Goal: Book appointment/travel/reservation

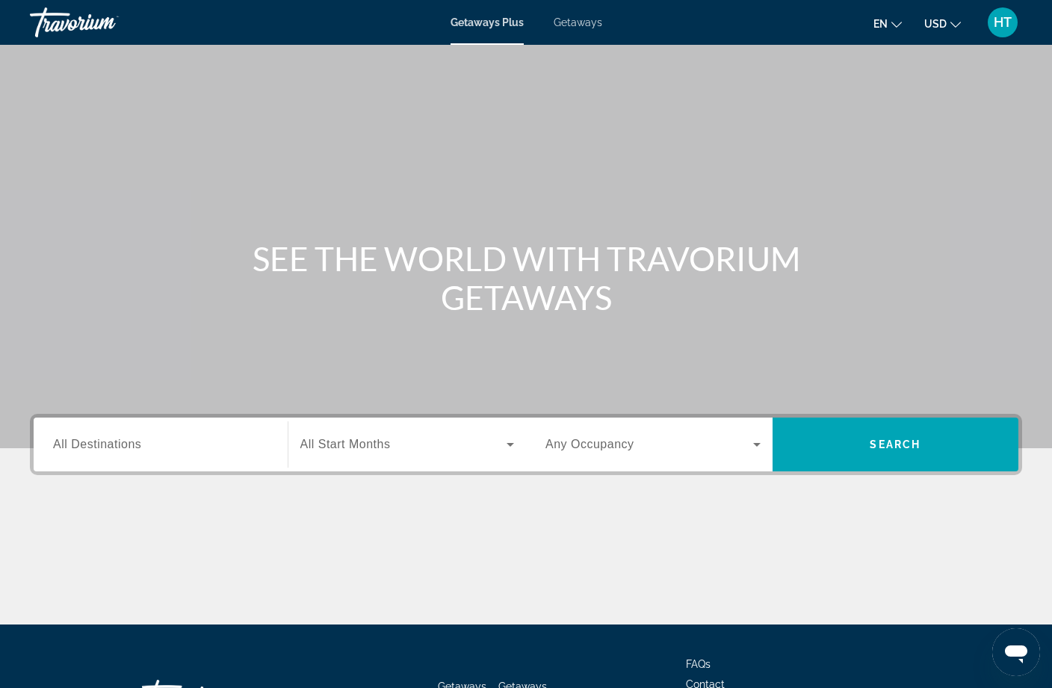
click at [221, 441] on input "Destination All Destinations" at bounding box center [160, 445] width 215 height 18
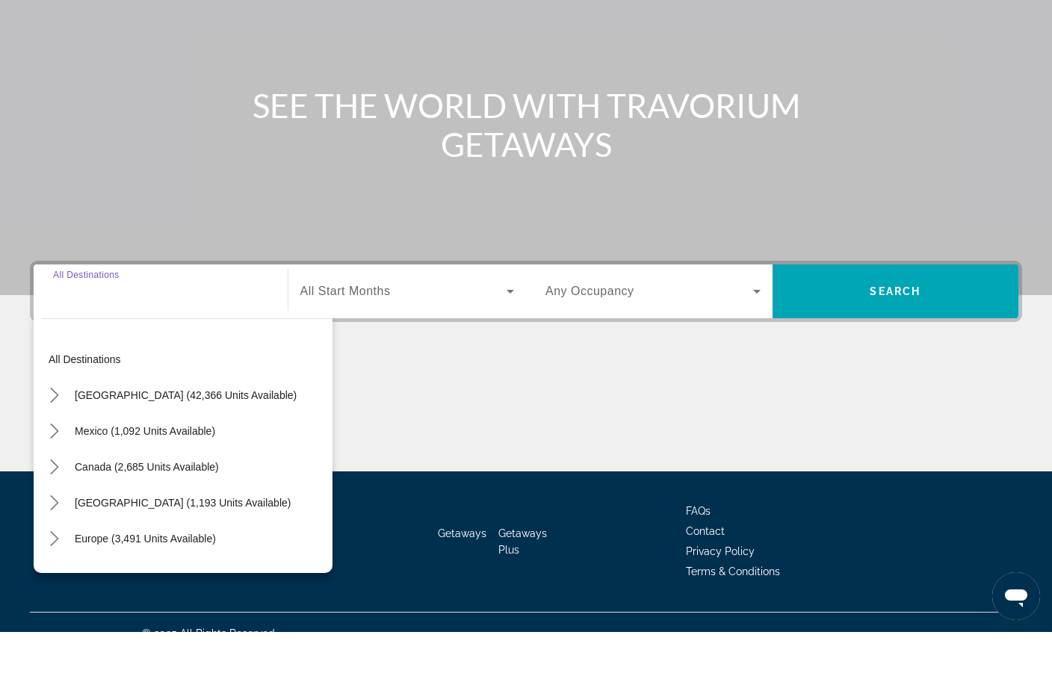
scroll to position [119, 0]
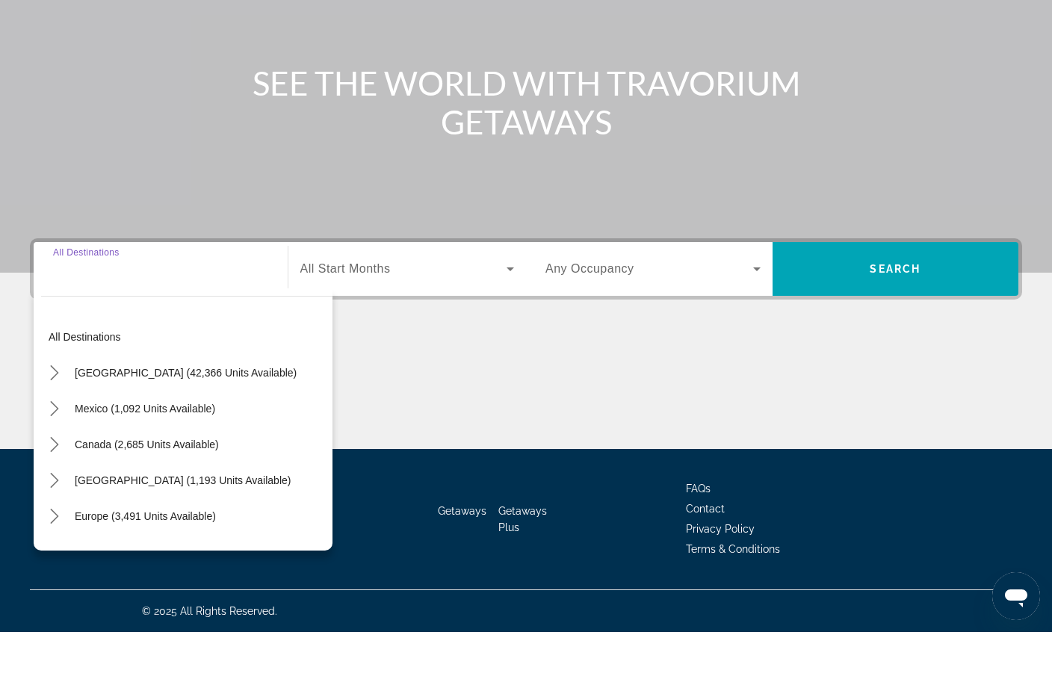
click at [223, 411] on span "Select destination: United States (42,366 units available)" at bounding box center [185, 429] width 237 height 36
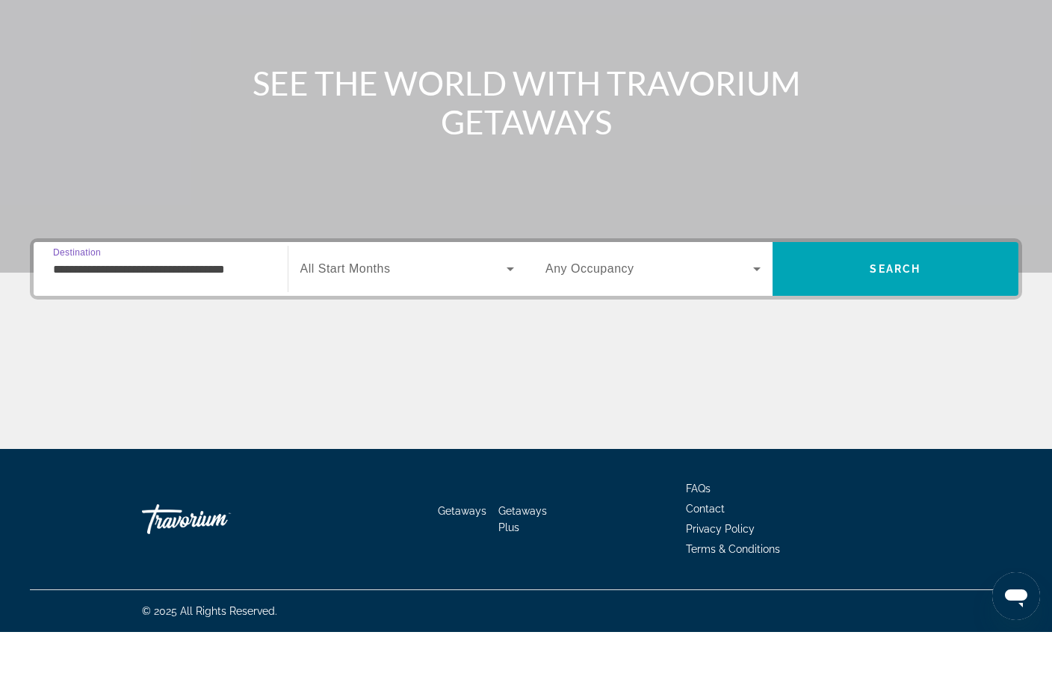
click at [239, 317] on input "**********" at bounding box center [160, 326] width 215 height 18
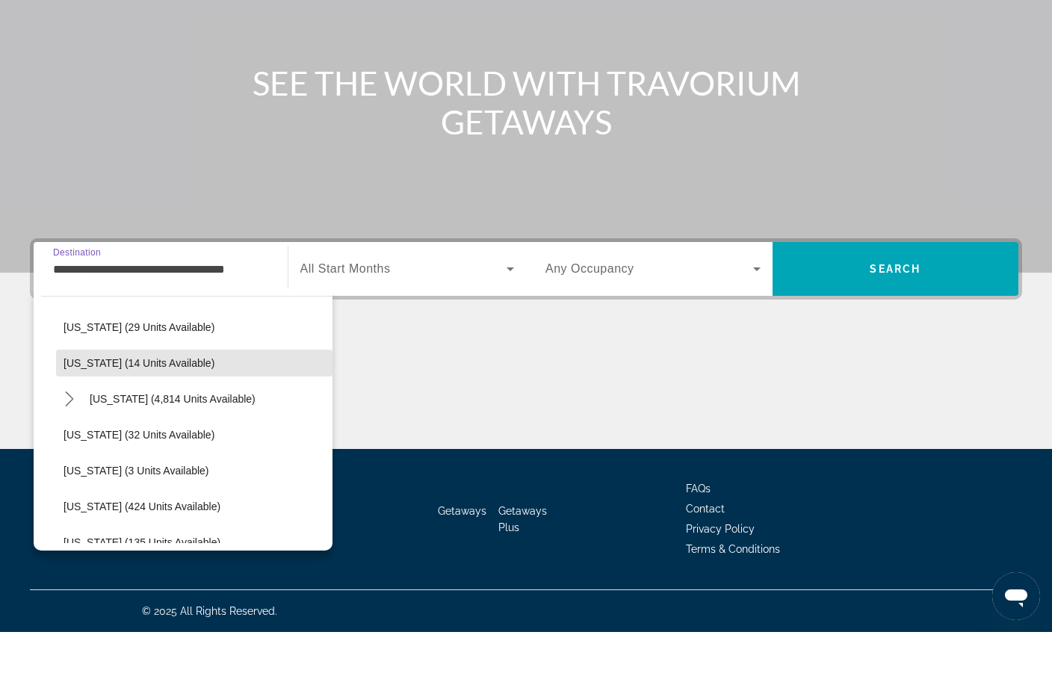
scroll to position [227, 0]
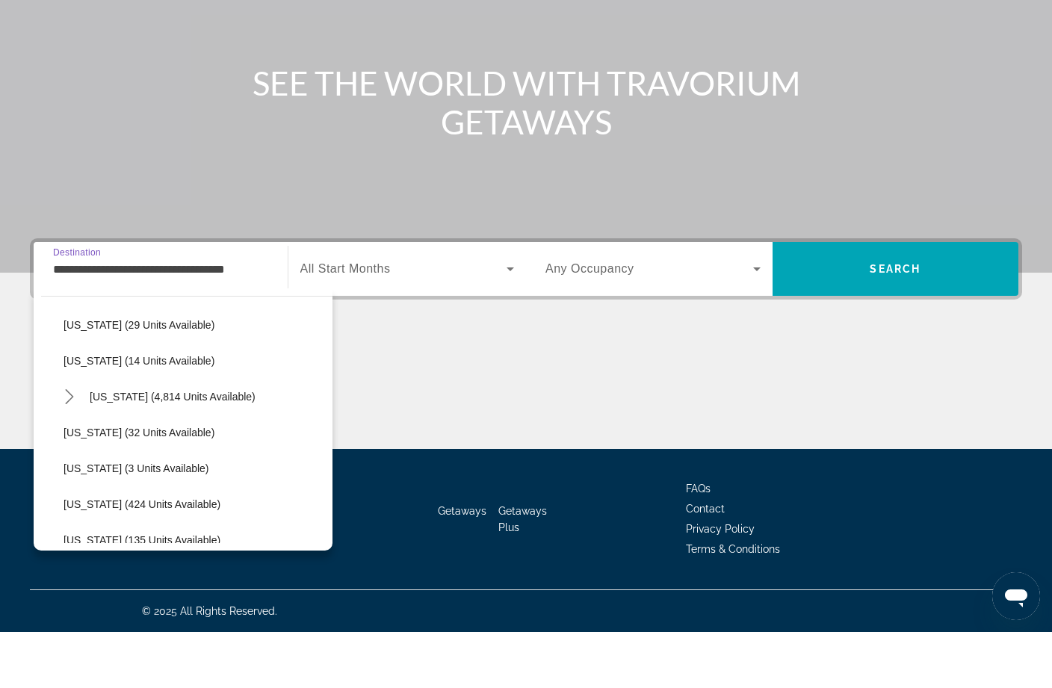
click at [217, 435] on span "Select destination: Florida (4,814 units available)" at bounding box center [172, 453] width 181 height 36
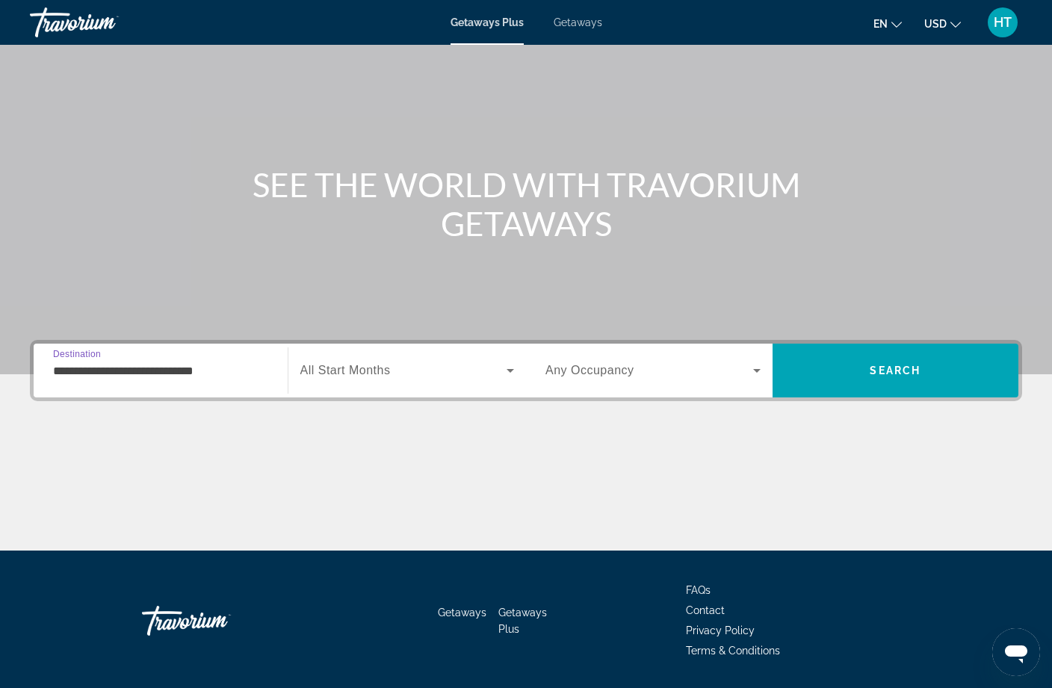
click at [219, 378] on input "**********" at bounding box center [160, 371] width 215 height 18
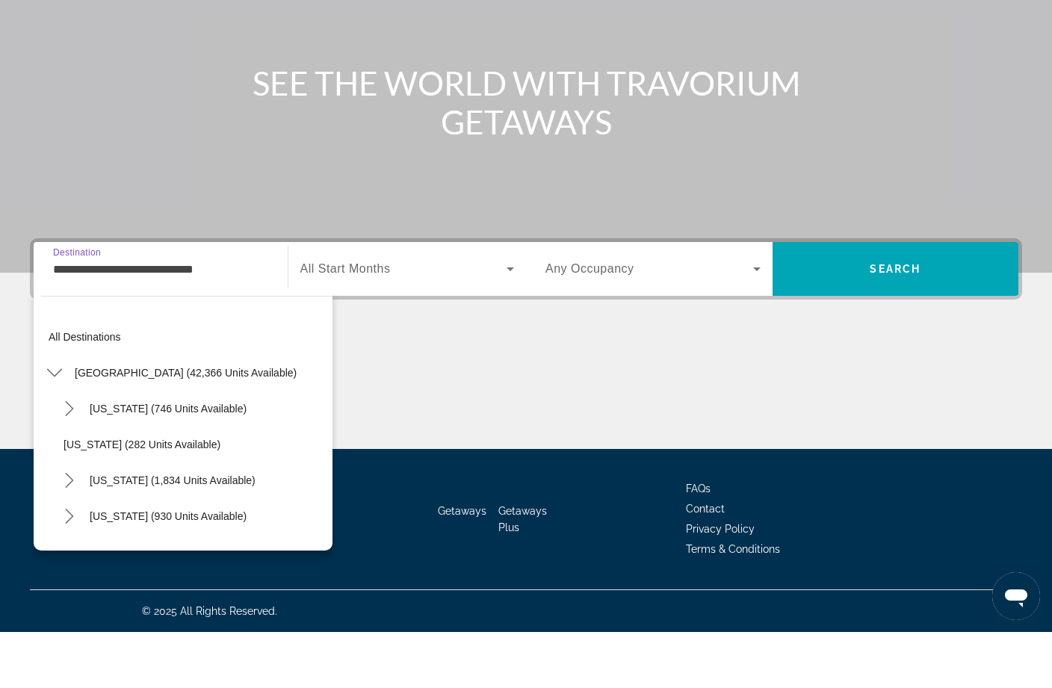
scroll to position [196, 0]
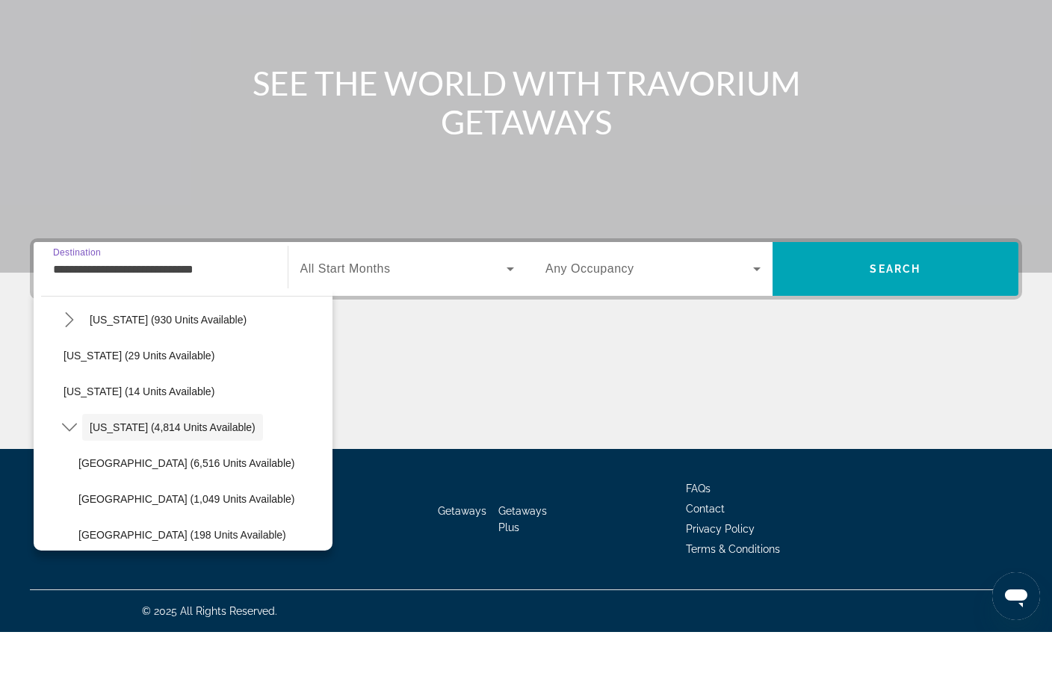
click at [226, 513] on span "[GEOGRAPHIC_DATA] (6,516 units available)" at bounding box center [186, 519] width 216 height 12
type input "**********"
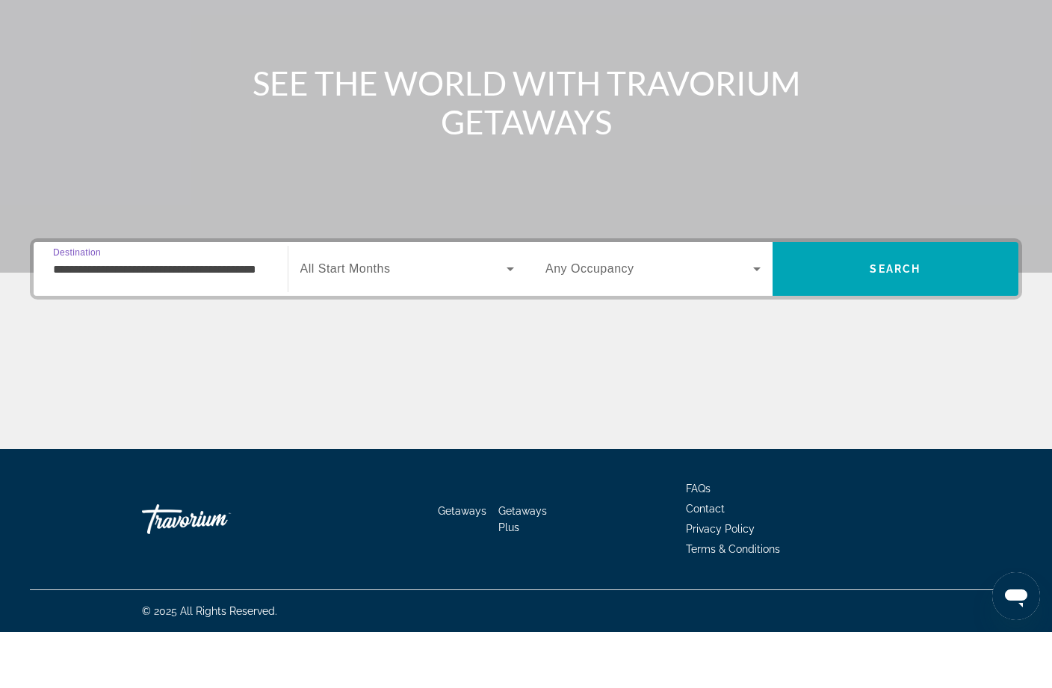
click at [441, 316] on span "Search widget" at bounding box center [403, 325] width 207 height 18
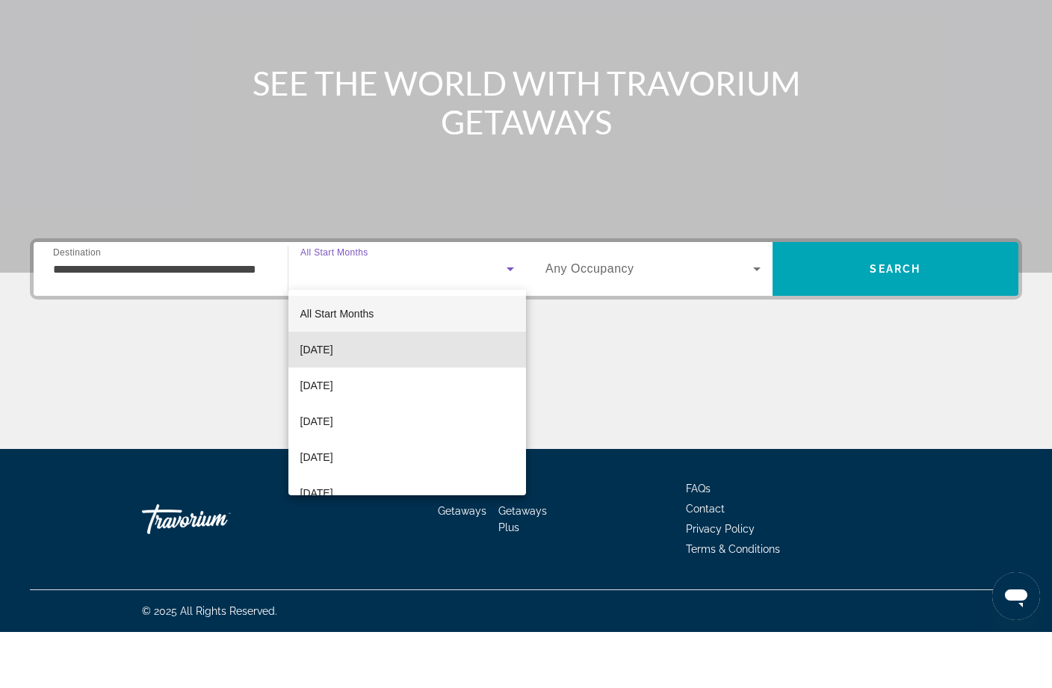
click at [333, 397] on span "[DATE]" at bounding box center [316, 406] width 33 height 18
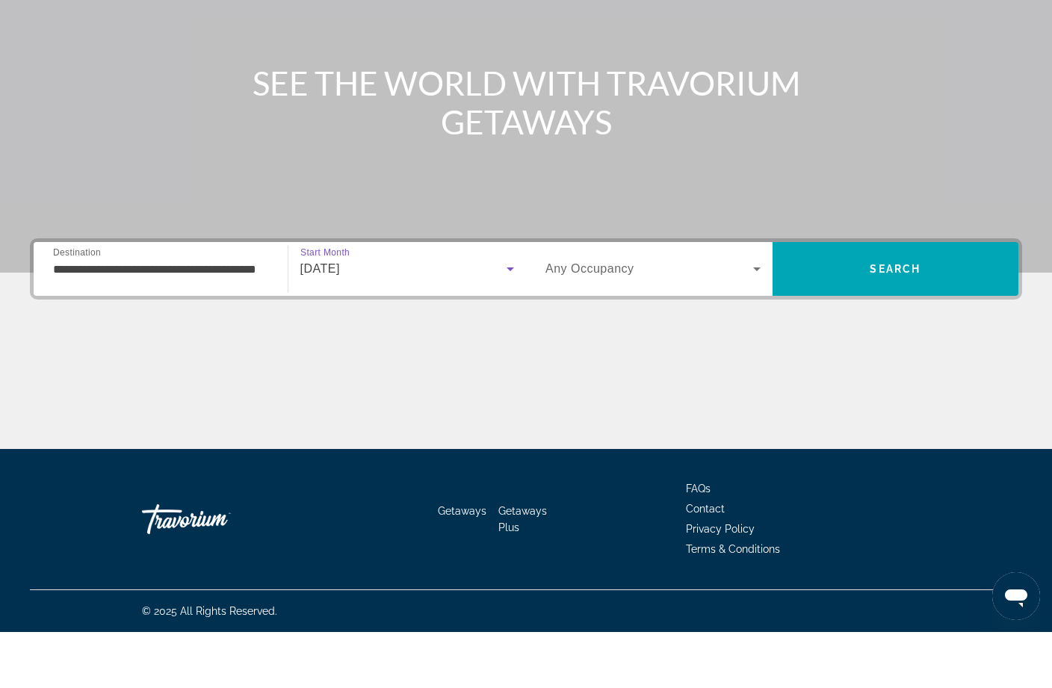
click at [640, 316] on span "Search widget" at bounding box center [649, 325] width 208 height 18
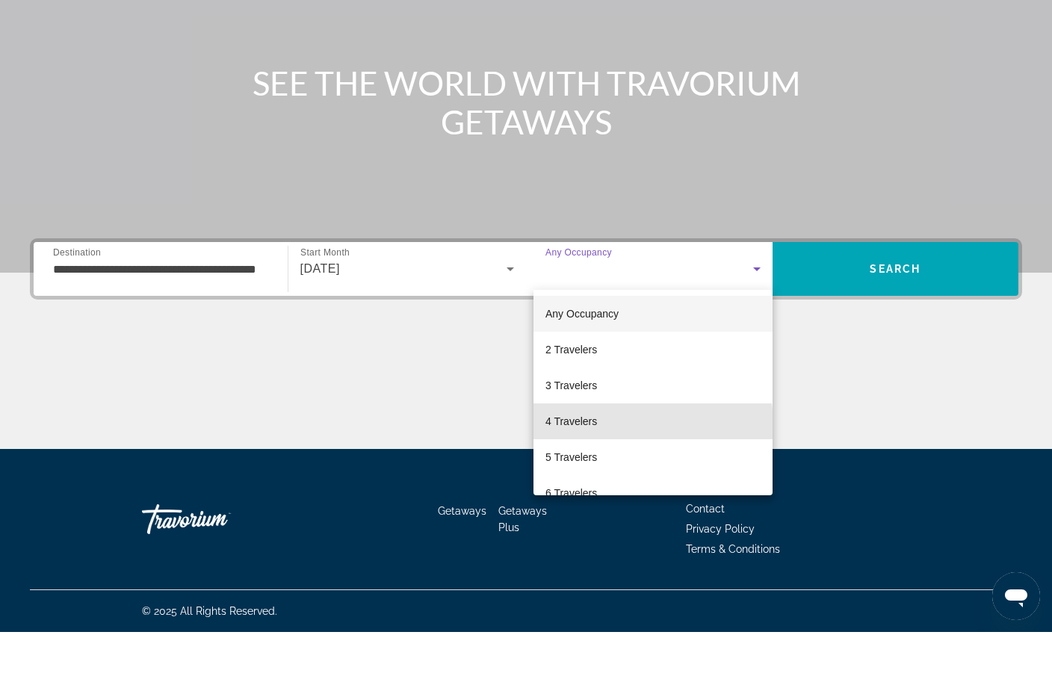
click at [580, 468] on span "4 Travelers" at bounding box center [571, 477] width 52 height 18
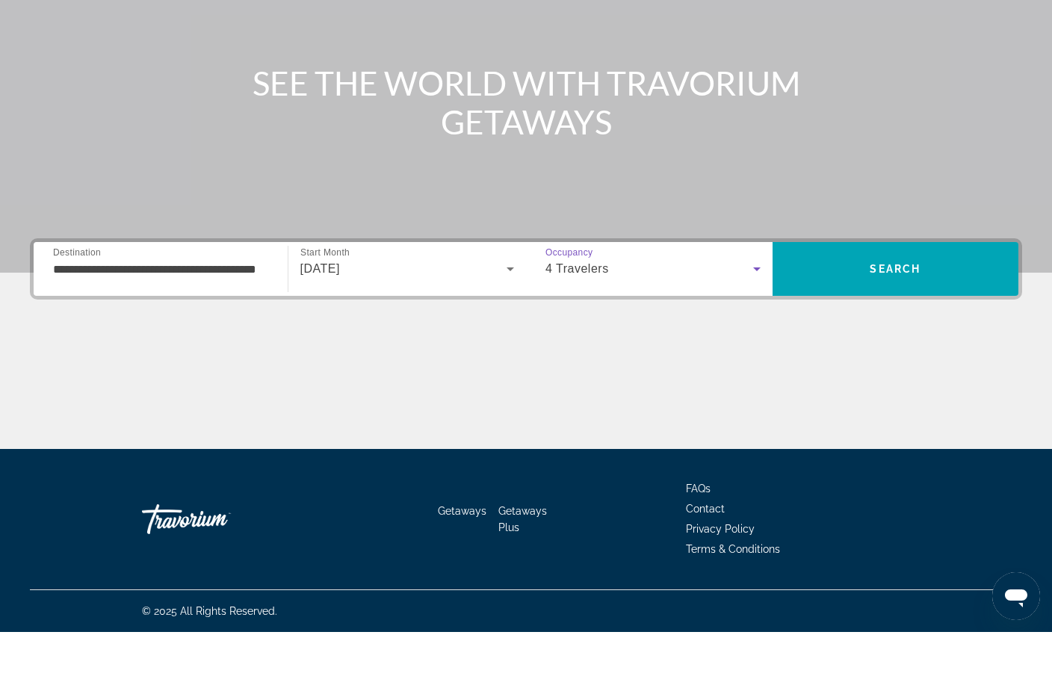
click at [831, 307] on span "Search" at bounding box center [895, 325] width 246 height 36
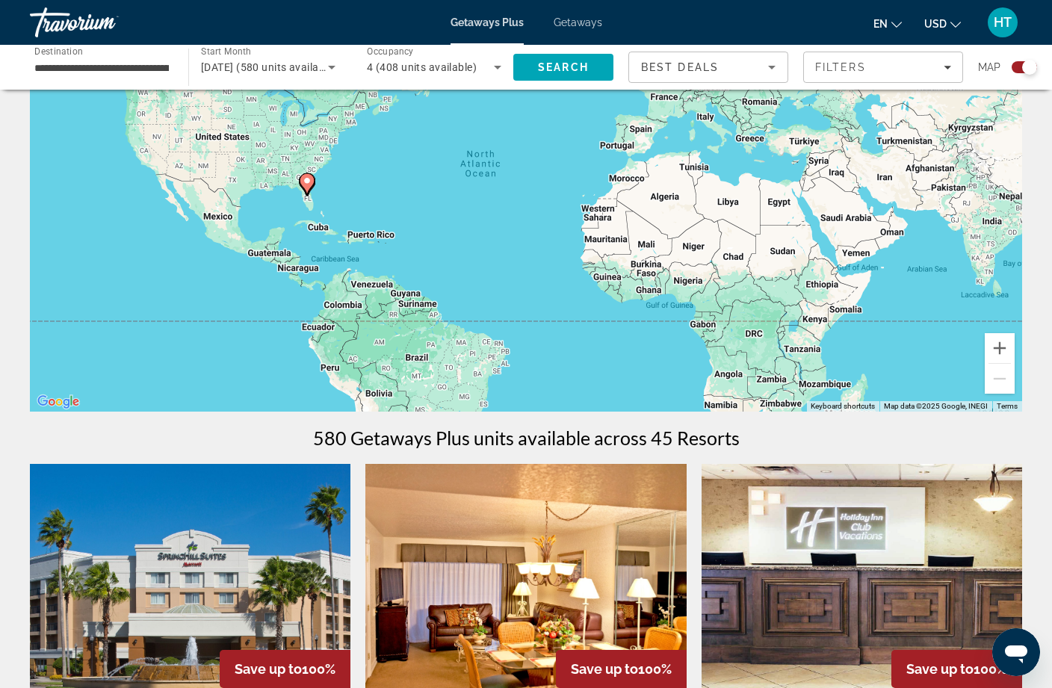
scroll to position [140, 0]
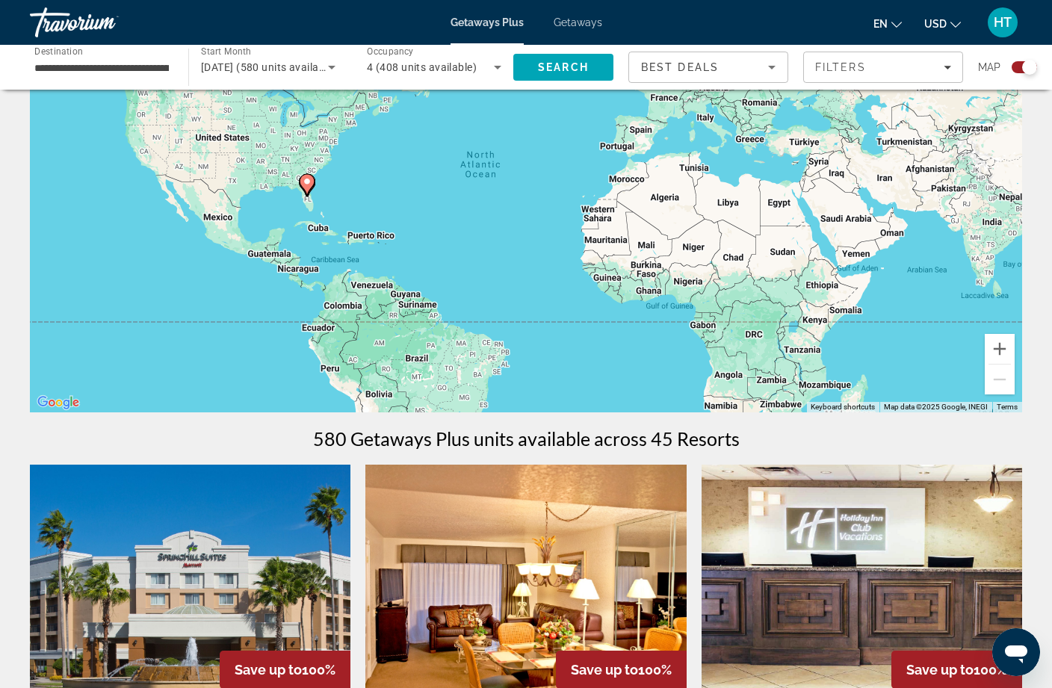
click at [896, 82] on span "Filters" at bounding box center [883, 67] width 158 height 36
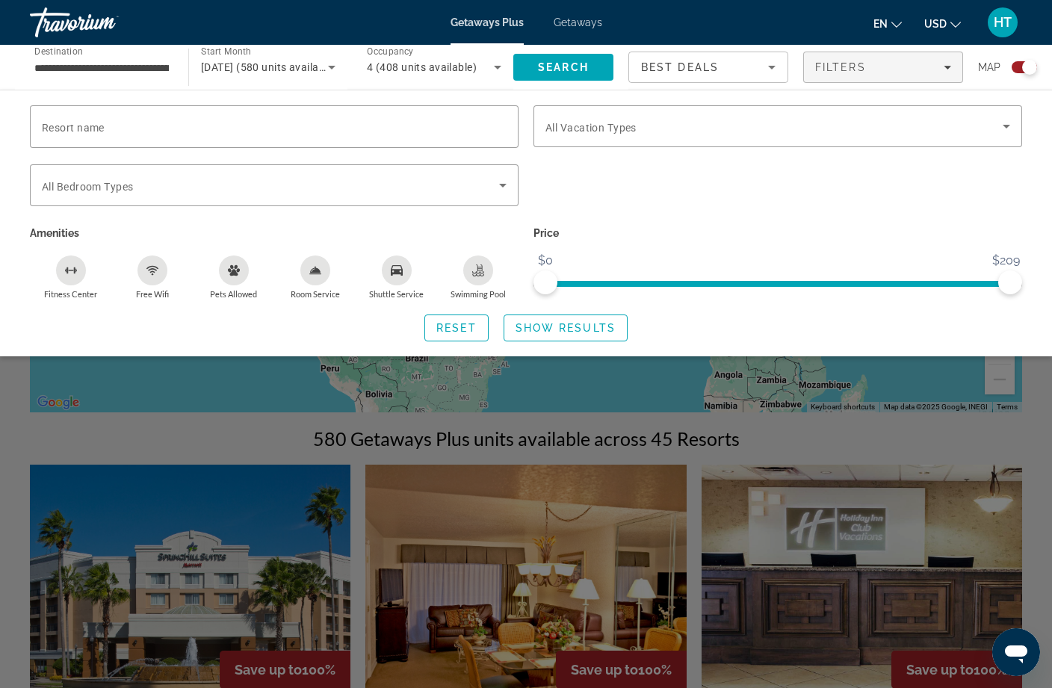
click at [792, 145] on div "Search widget" at bounding box center [777, 126] width 465 height 42
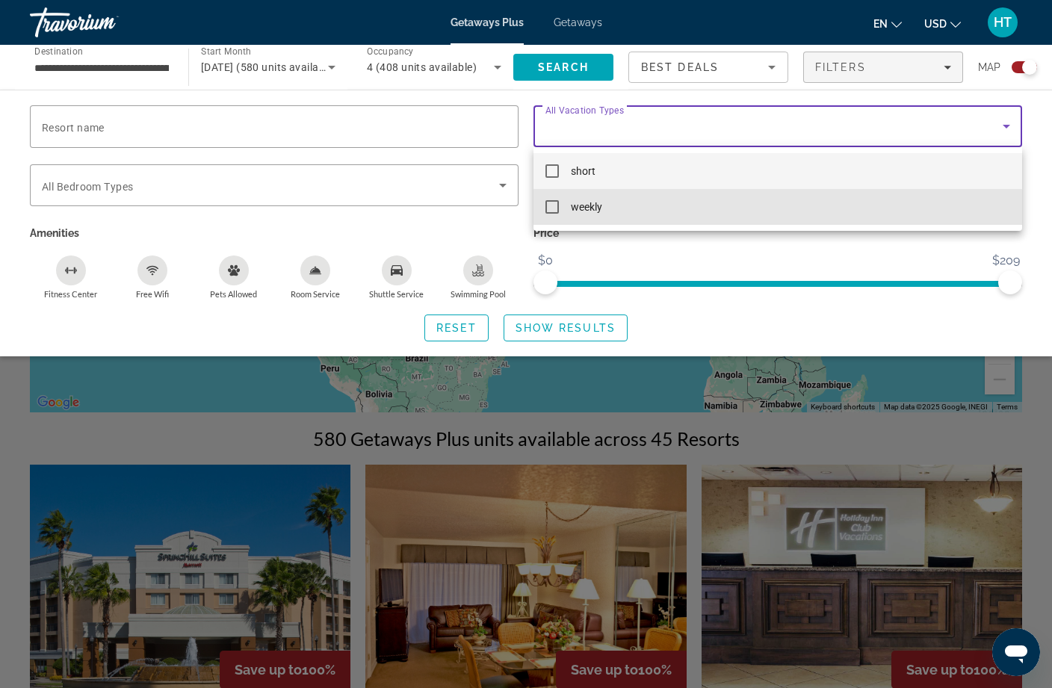
click at [683, 223] on mat-option "weekly" at bounding box center [777, 207] width 488 height 36
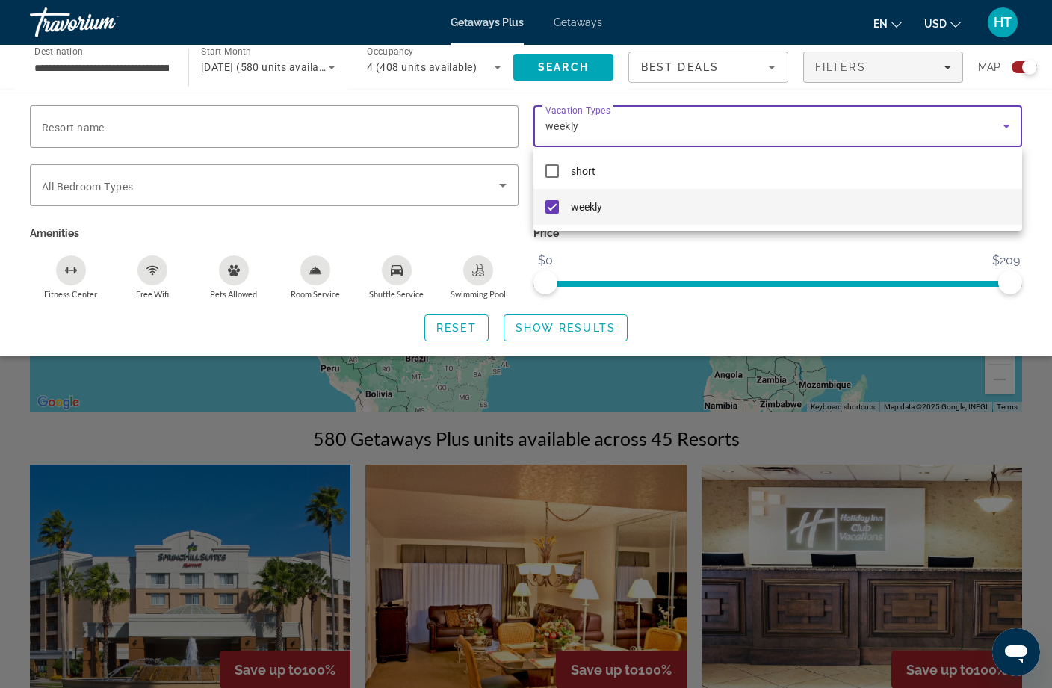
click at [592, 327] on div at bounding box center [526, 344] width 1052 height 688
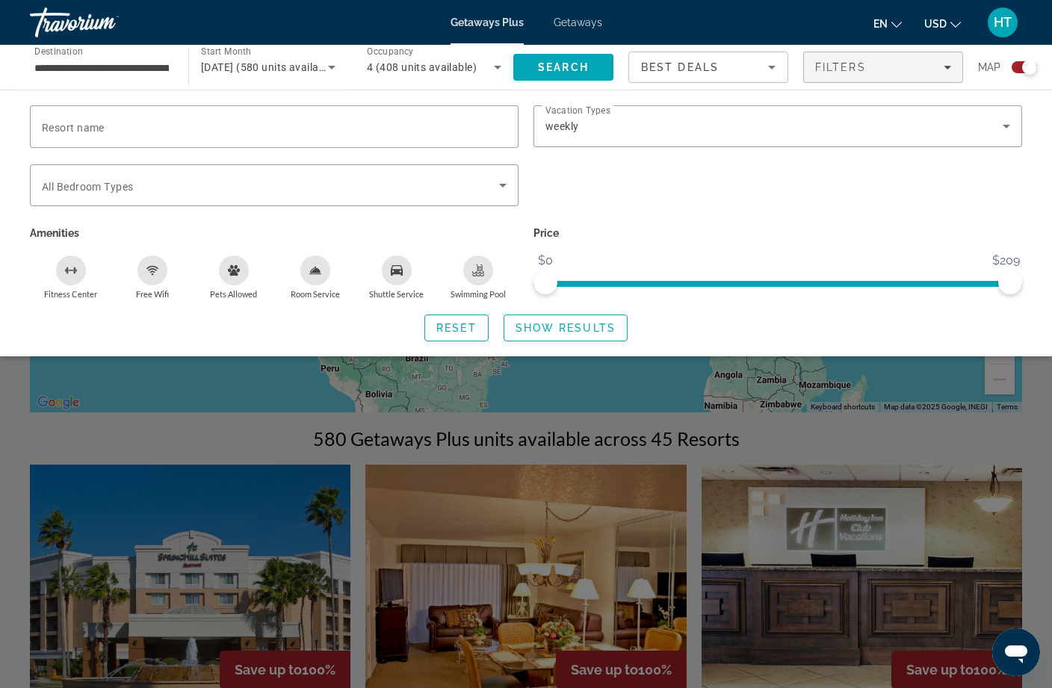
click at [581, 322] on span "Show Results" at bounding box center [565, 328] width 100 height 12
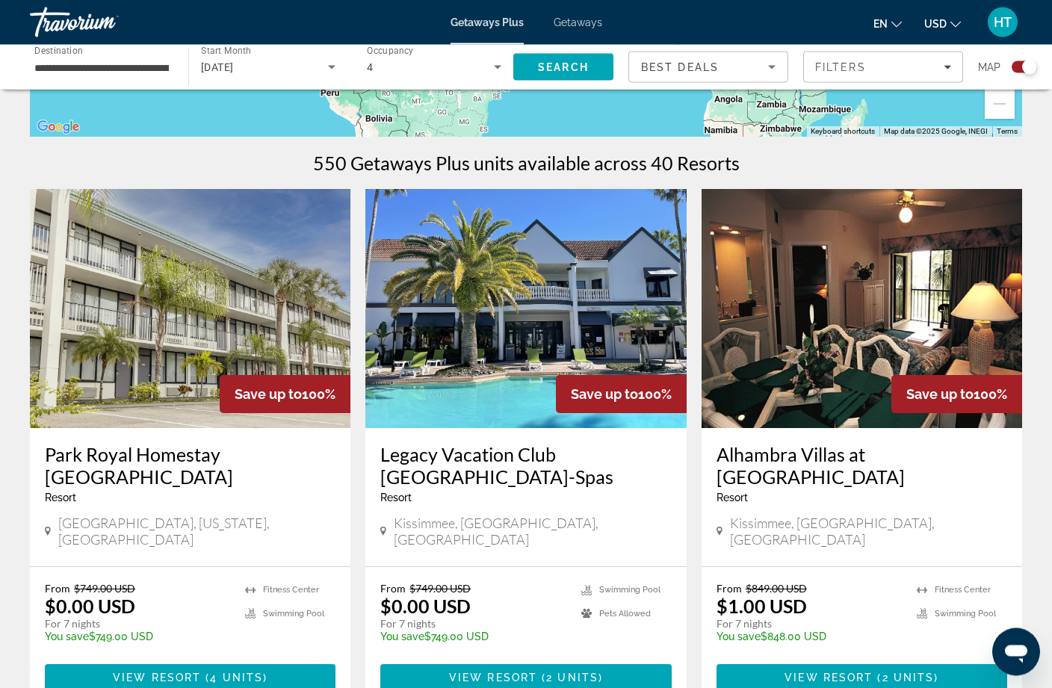
scroll to position [417, 0]
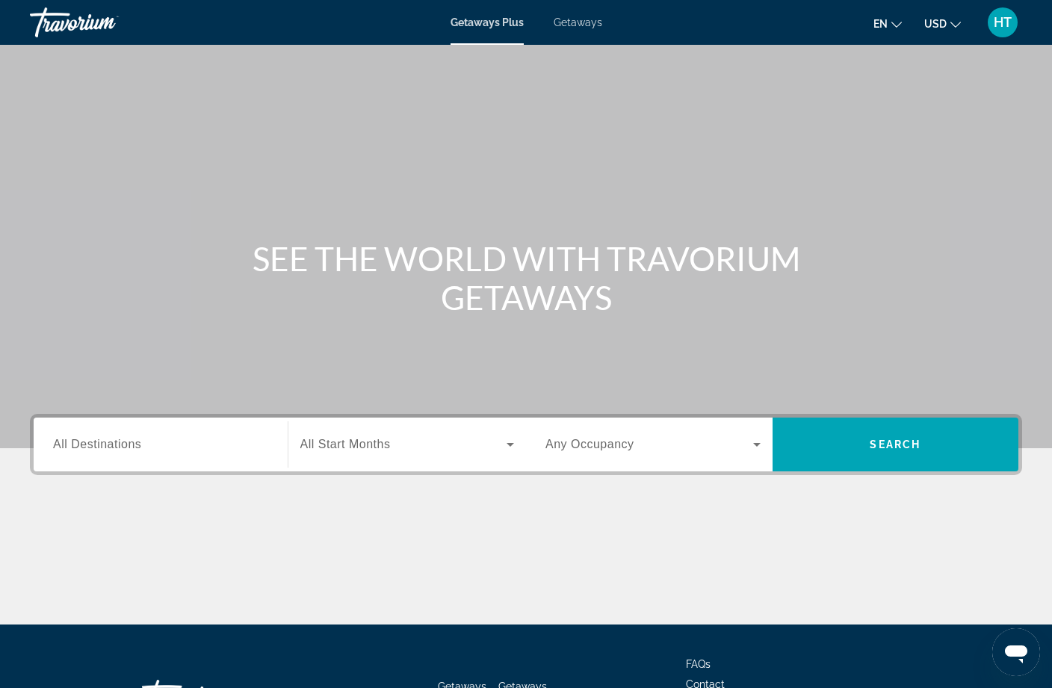
click at [132, 438] on span "All Destinations" at bounding box center [97, 444] width 88 height 13
click at [132, 438] on input "Destination All Destinations" at bounding box center [160, 445] width 215 height 18
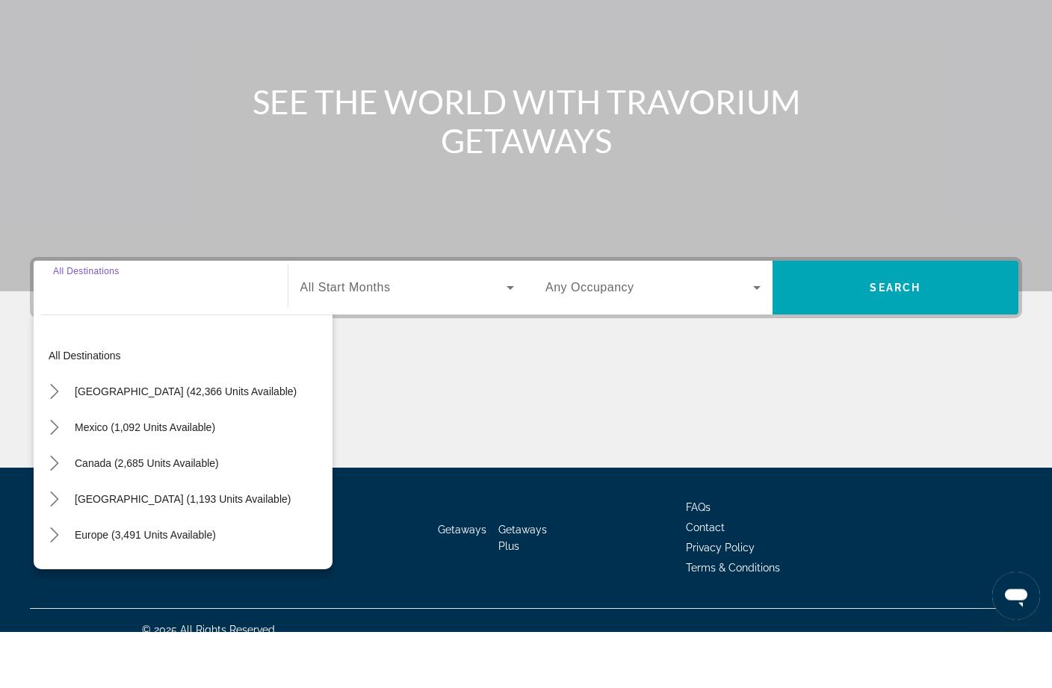
scroll to position [119, 0]
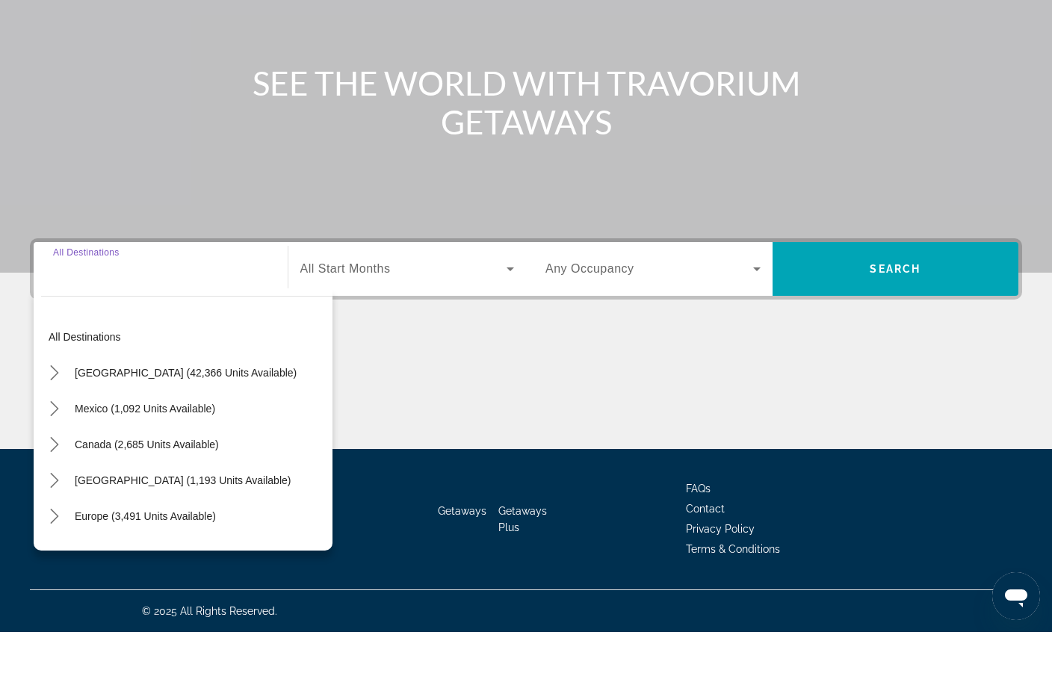
click at [218, 423] on span "[GEOGRAPHIC_DATA] (42,366 units available)" at bounding box center [186, 429] width 222 height 12
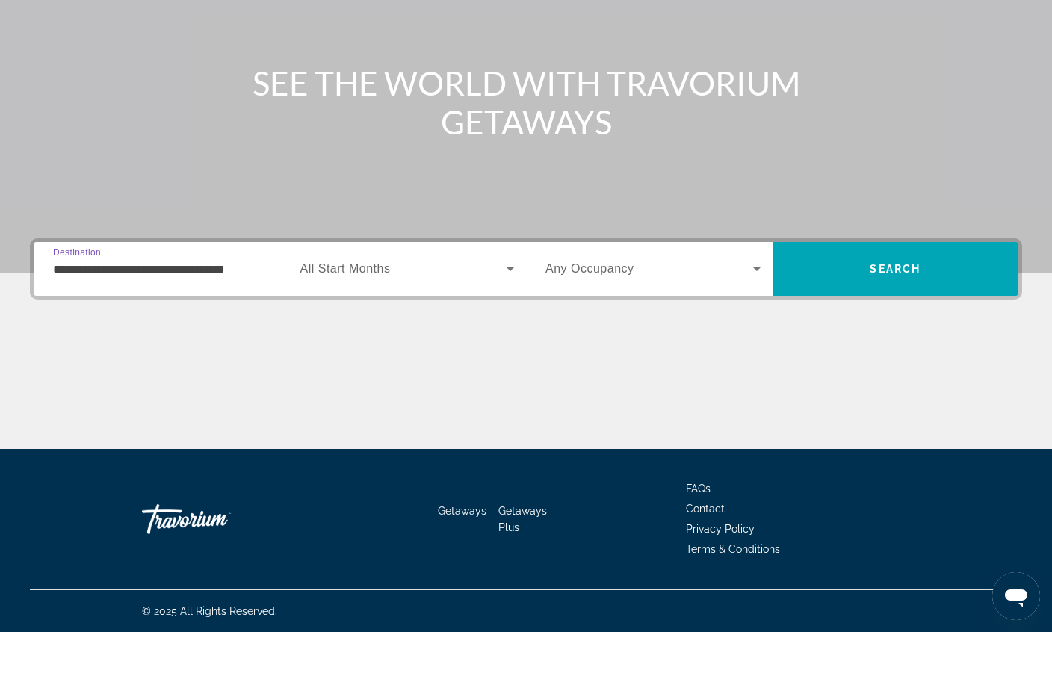
click at [248, 317] on input "**********" at bounding box center [160, 326] width 215 height 18
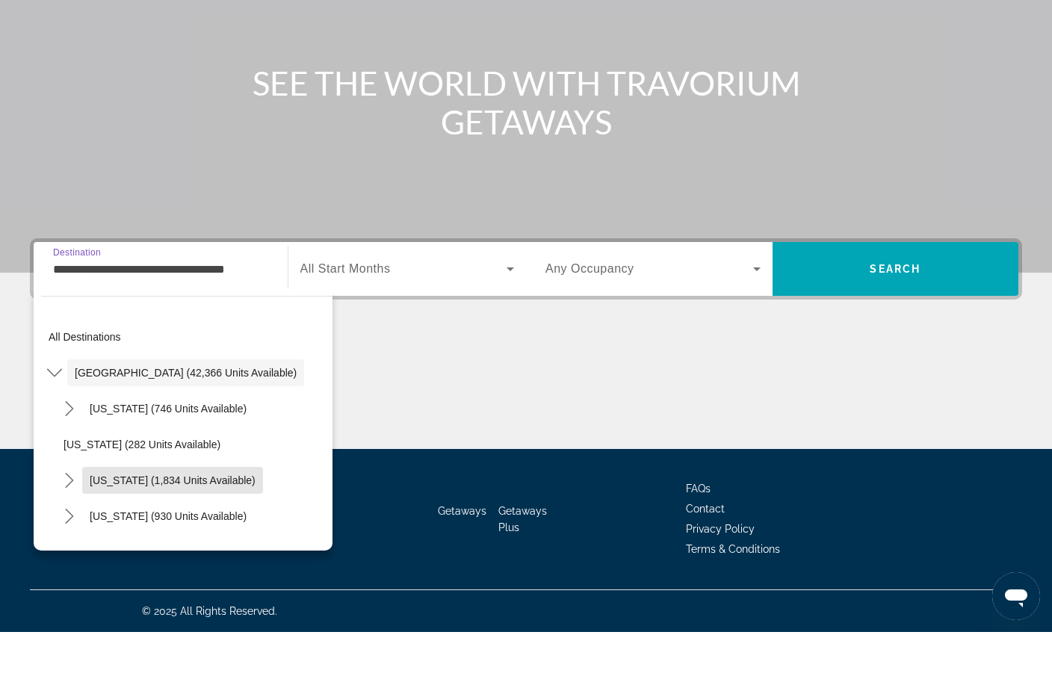
scroll to position [125, 0]
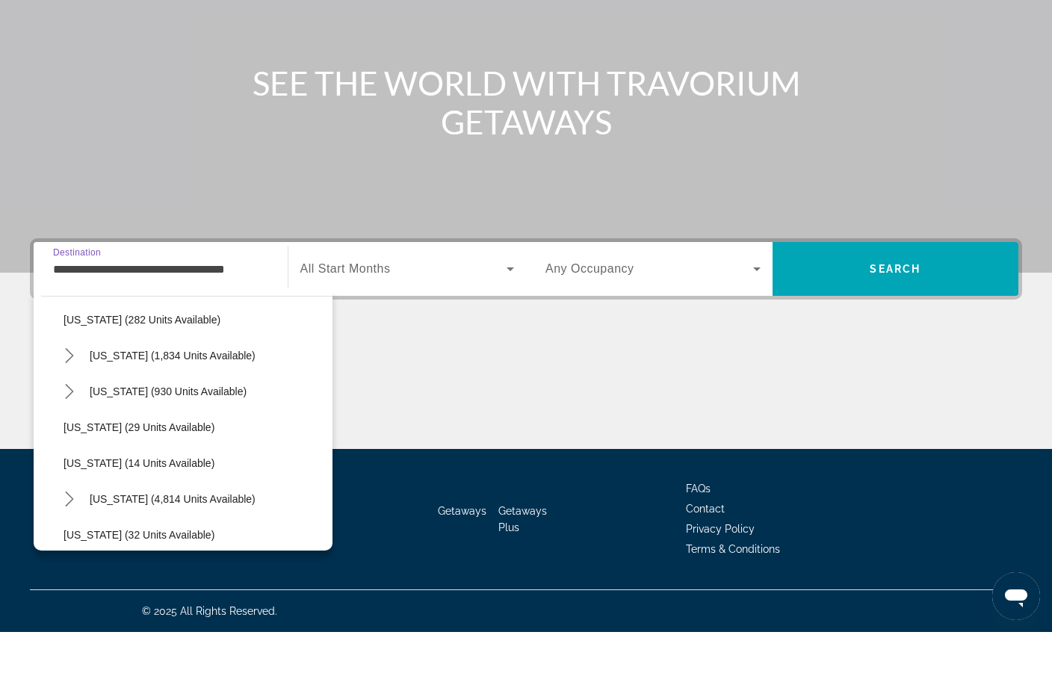
click at [211, 549] on span "[US_STATE] (4,814 units available)" at bounding box center [173, 555] width 166 height 12
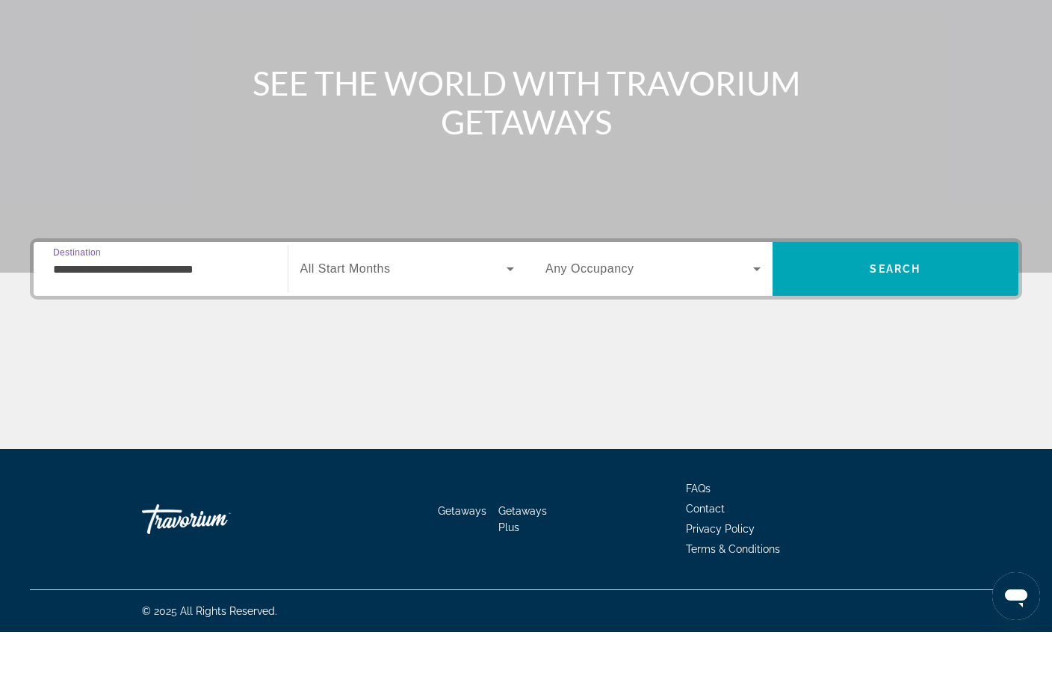
click at [223, 304] on div "**********" at bounding box center [160, 325] width 215 height 43
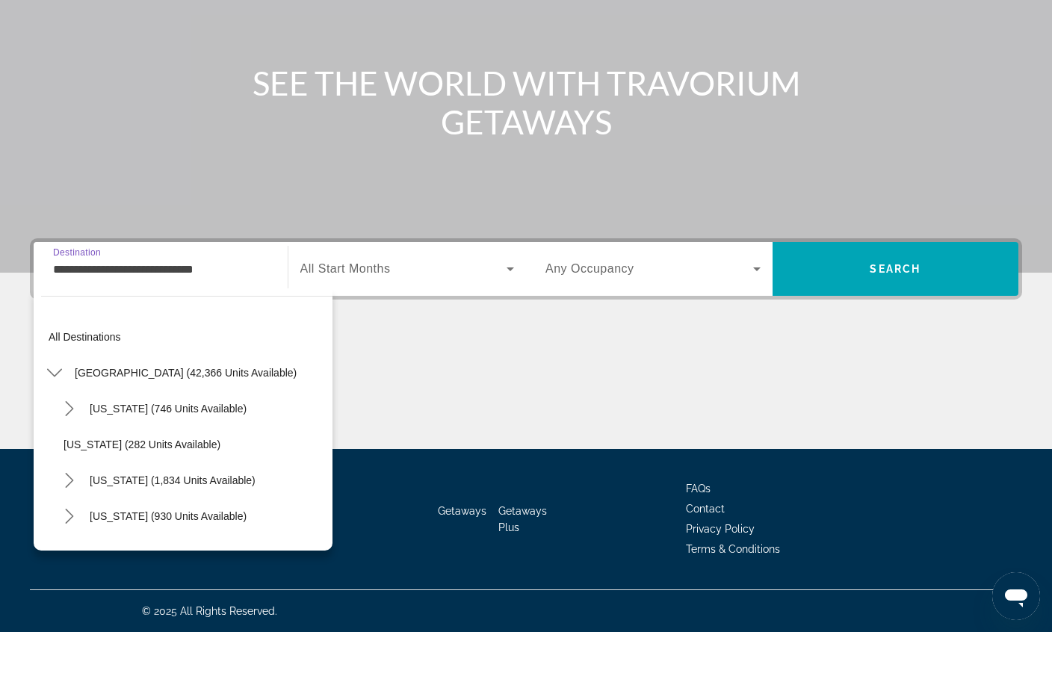
scroll to position [196, 0]
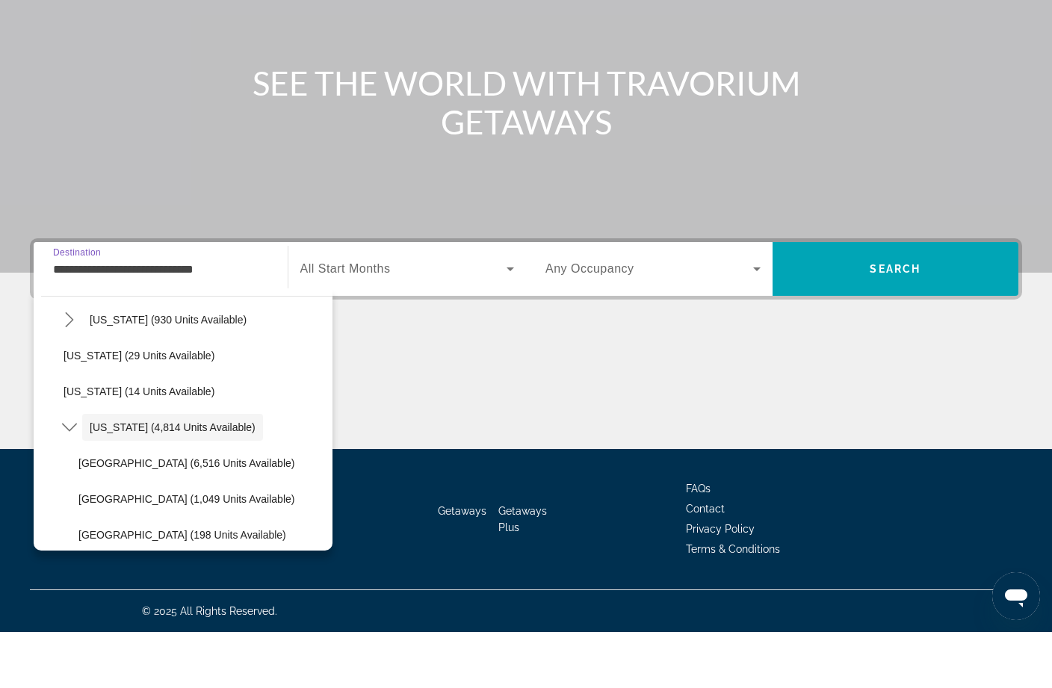
click at [236, 513] on span "[GEOGRAPHIC_DATA] (6,516 units available)" at bounding box center [186, 519] width 216 height 12
type input "**********"
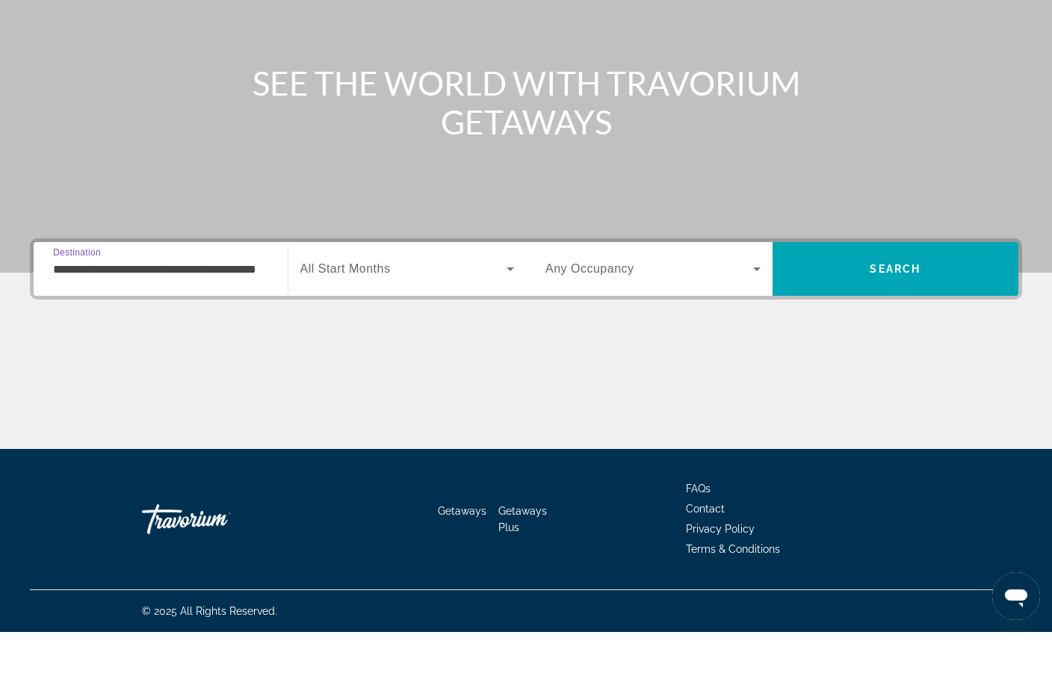
click at [402, 304] on div "Search widget" at bounding box center [407, 325] width 214 height 42
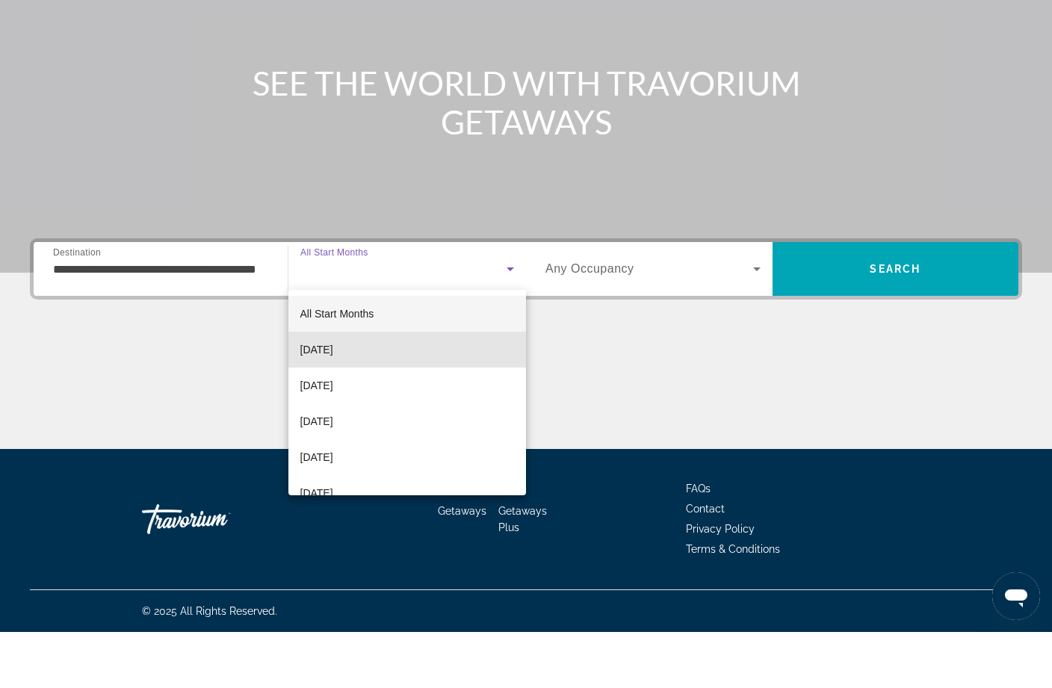
click at [352, 388] on mat-option "[DATE]" at bounding box center [407, 406] width 238 height 36
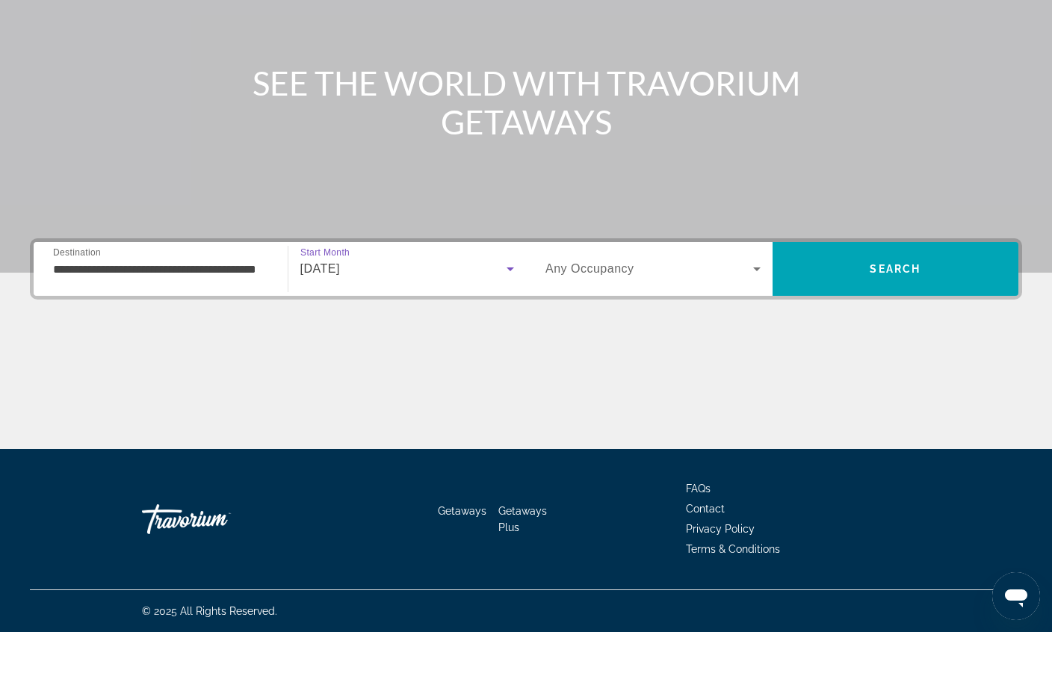
click at [660, 316] on span "Search widget" at bounding box center [649, 325] width 208 height 18
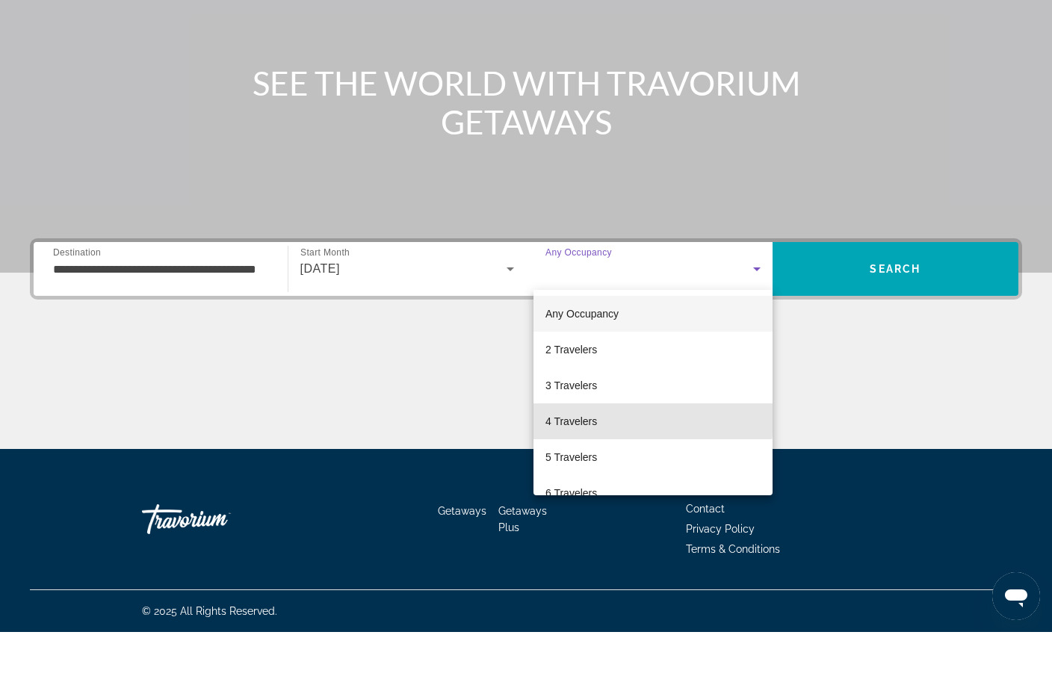
click at [587, 468] on span "4 Travelers" at bounding box center [571, 477] width 52 height 18
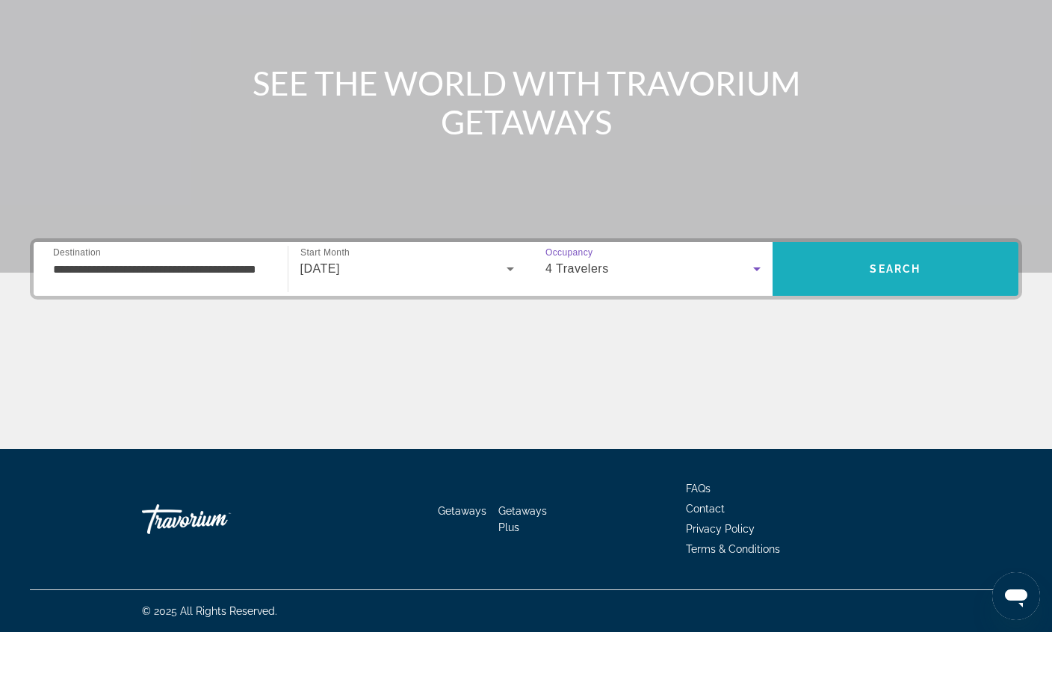
click at [900, 307] on span "Search" at bounding box center [895, 325] width 246 height 36
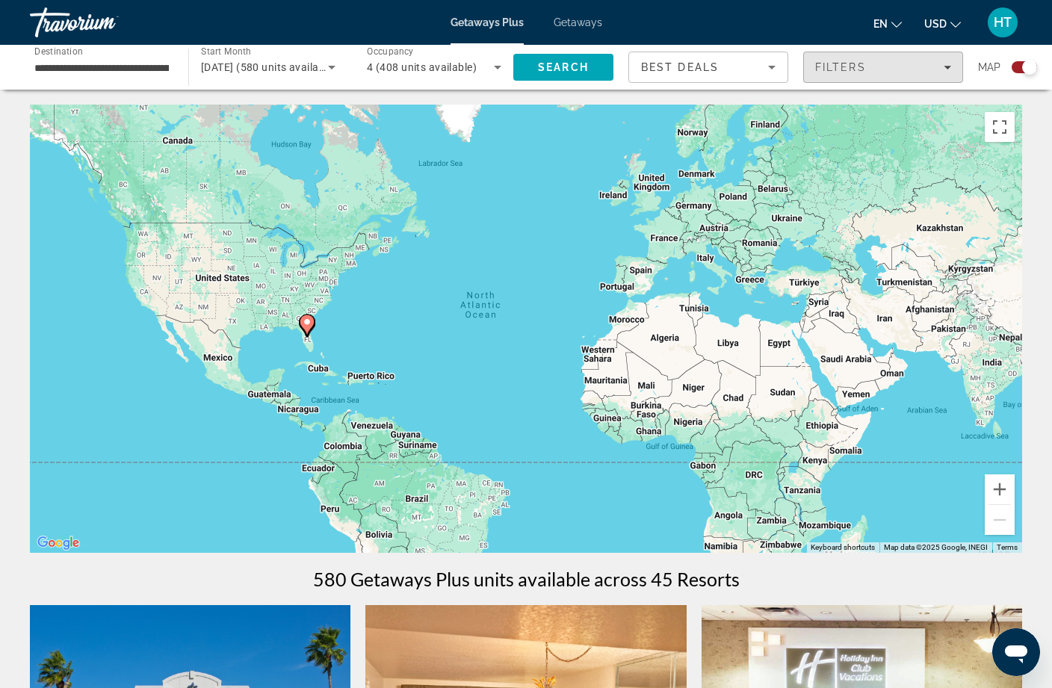
click at [922, 78] on span "Filters" at bounding box center [883, 67] width 158 height 36
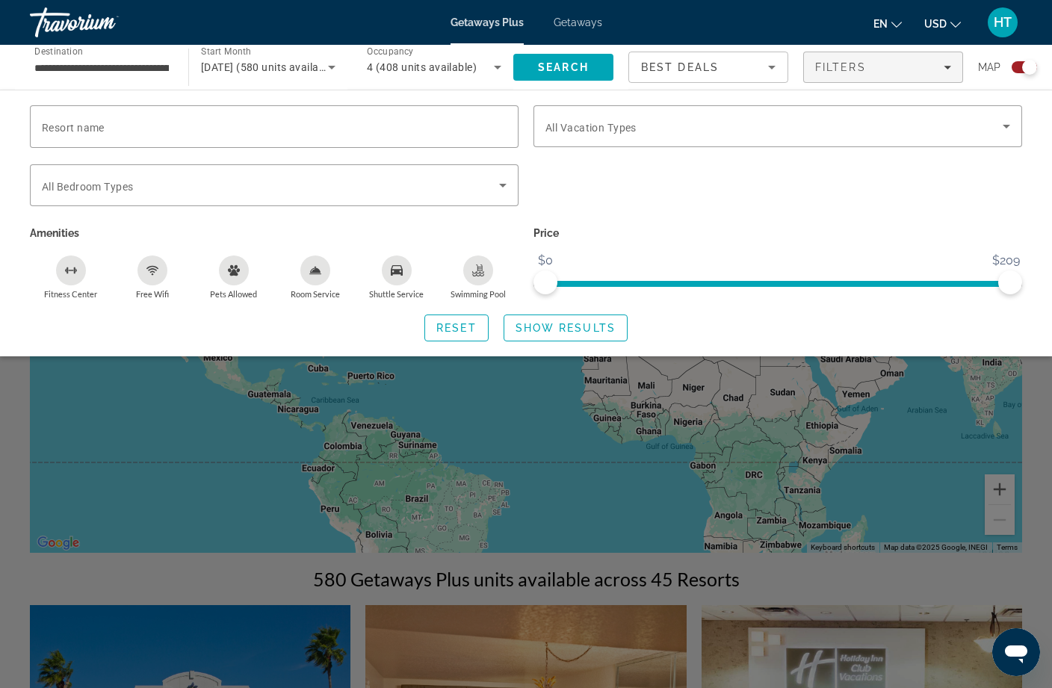
click at [699, 130] on span "Search widget" at bounding box center [773, 126] width 457 height 18
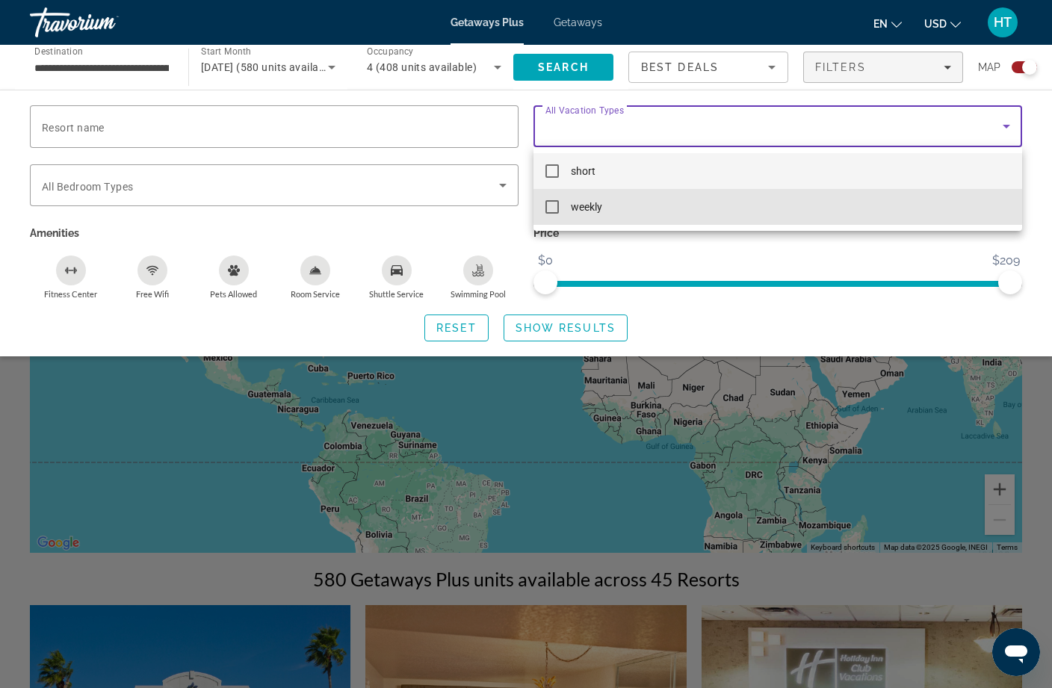
click at [663, 218] on mat-option "weekly" at bounding box center [777, 207] width 488 height 36
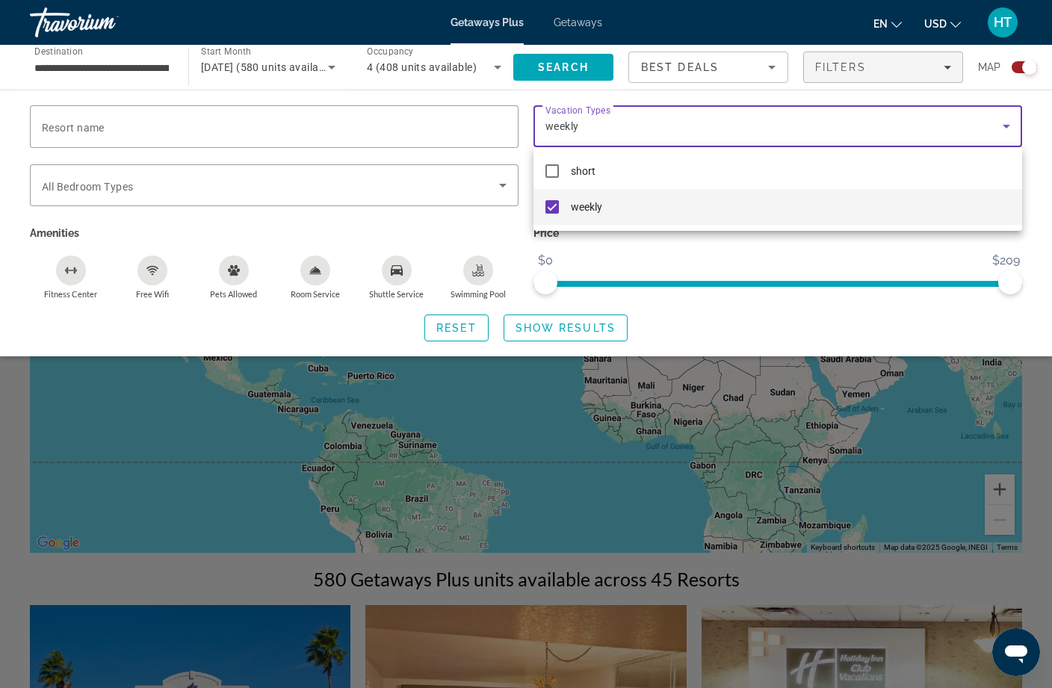
click at [605, 334] on div at bounding box center [526, 344] width 1052 height 688
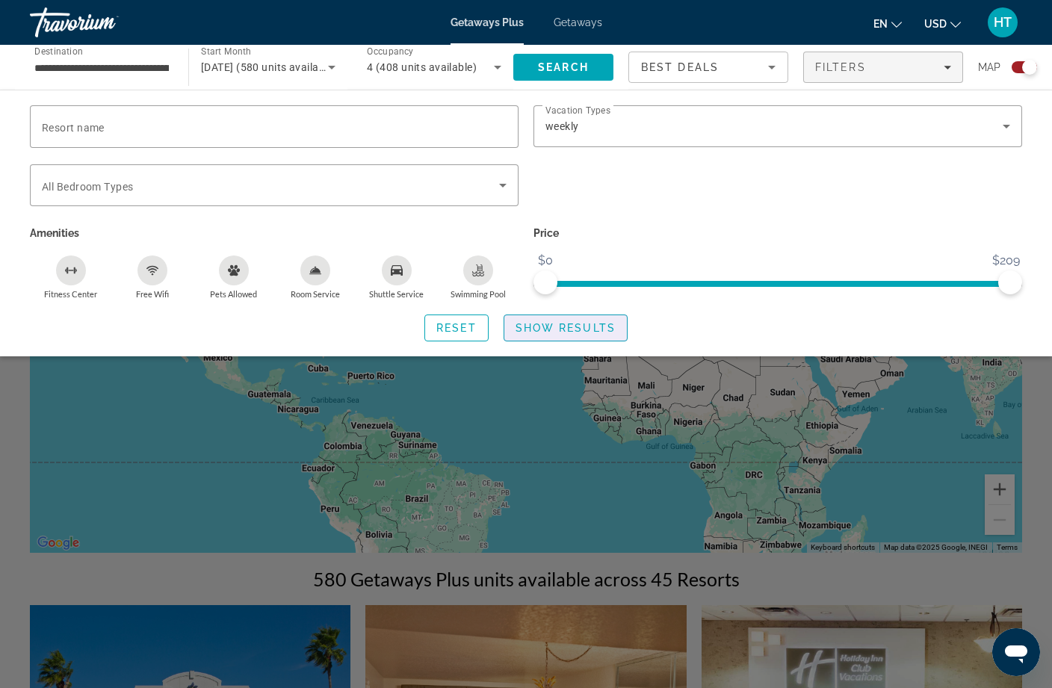
click at [607, 329] on span "Show Results" at bounding box center [565, 328] width 100 height 12
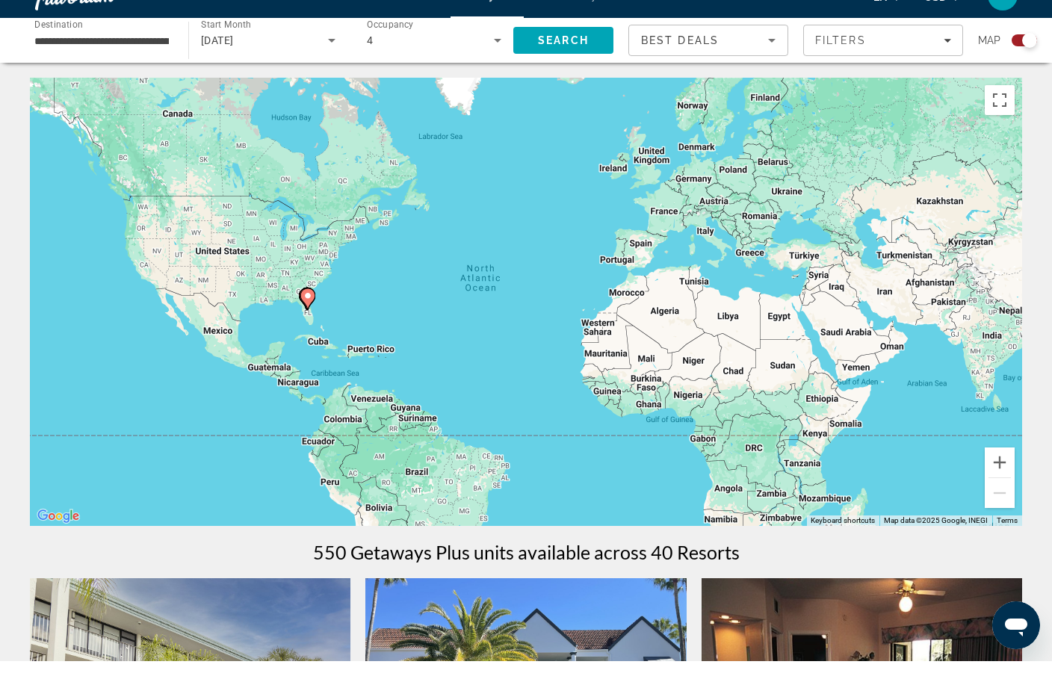
click at [922, 49] on span "Filters" at bounding box center [883, 67] width 158 height 36
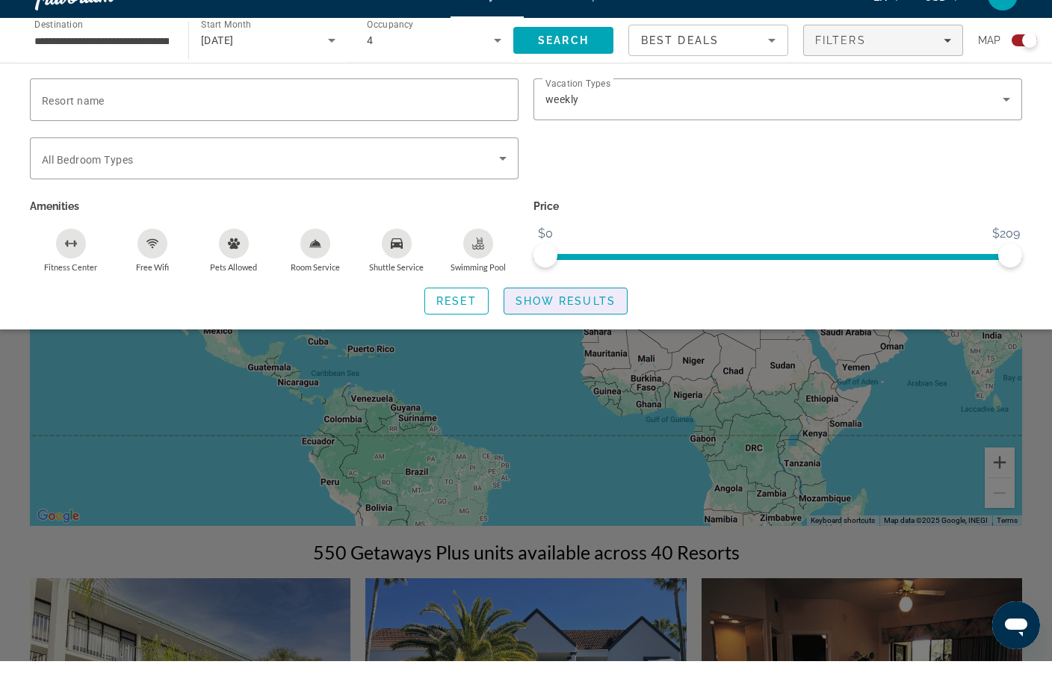
click at [592, 322] on span "Show Results" at bounding box center [565, 328] width 100 height 12
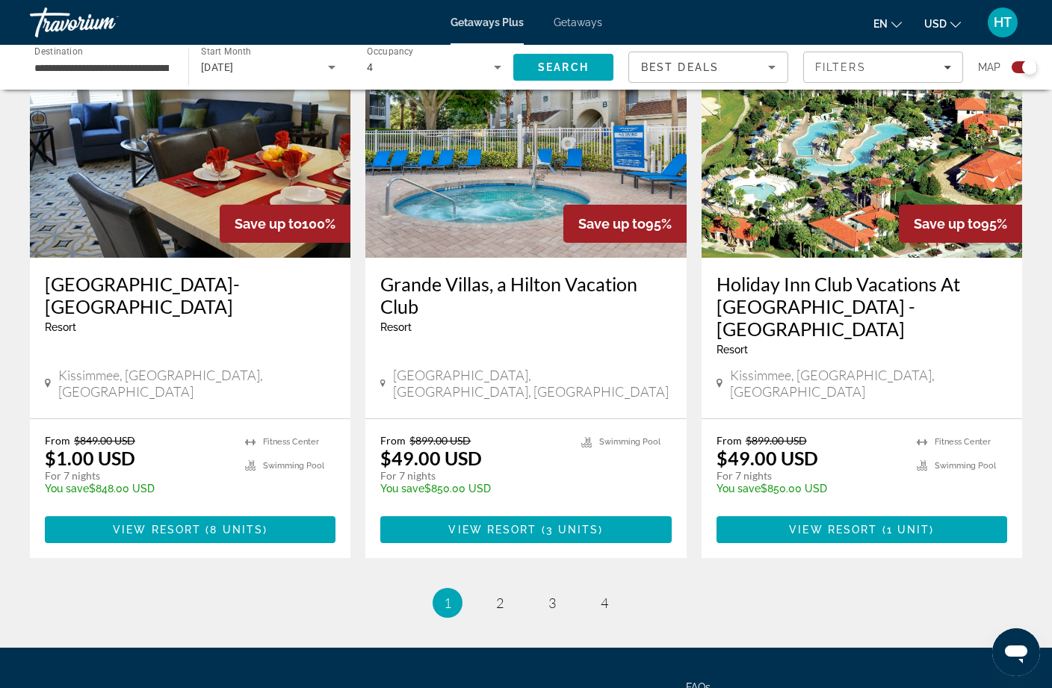
scroll to position [2256, 0]
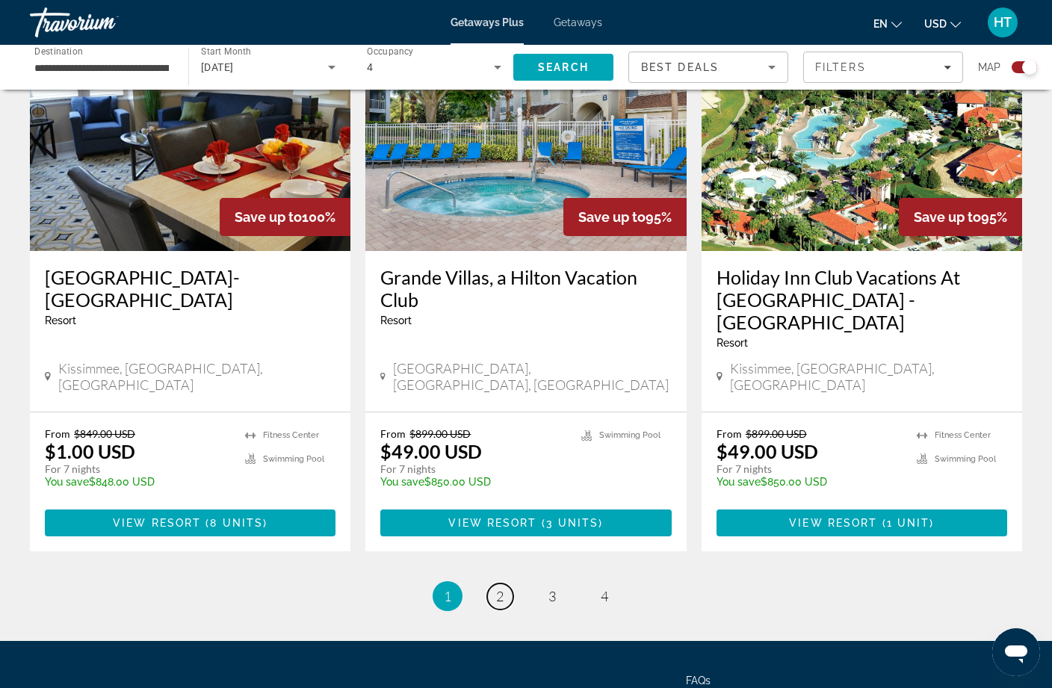
click at [494, 583] on link "page 2" at bounding box center [500, 596] width 26 height 26
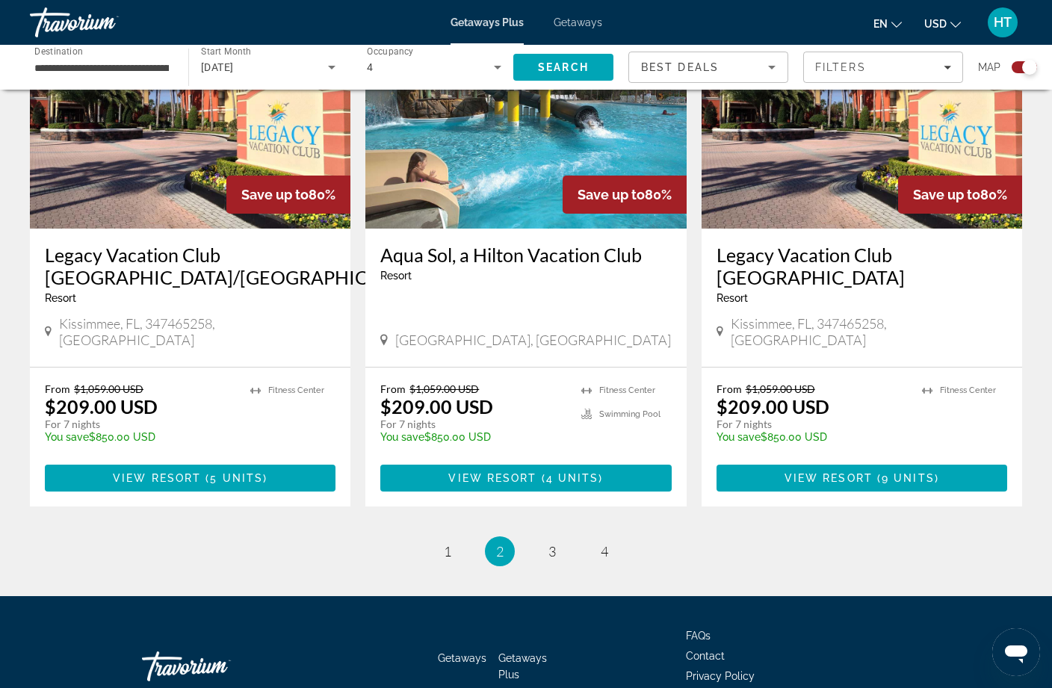
scroll to position [2259, 0]
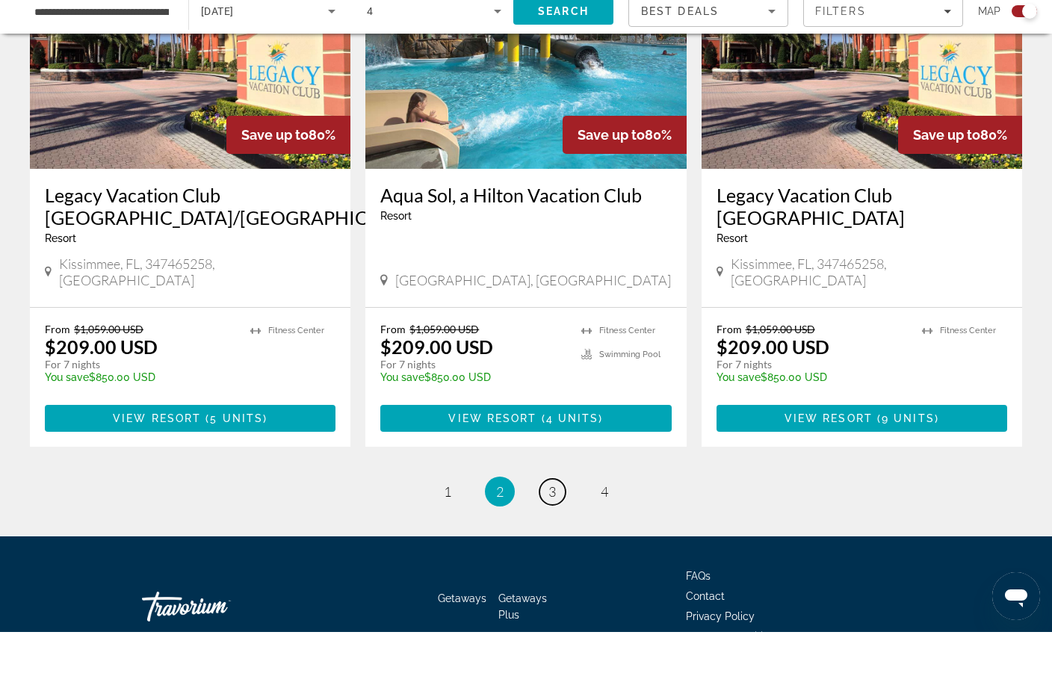
click at [549, 539] on span "3" at bounding box center [551, 547] width 7 height 16
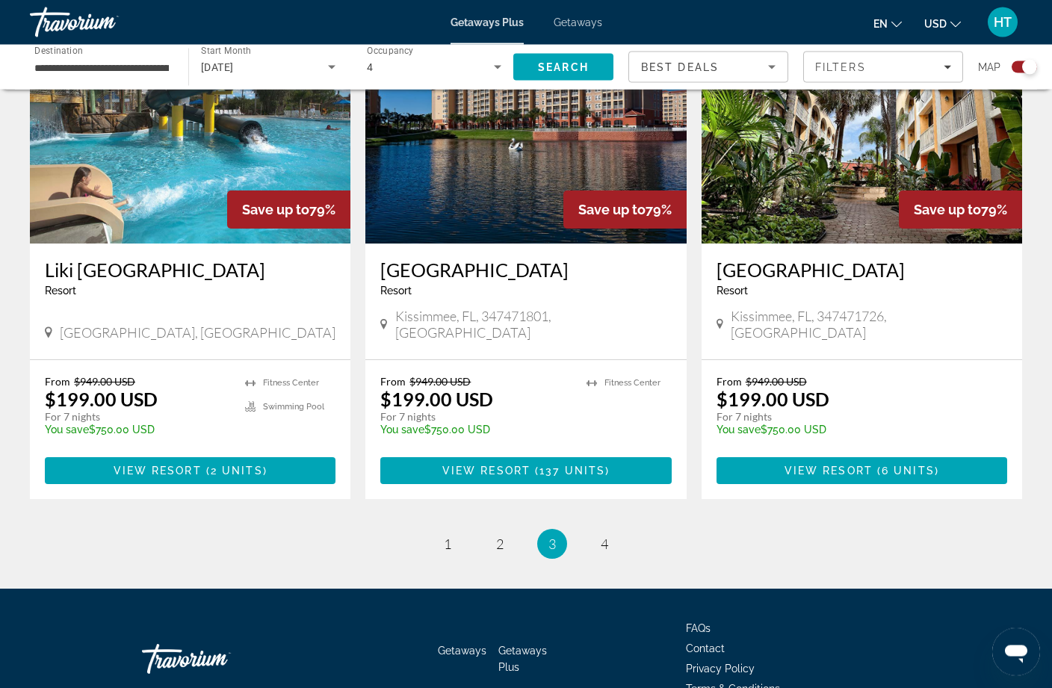
scroll to position [2233, 0]
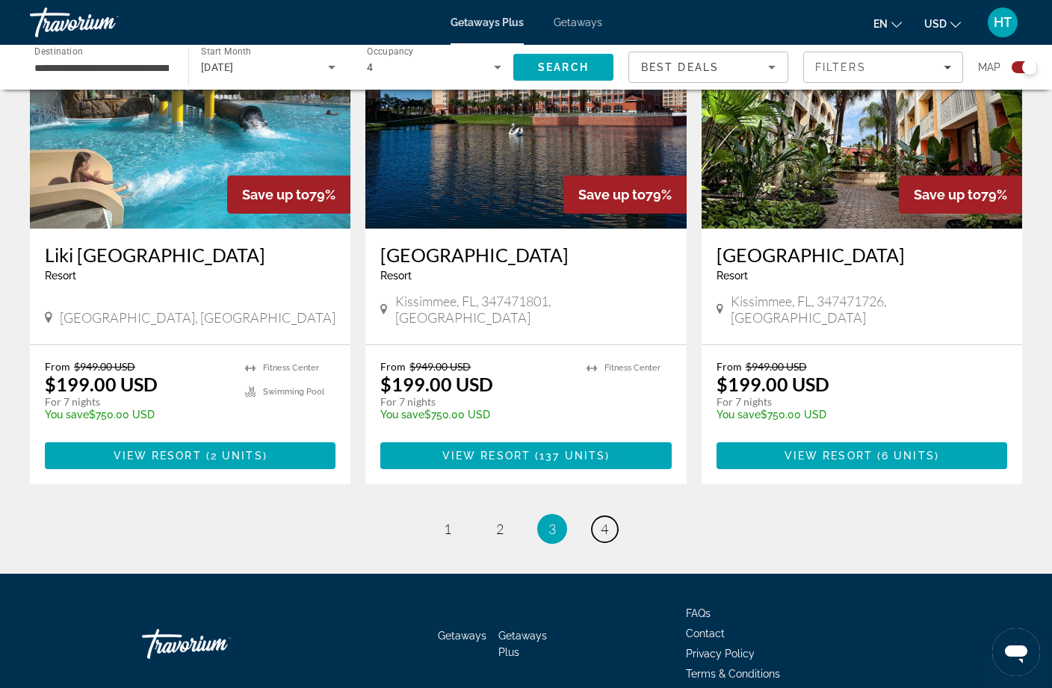
click at [609, 516] on link "page 4" at bounding box center [605, 529] width 26 height 26
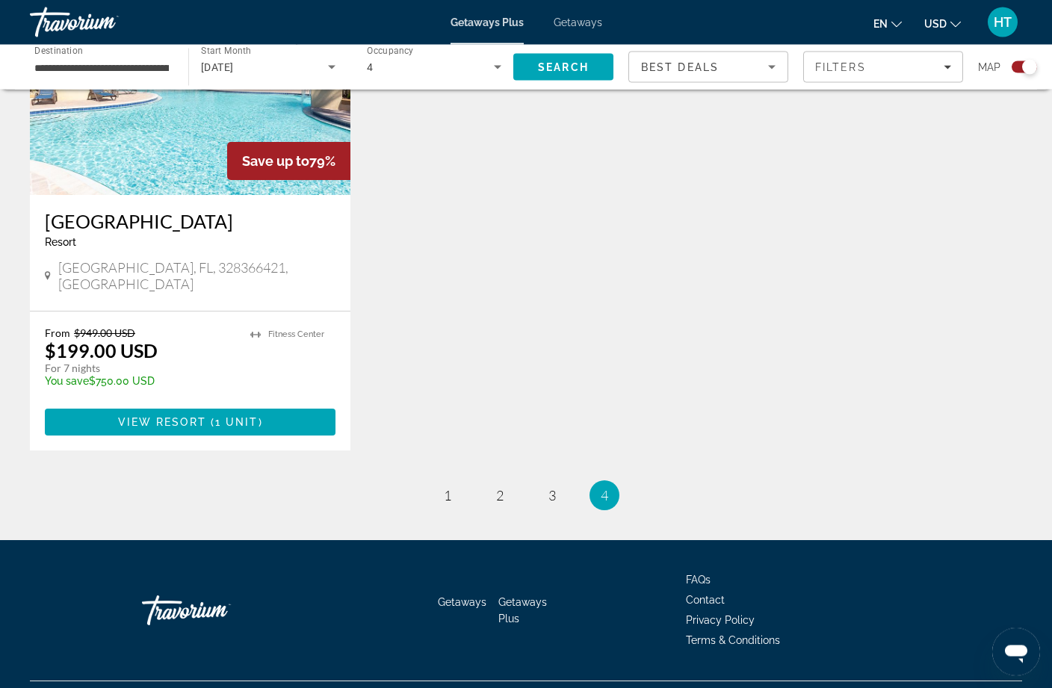
scroll to position [1195, 0]
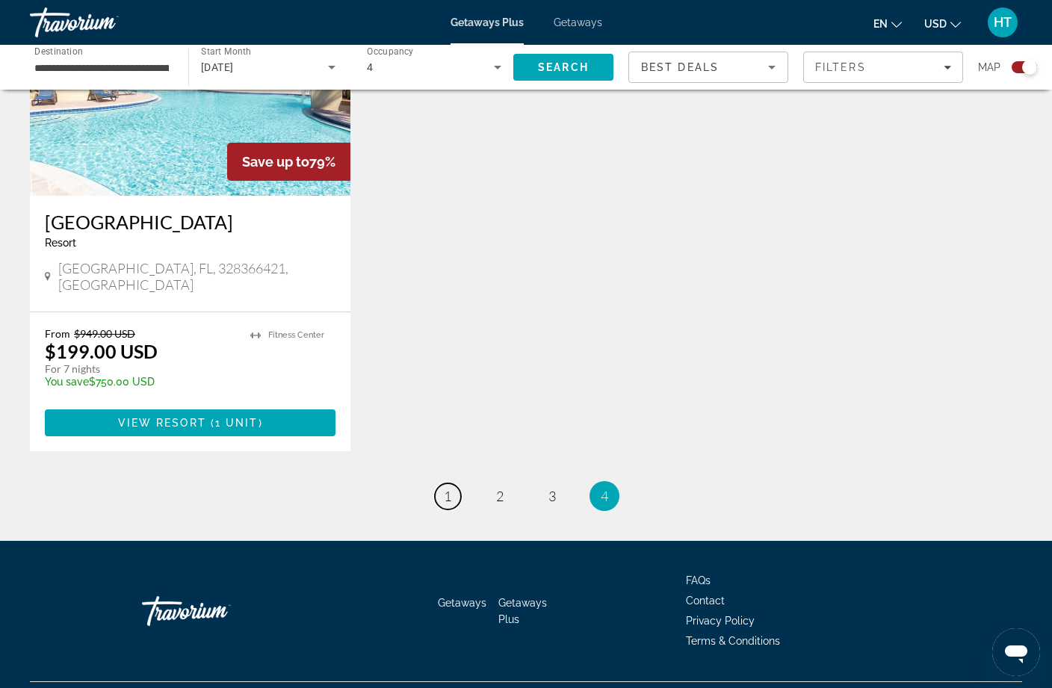
click at [450, 483] on link "page 1" at bounding box center [448, 496] width 26 height 26
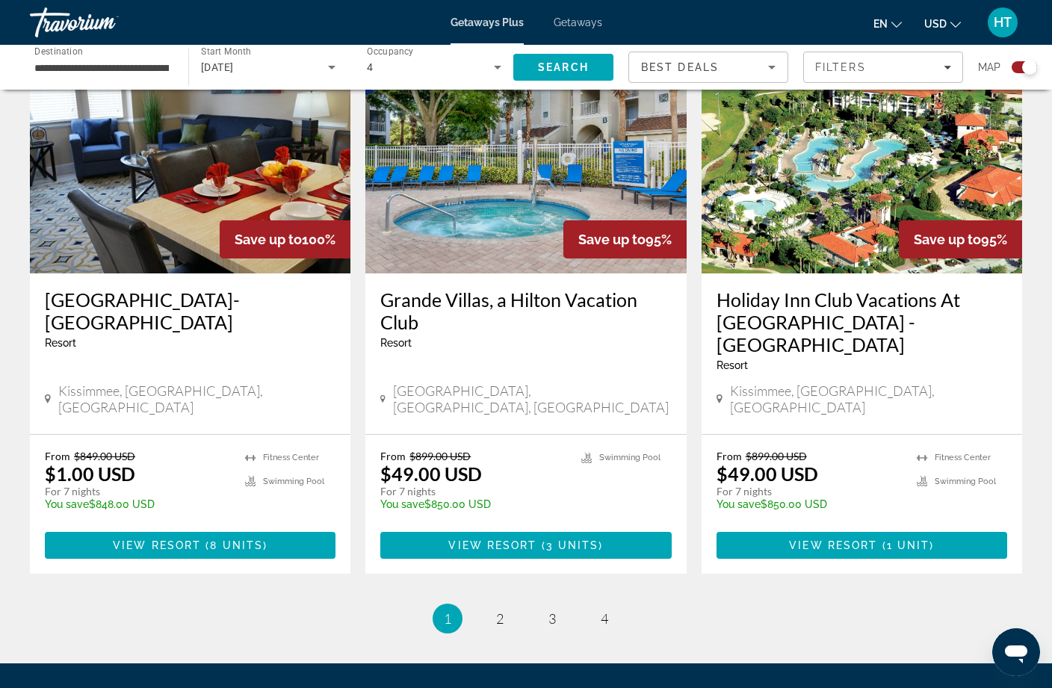
scroll to position [2256, 0]
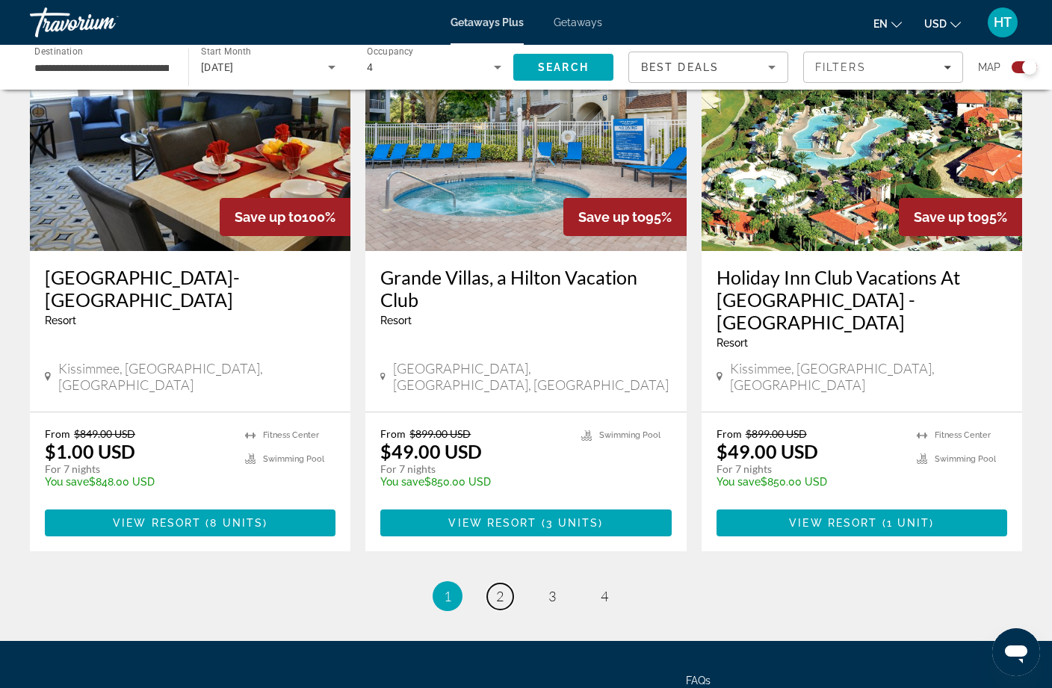
click at [501, 588] on span "2" at bounding box center [499, 596] width 7 height 16
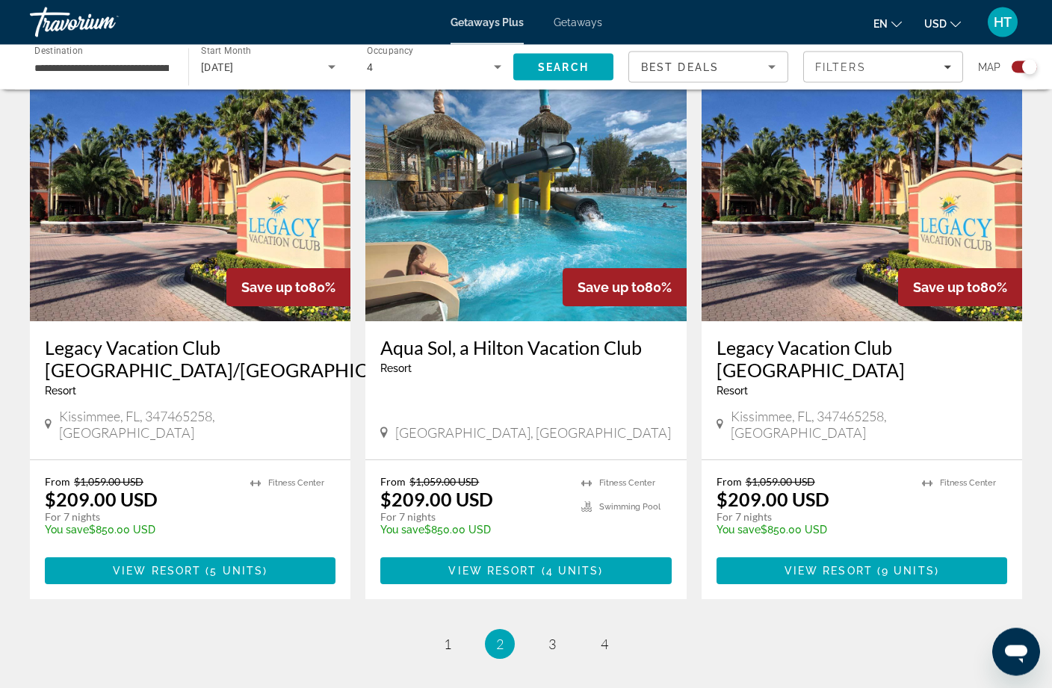
scroll to position [2165, 0]
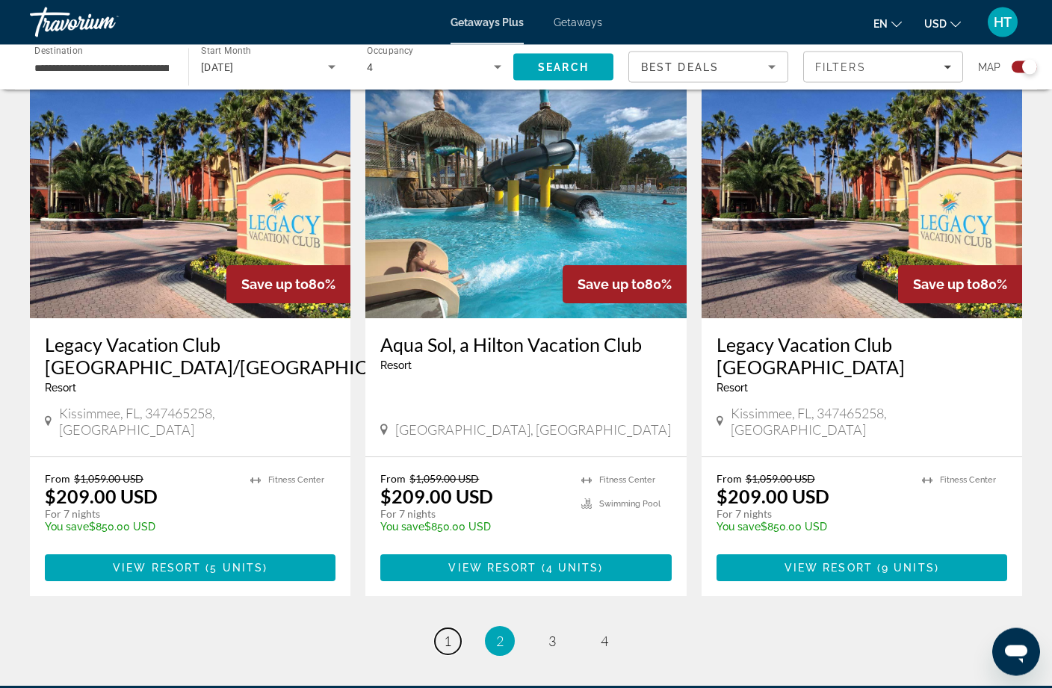
click at [447, 633] on span "1" at bounding box center [447, 641] width 7 height 16
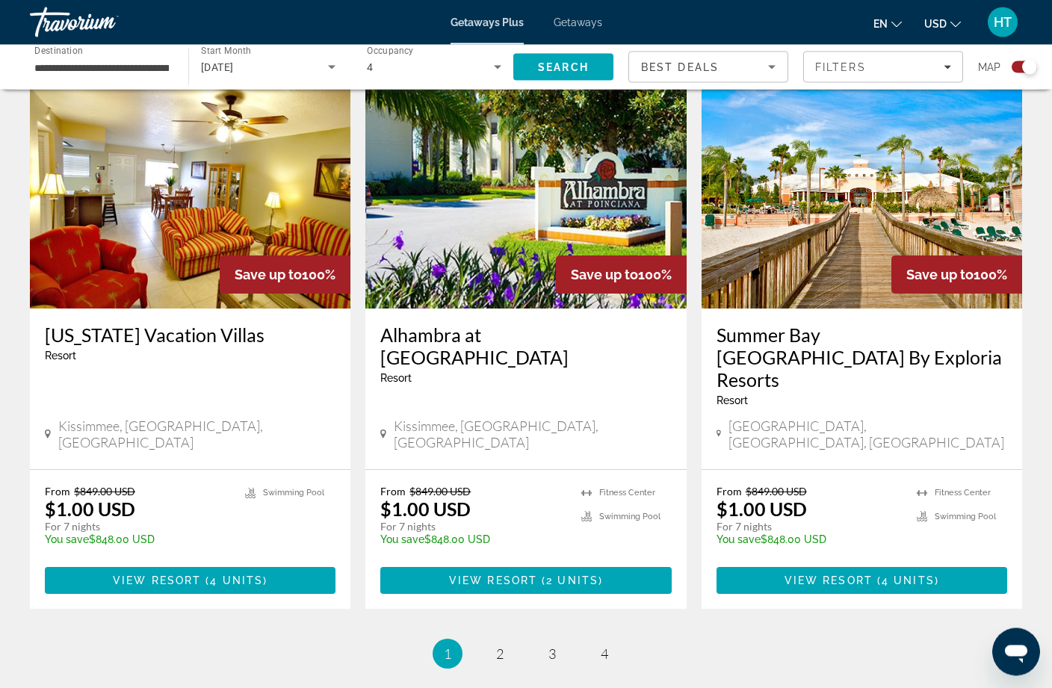
scroll to position [2178, 0]
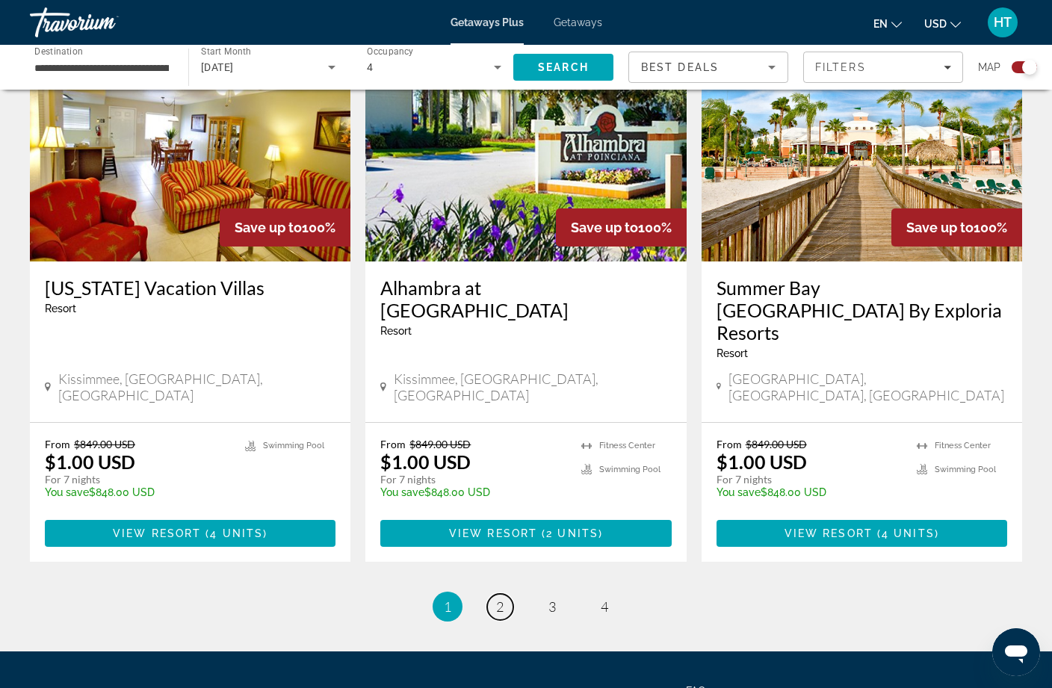
click at [500, 598] on span "2" at bounding box center [499, 606] width 7 height 16
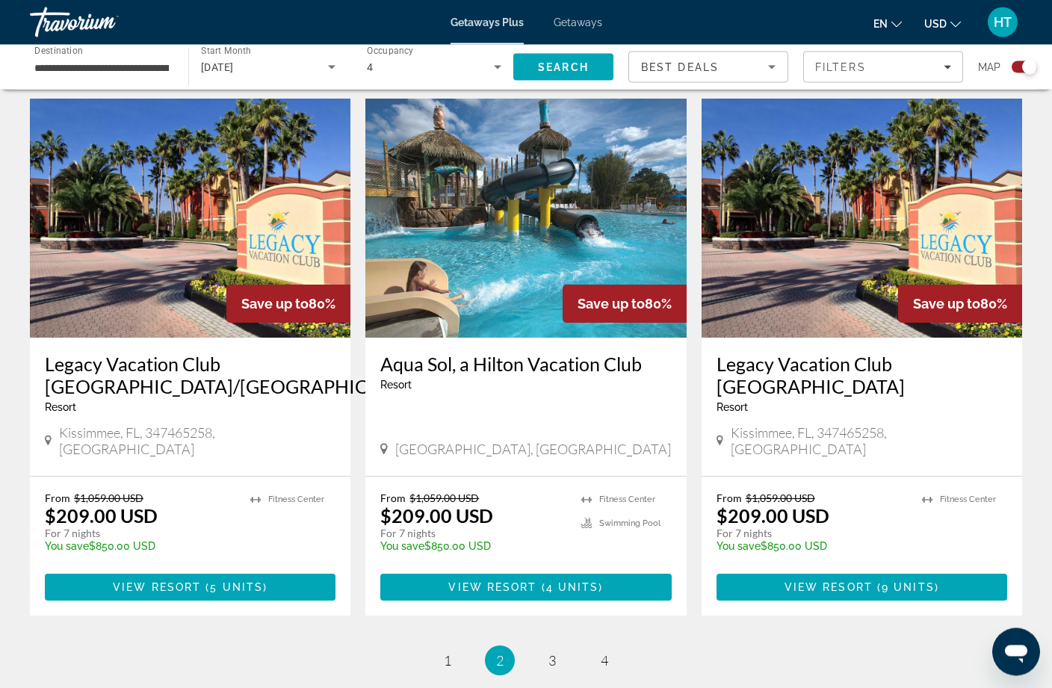
scroll to position [2233, 0]
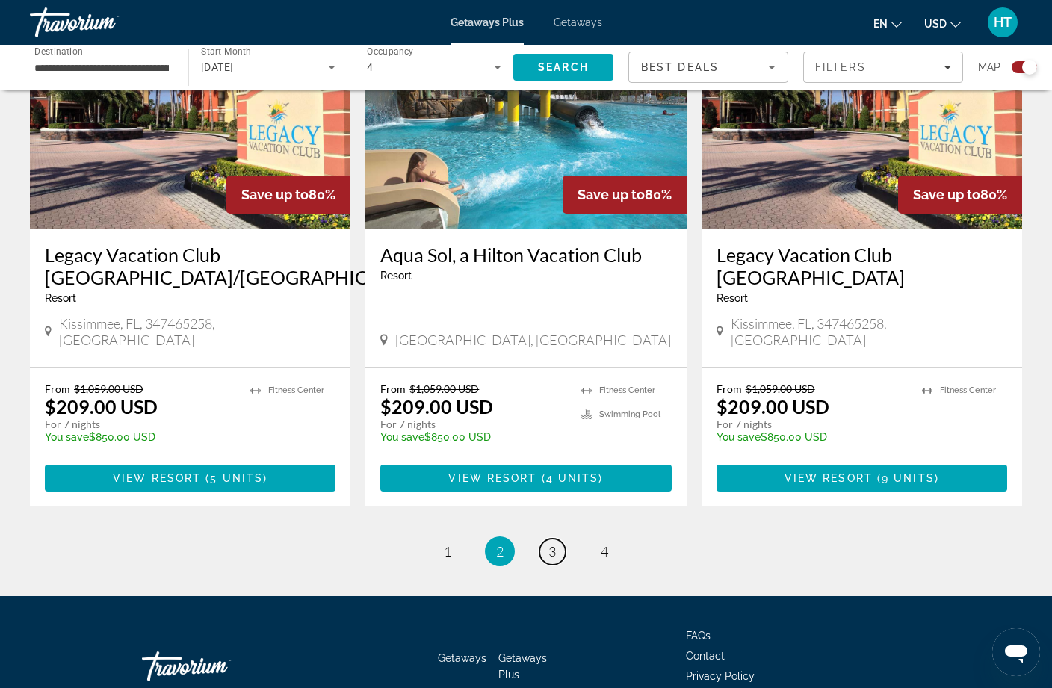
click at [542, 538] on link "page 3" at bounding box center [552, 551] width 26 height 26
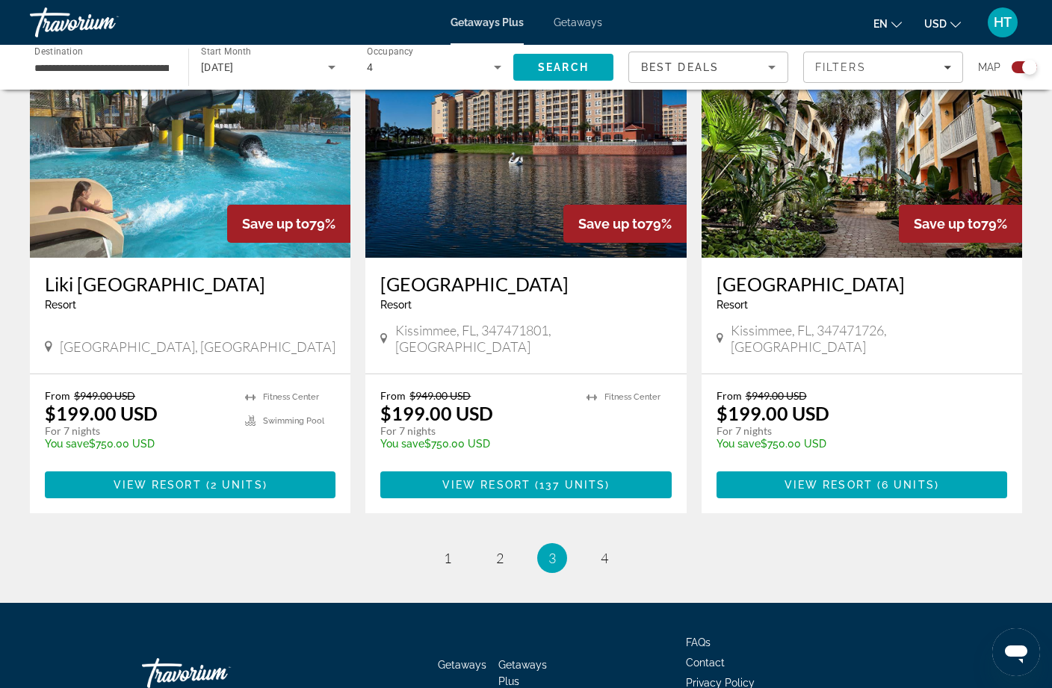
scroll to position [2233, 0]
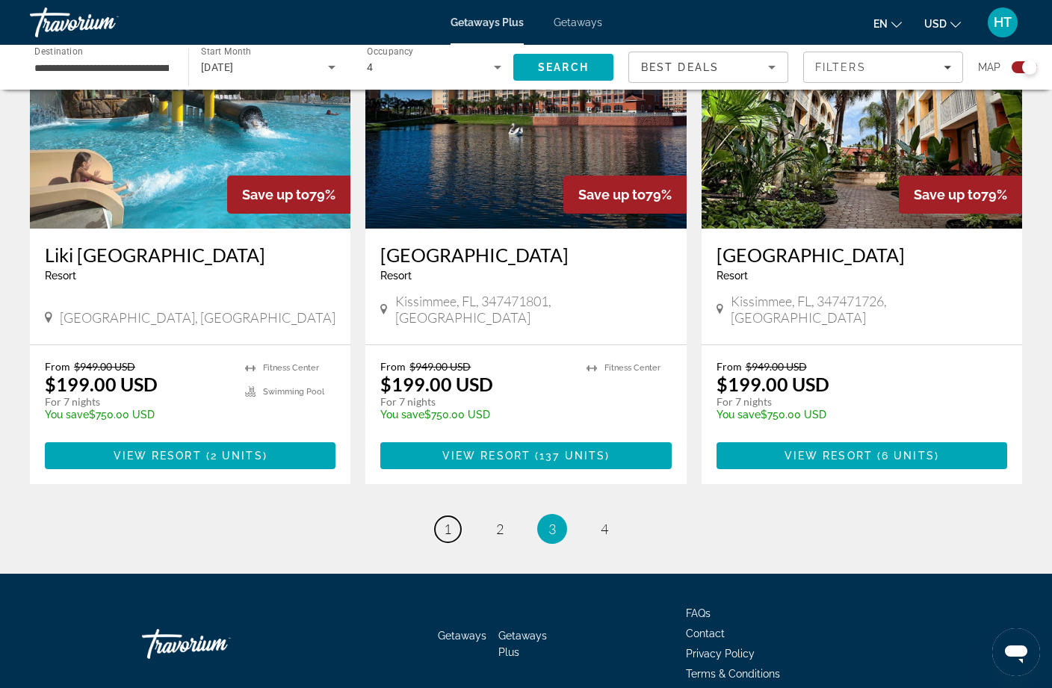
click at [435, 516] on link "page 1" at bounding box center [448, 529] width 26 height 26
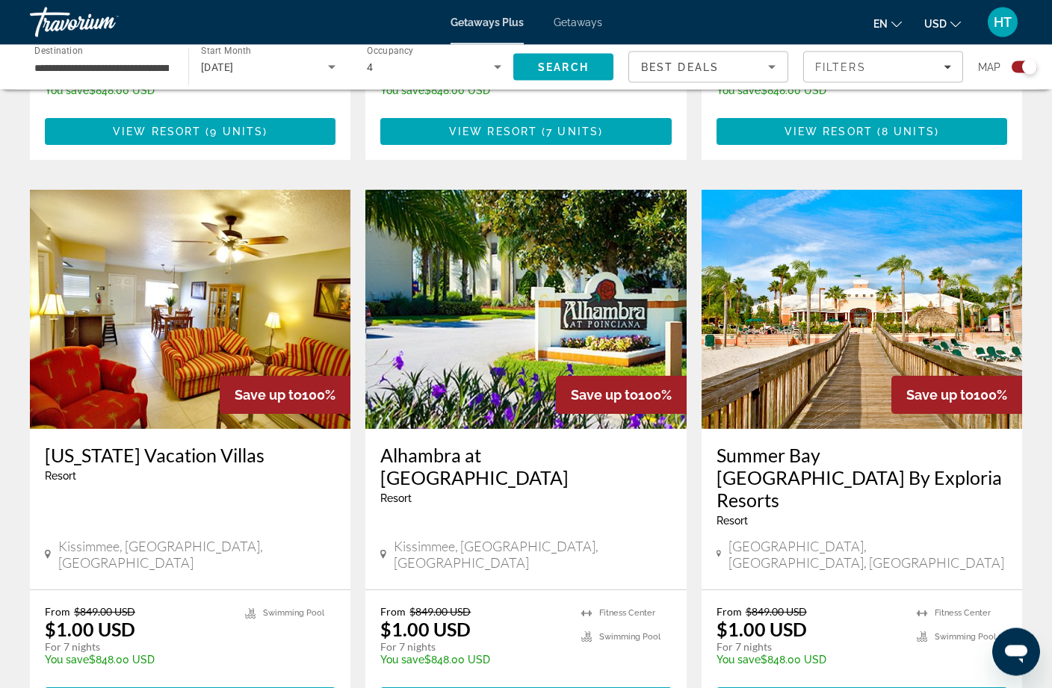
scroll to position [2053, 0]
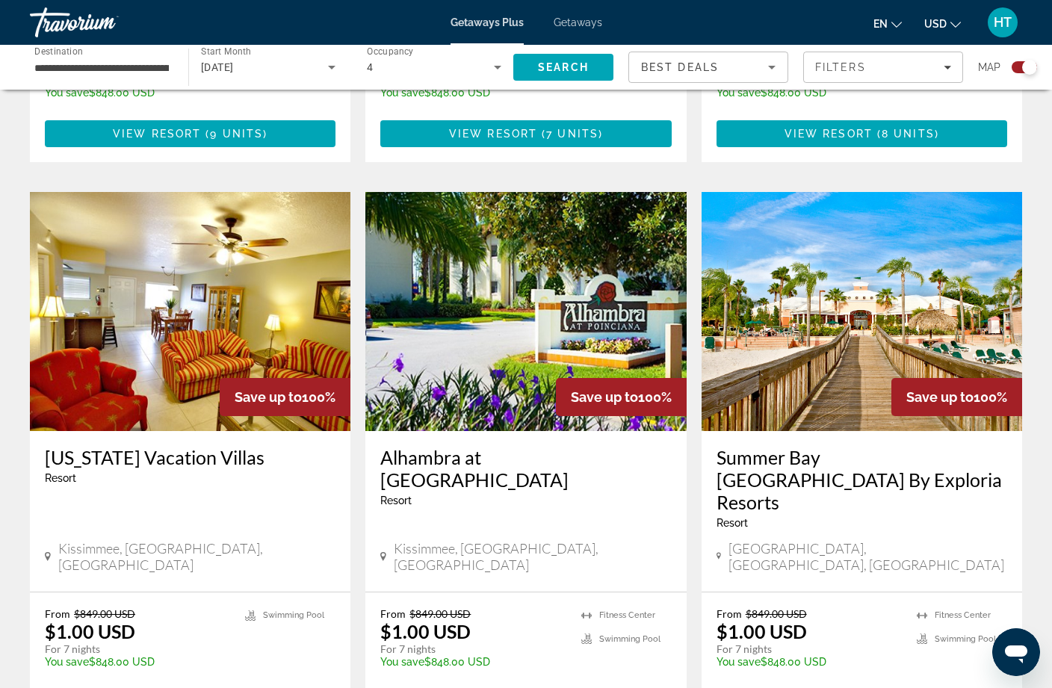
click at [777, 319] on img "Main content" at bounding box center [861, 311] width 320 height 239
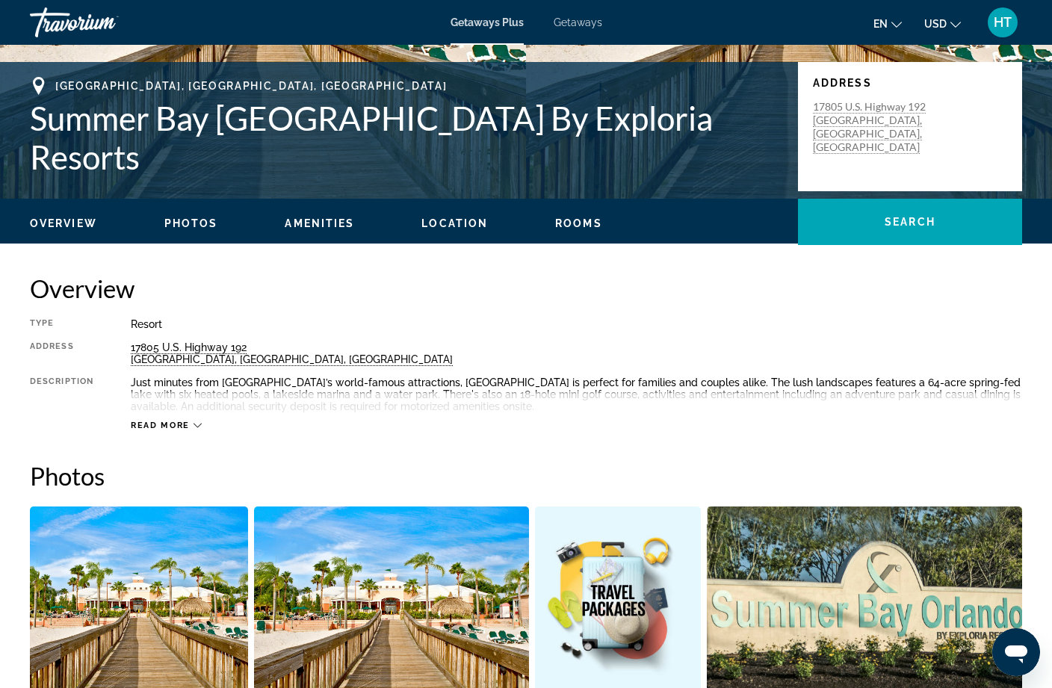
scroll to position [275, 0]
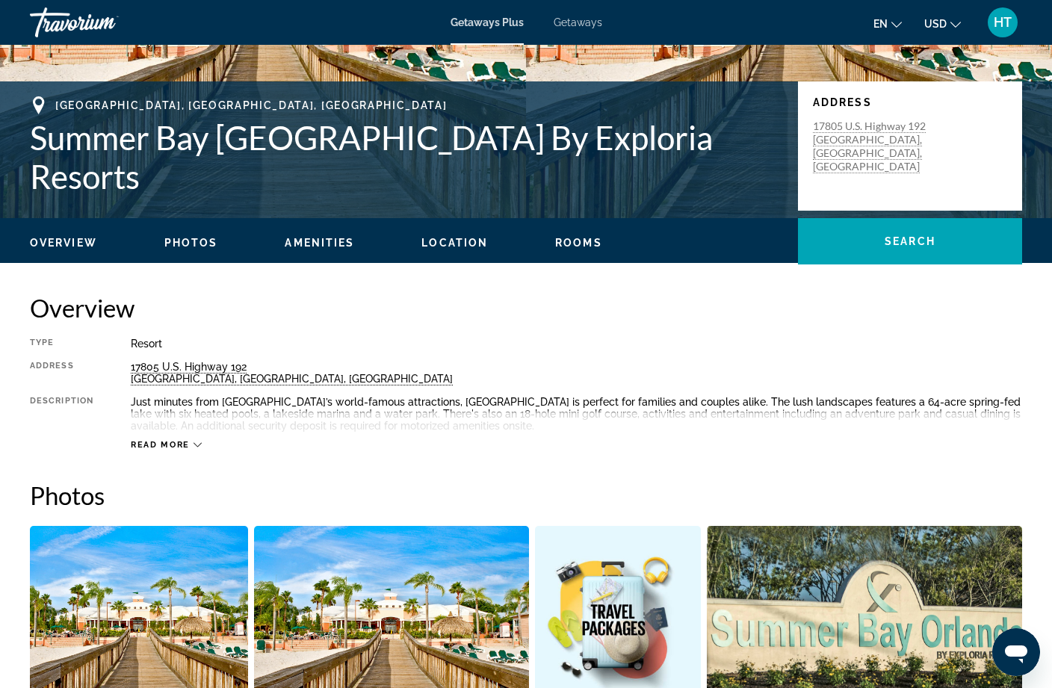
click at [173, 443] on span "Read more" at bounding box center [160, 445] width 59 height 10
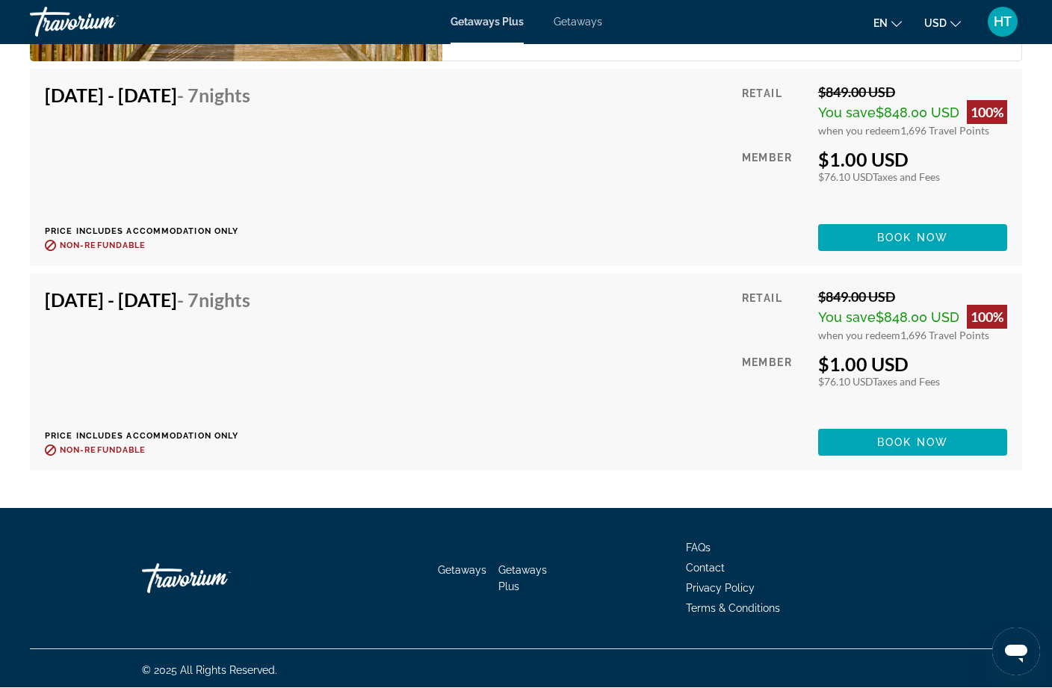
scroll to position [3321, 0]
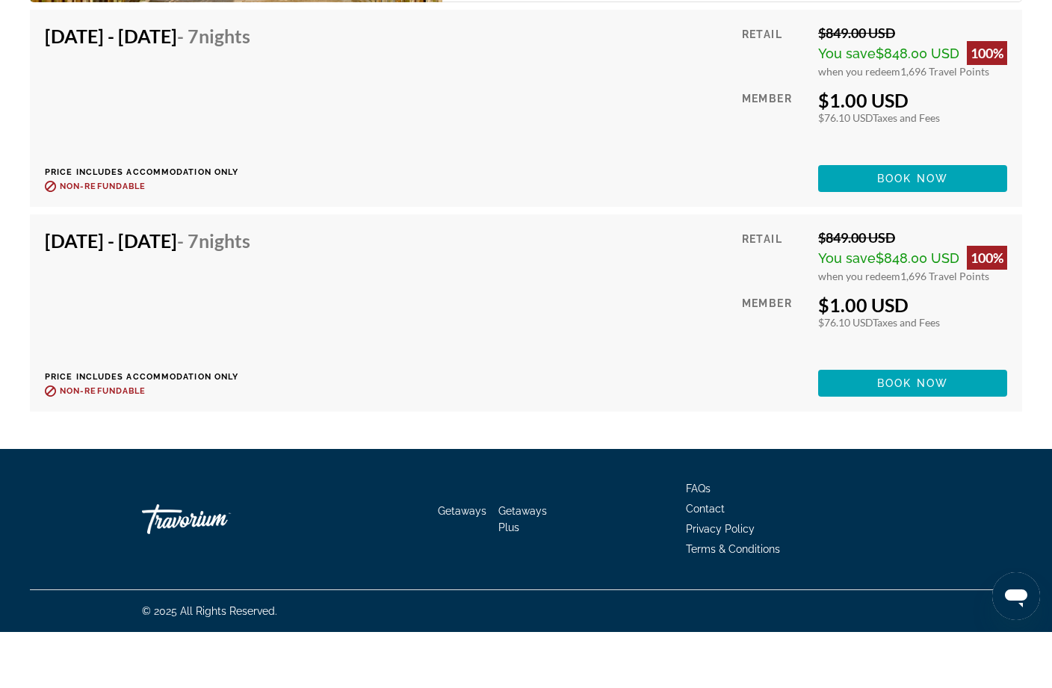
click at [923, 433] on span "Book now" at bounding box center [912, 439] width 71 height 12
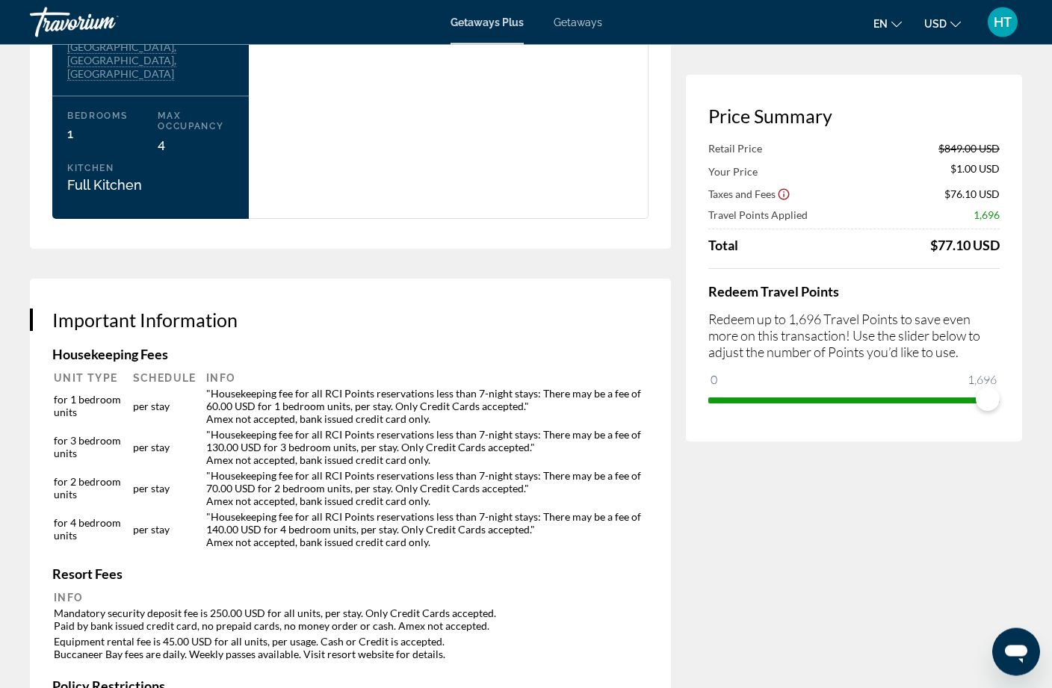
scroll to position [2070, 0]
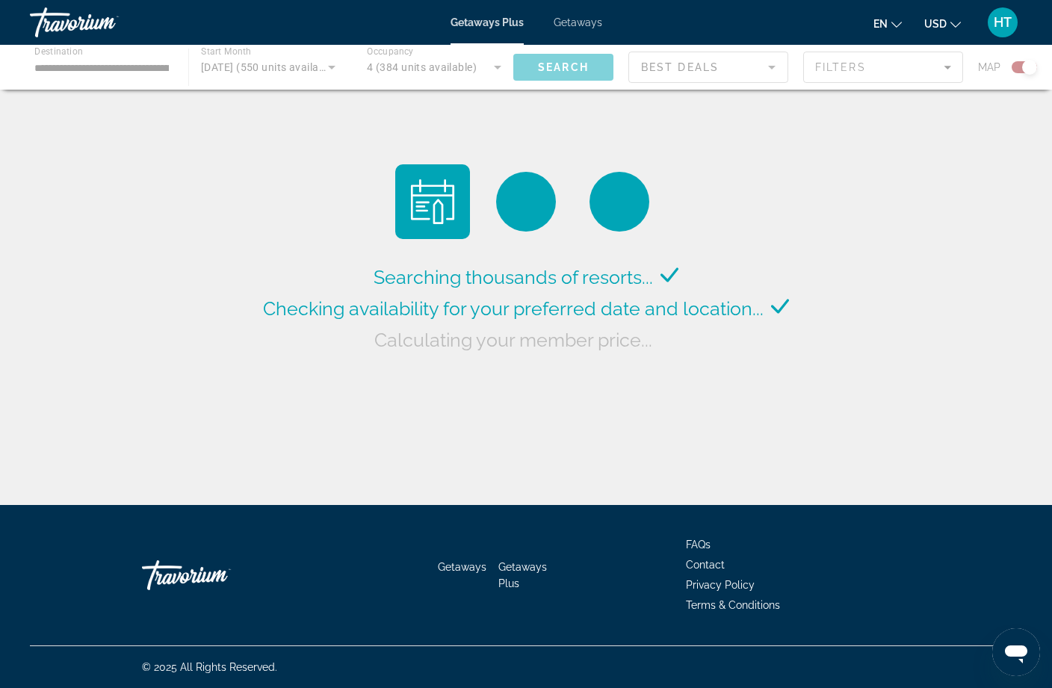
click at [471, 69] on div "Main content" at bounding box center [526, 67] width 1052 height 45
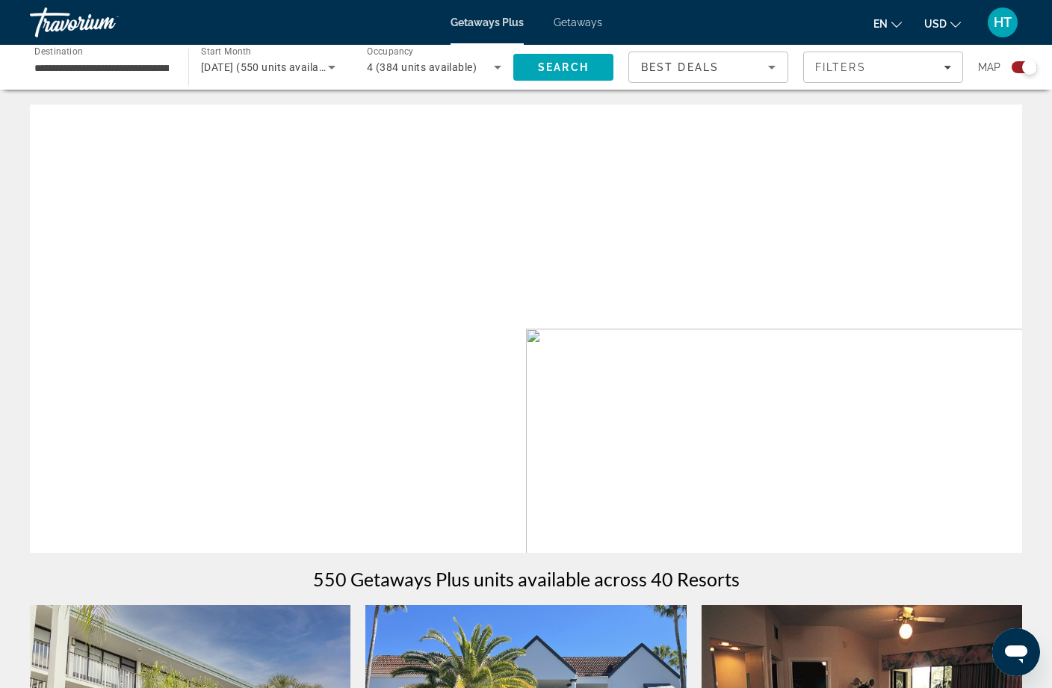
click at [465, 66] on span "4 (384 units available)" at bounding box center [422, 67] width 110 height 12
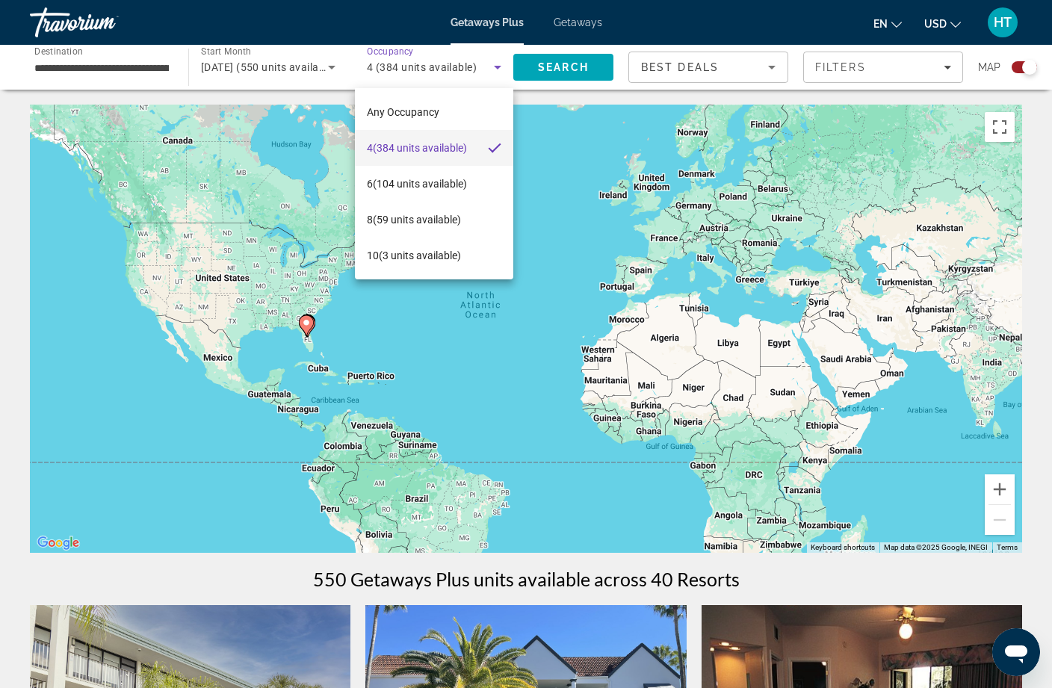
click at [459, 187] on span "6 (104 units available)" at bounding box center [417, 184] width 100 height 18
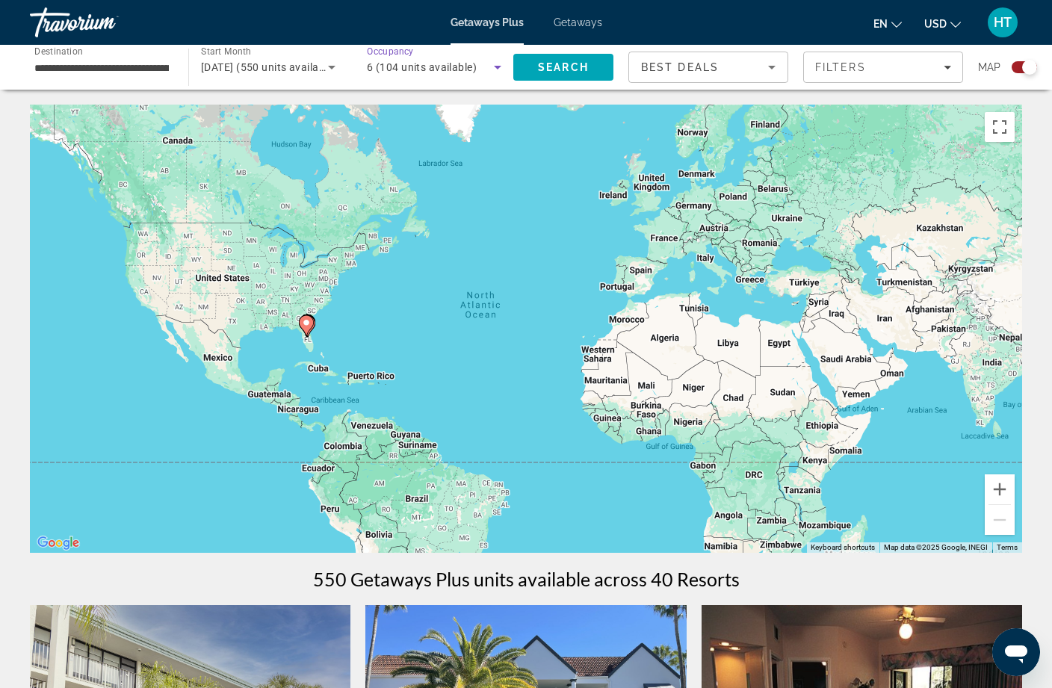
click at [461, 72] on span "6 (104 units available)" at bounding box center [422, 67] width 110 height 12
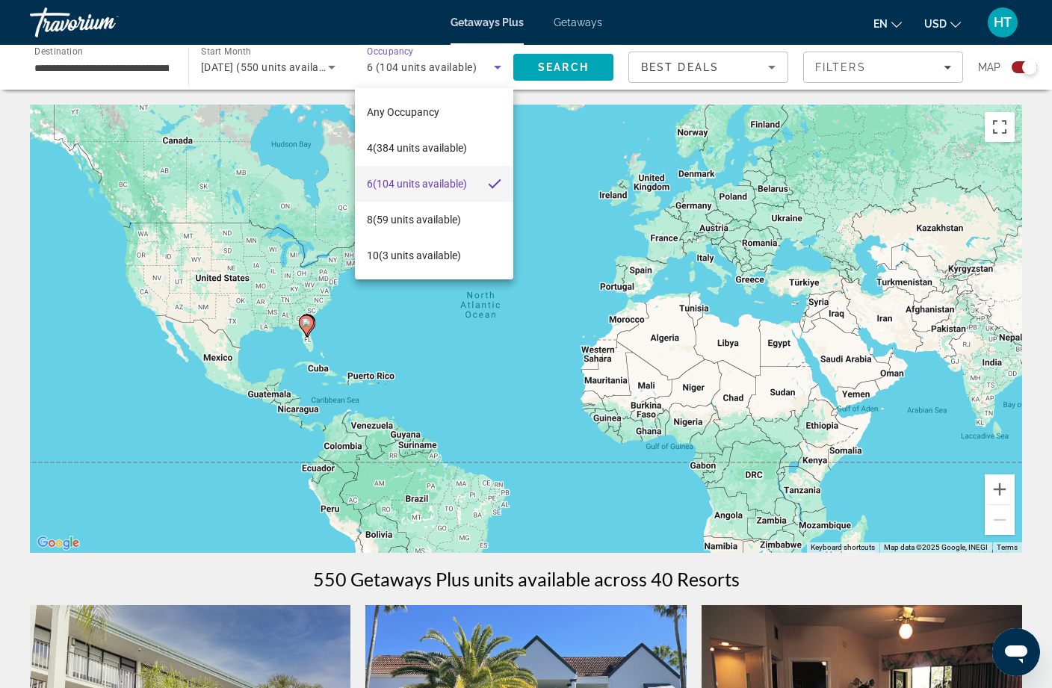
click at [577, 78] on div at bounding box center [526, 344] width 1052 height 688
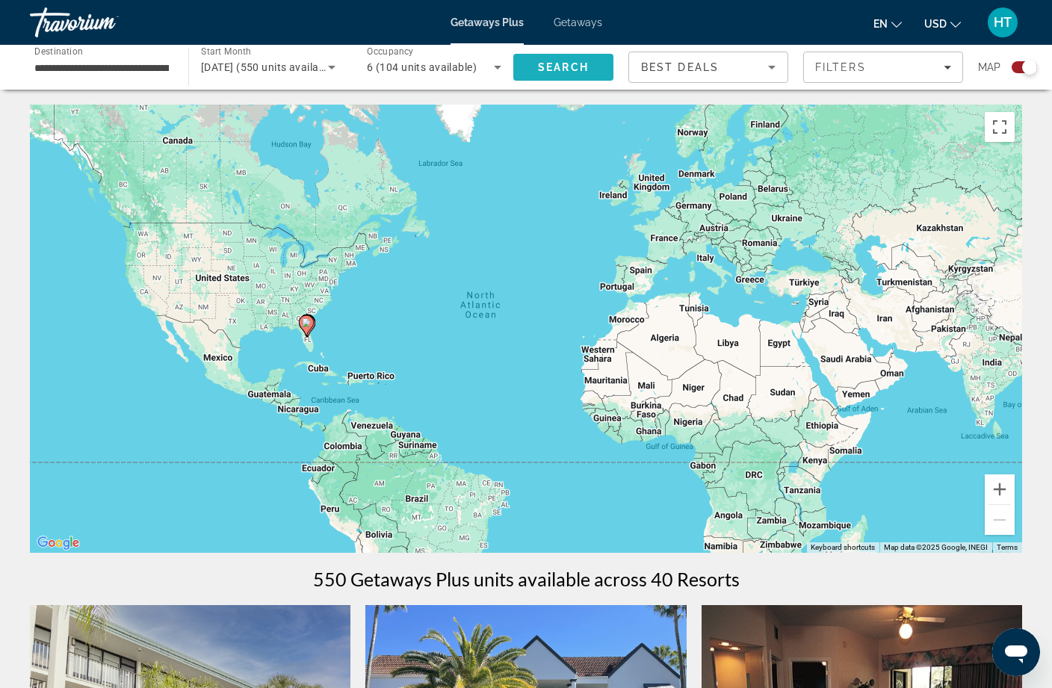
click at [566, 62] on span "Search" at bounding box center [563, 67] width 51 height 12
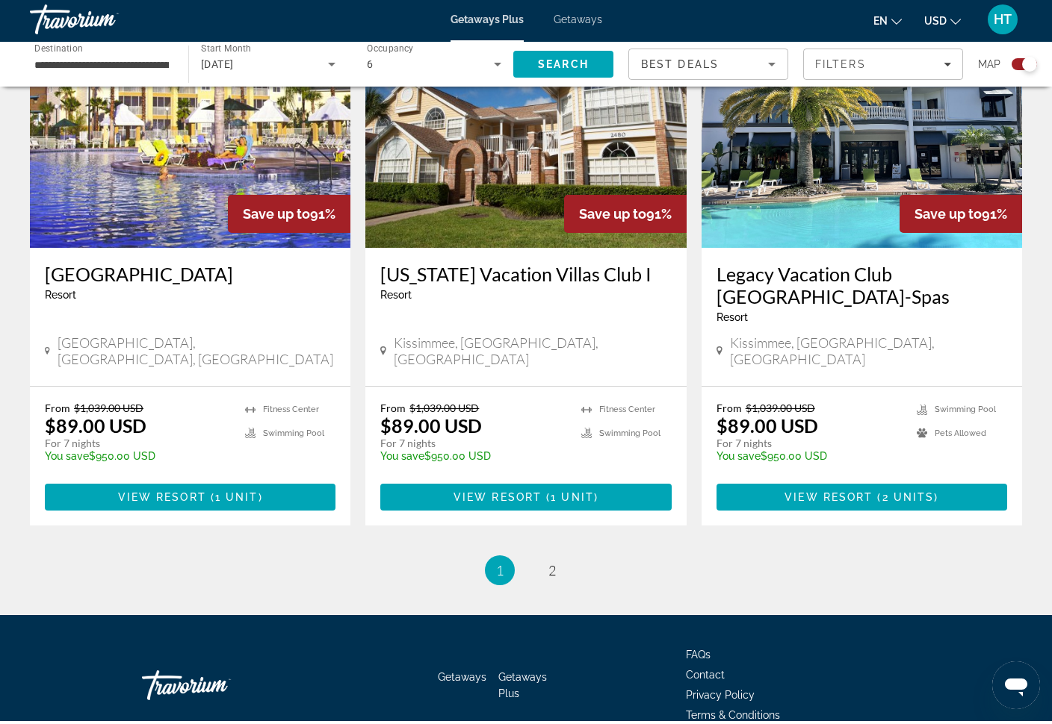
scroll to position [2200, 0]
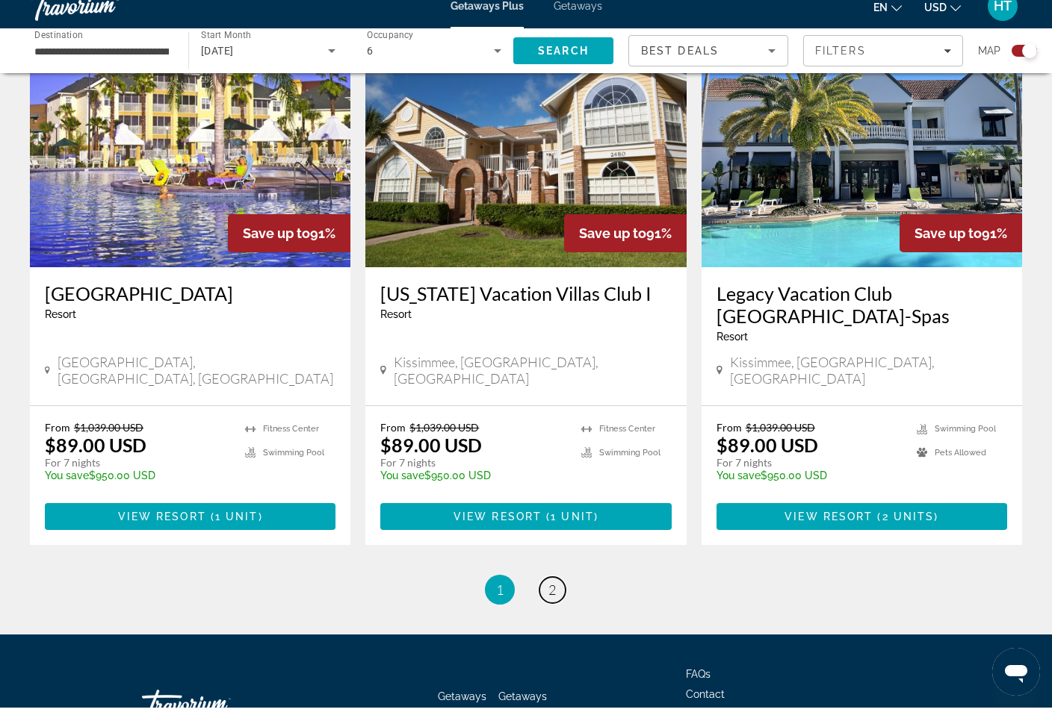
click at [547, 594] on link "page 2" at bounding box center [552, 607] width 26 height 26
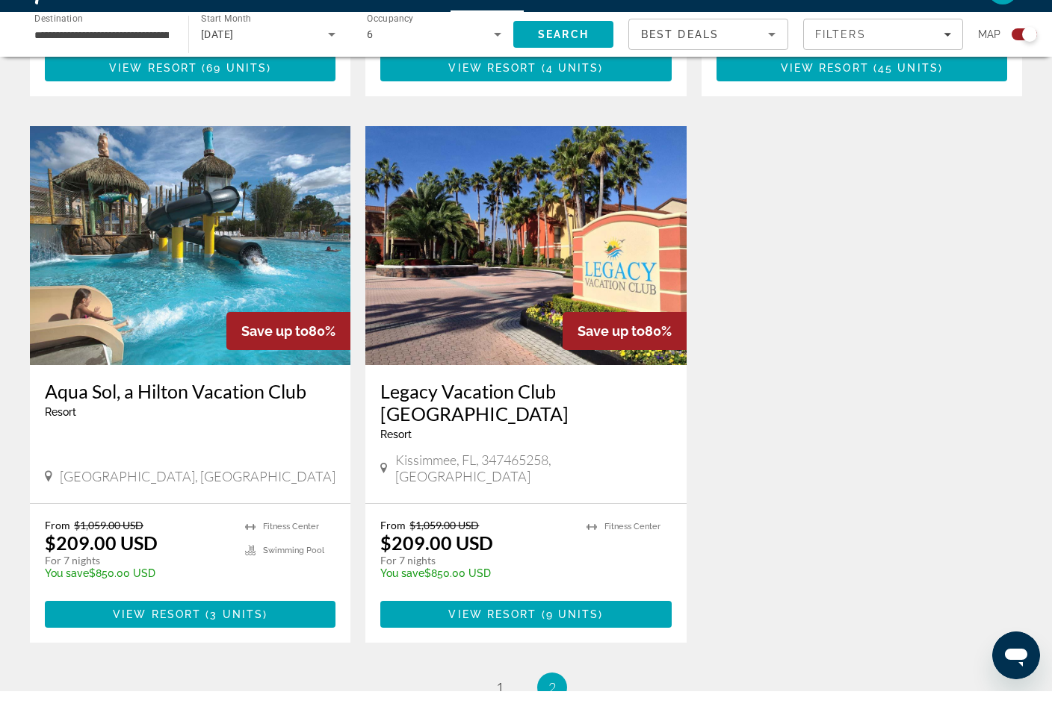
scroll to position [1554, 0]
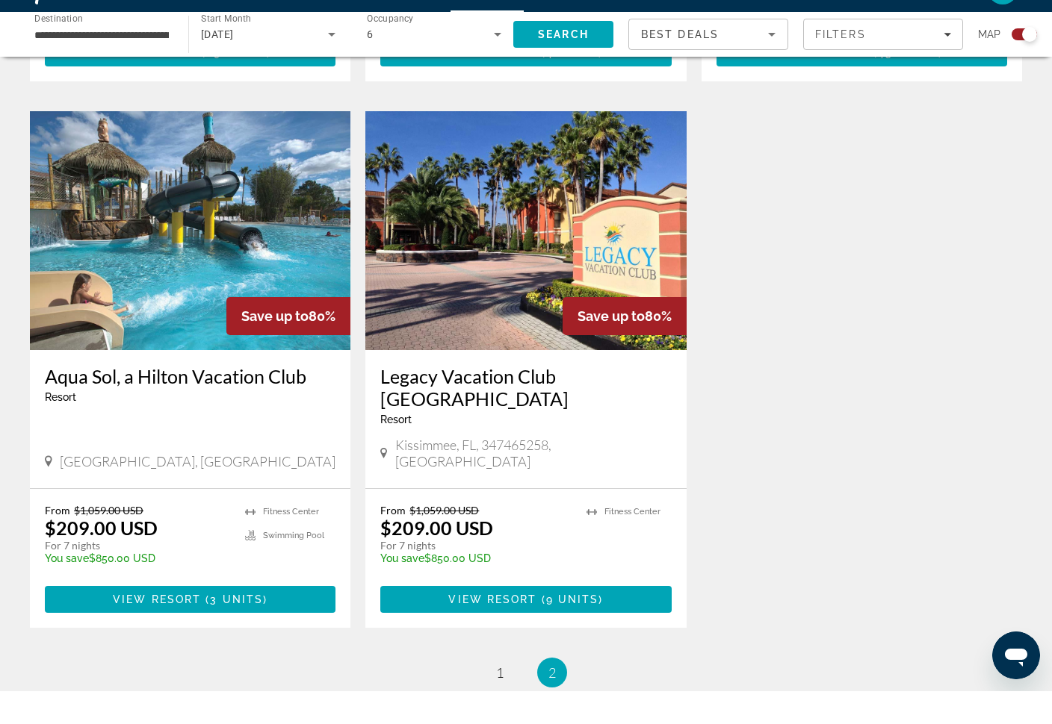
click at [97, 398] on h3 "Aqua Sol, a Hilton Vacation Club" at bounding box center [190, 409] width 291 height 22
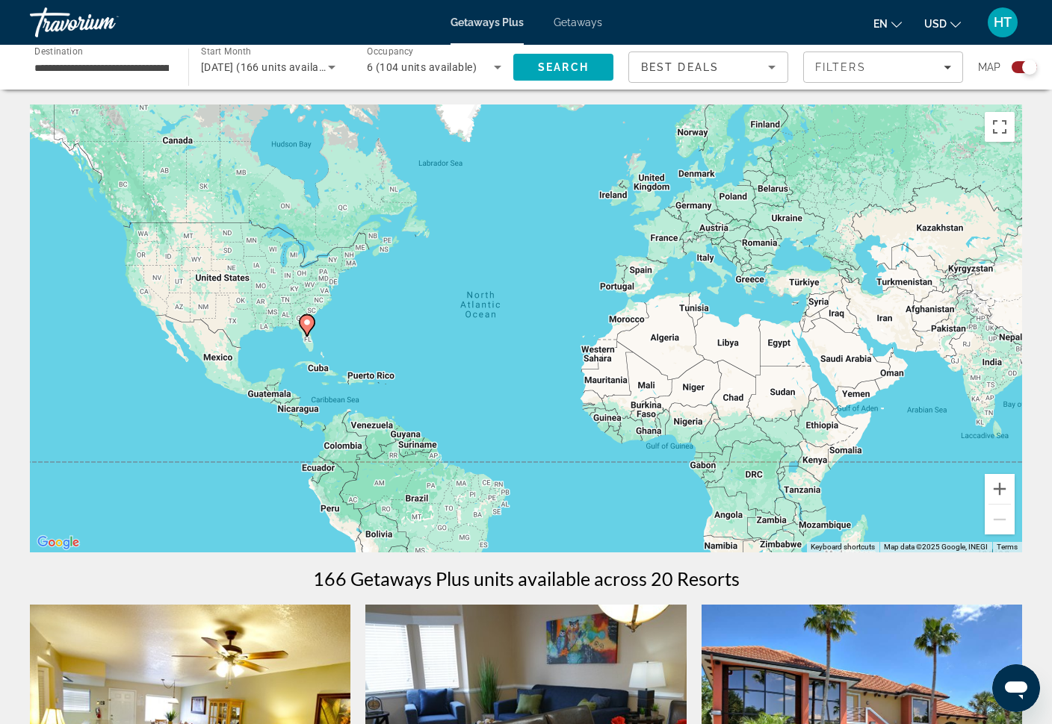
click at [434, 66] on span "6 (104 units available)" at bounding box center [422, 67] width 110 height 12
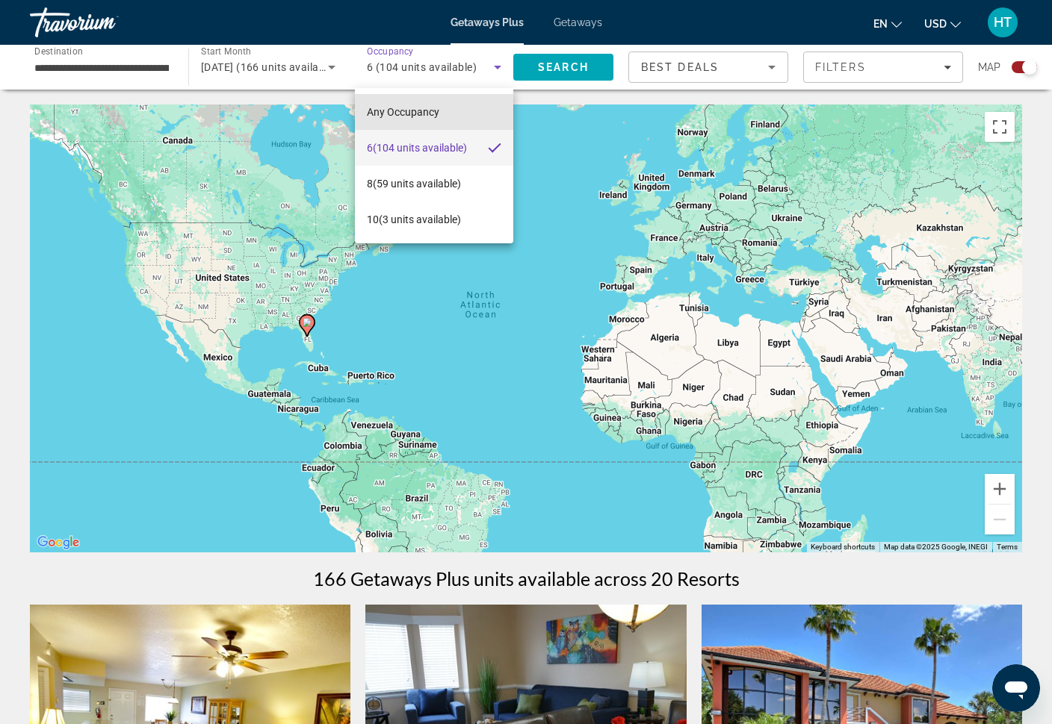
click at [443, 117] on mat-option "Any Occupancy" at bounding box center [434, 112] width 158 height 36
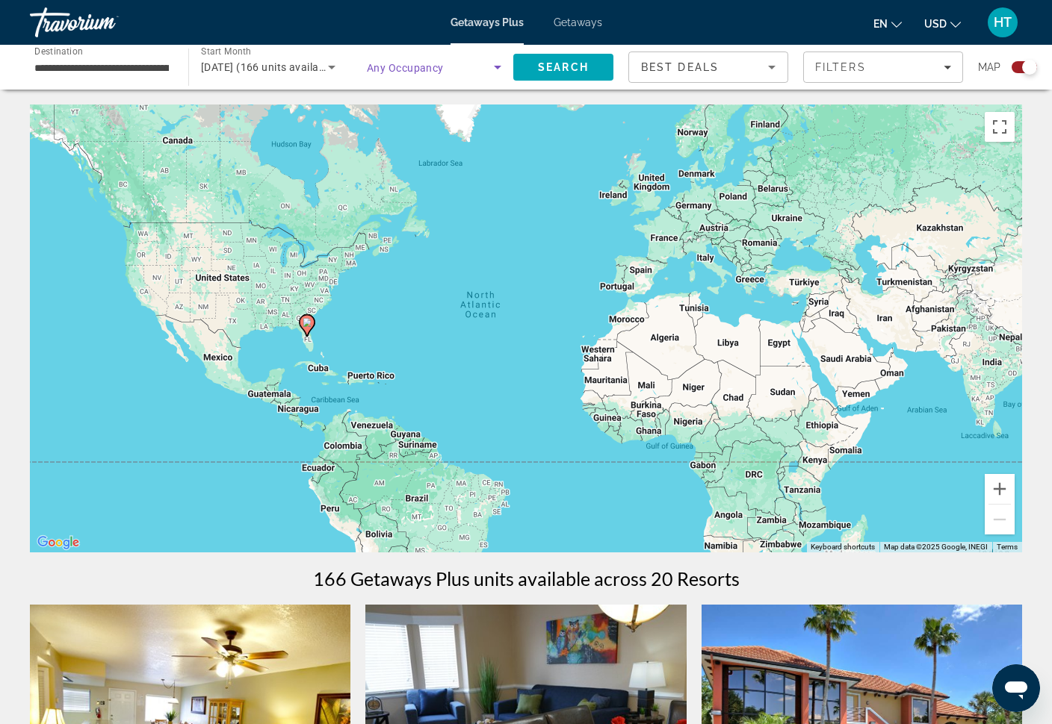
click at [872, 77] on span "Filters" at bounding box center [883, 67] width 158 height 36
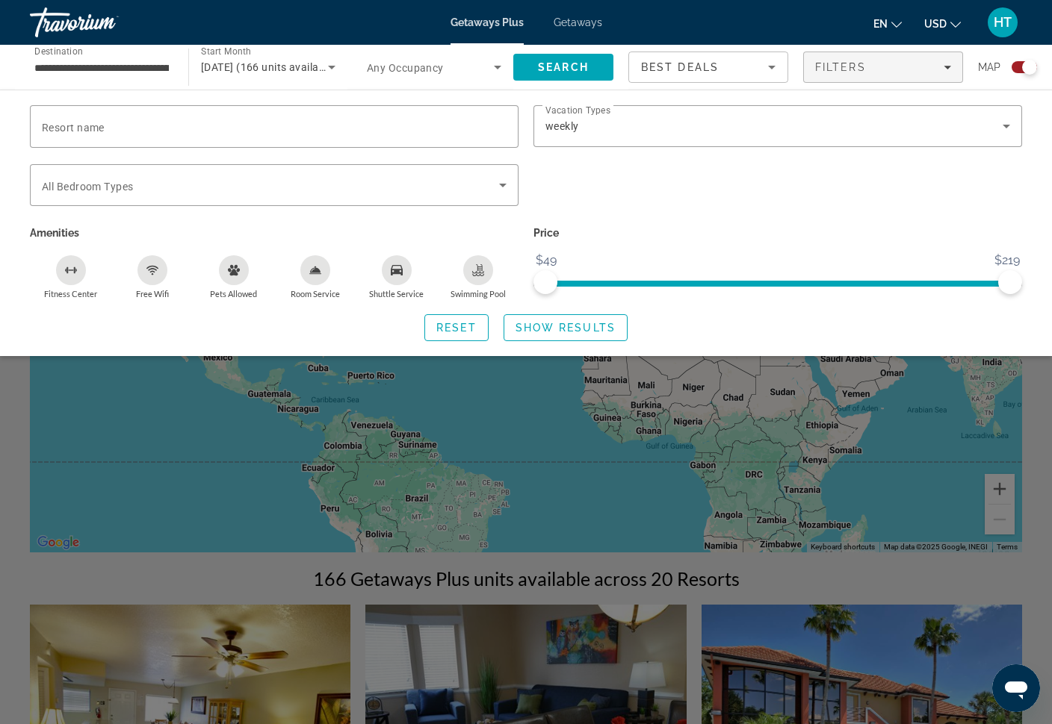
click at [829, 128] on div "weekly" at bounding box center [773, 126] width 457 height 18
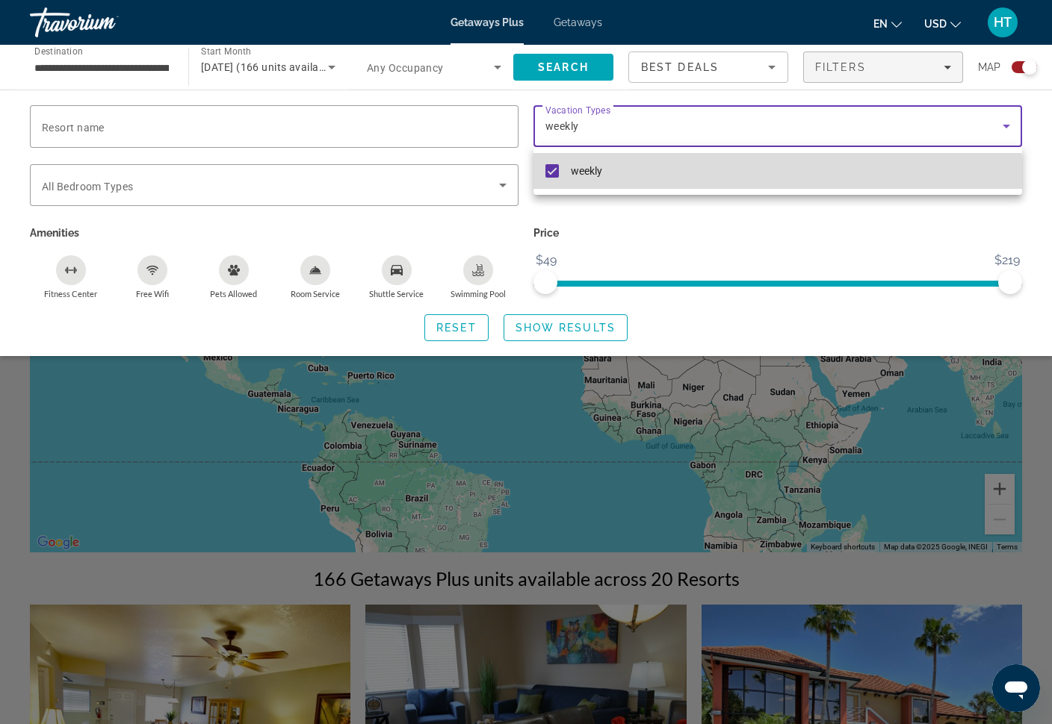
click at [545, 185] on mat-option "weekly" at bounding box center [777, 171] width 488 height 36
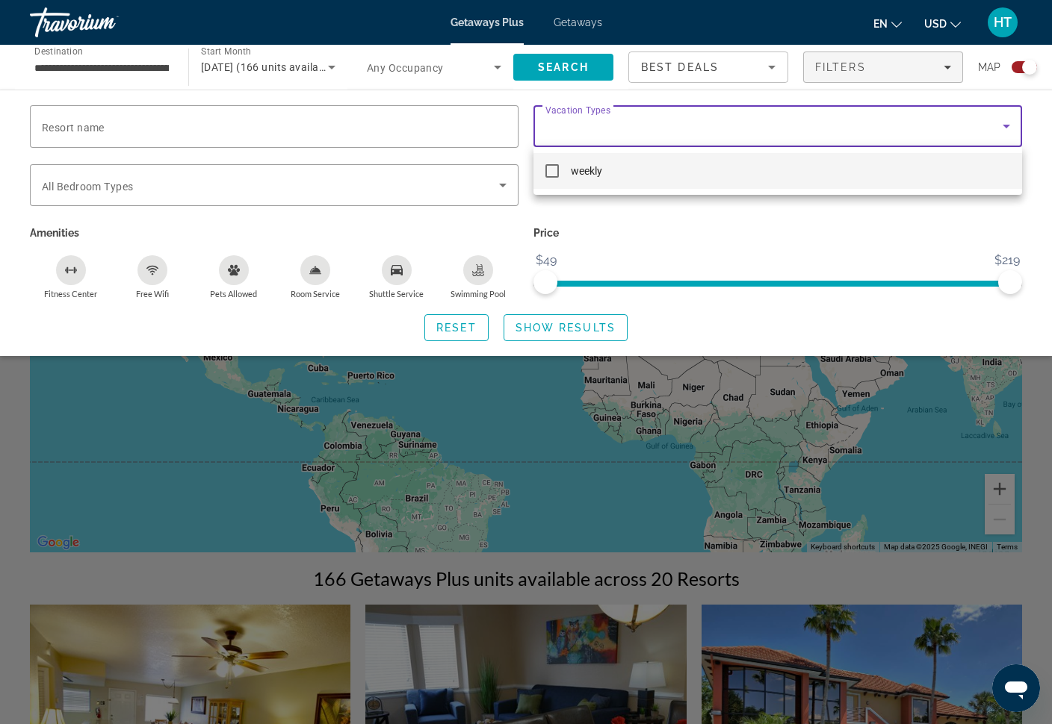
click at [417, 72] on div at bounding box center [526, 362] width 1052 height 724
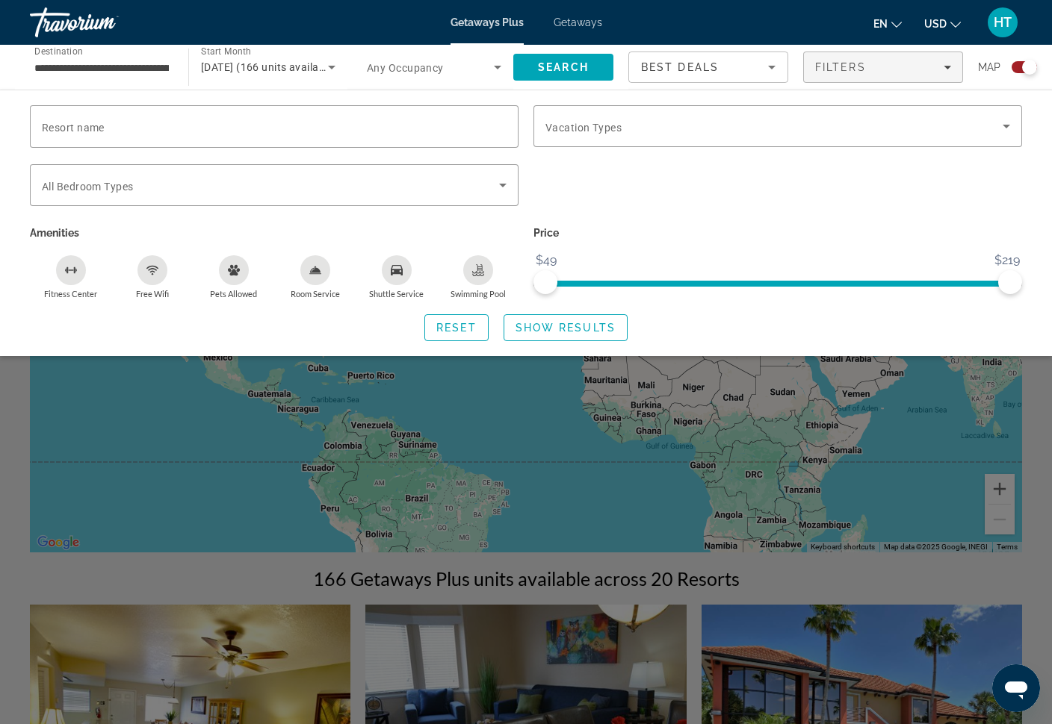
click at [428, 59] on span "Search widget" at bounding box center [430, 67] width 127 height 18
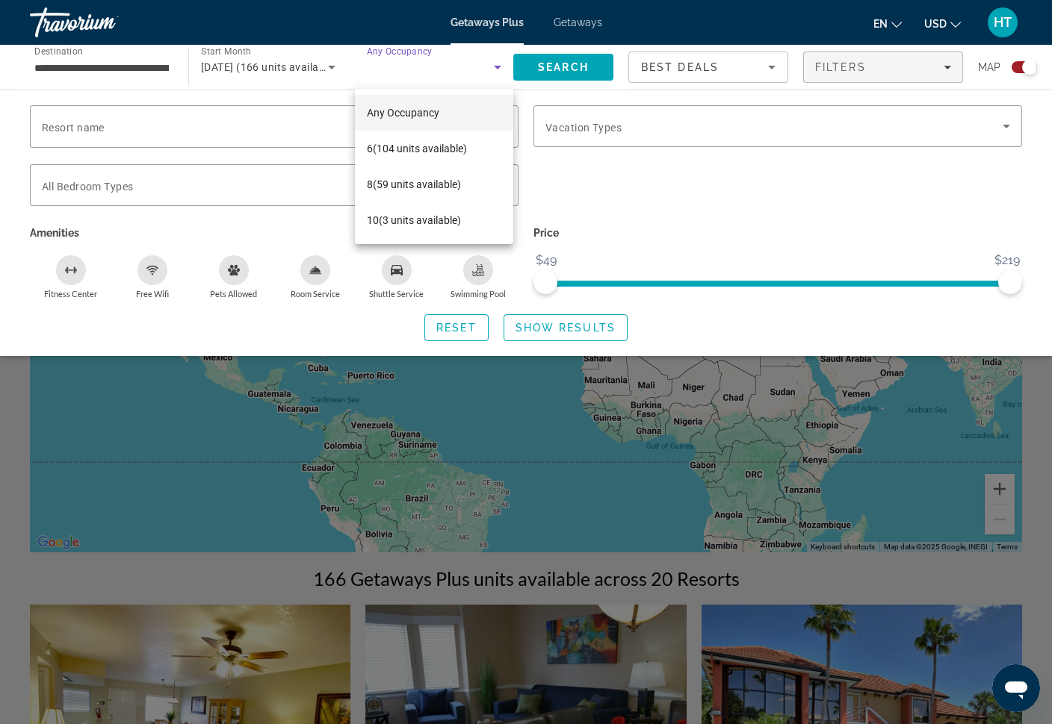
click at [455, 121] on mat-option "Any Occupancy" at bounding box center [434, 113] width 158 height 36
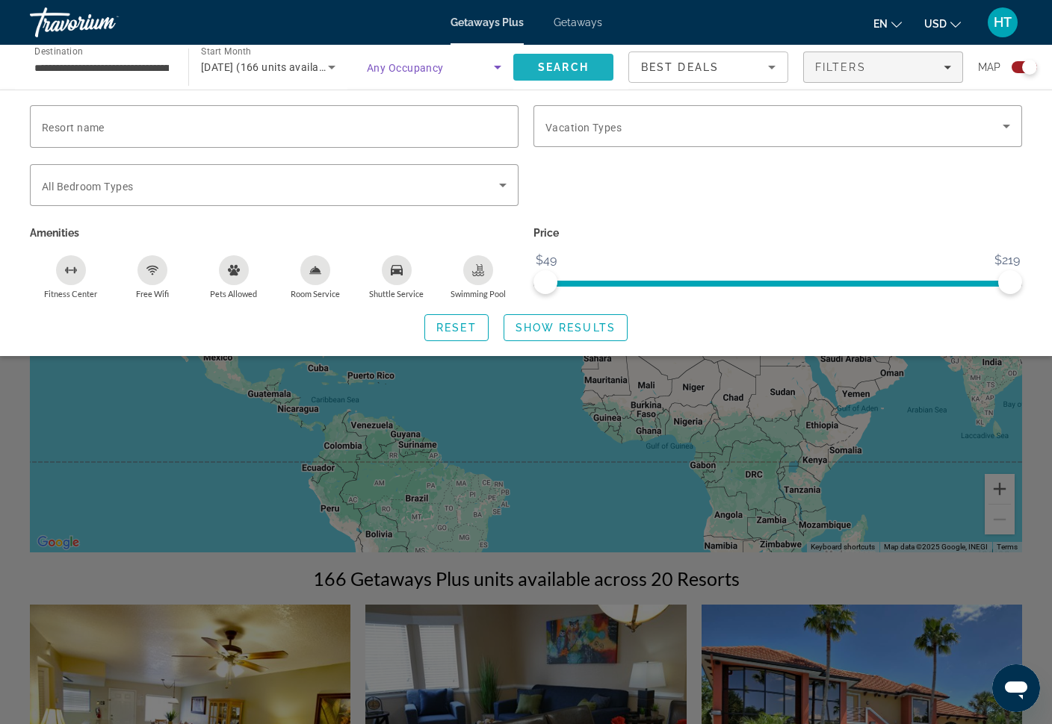
click at [577, 81] on span "Search" at bounding box center [563, 67] width 100 height 36
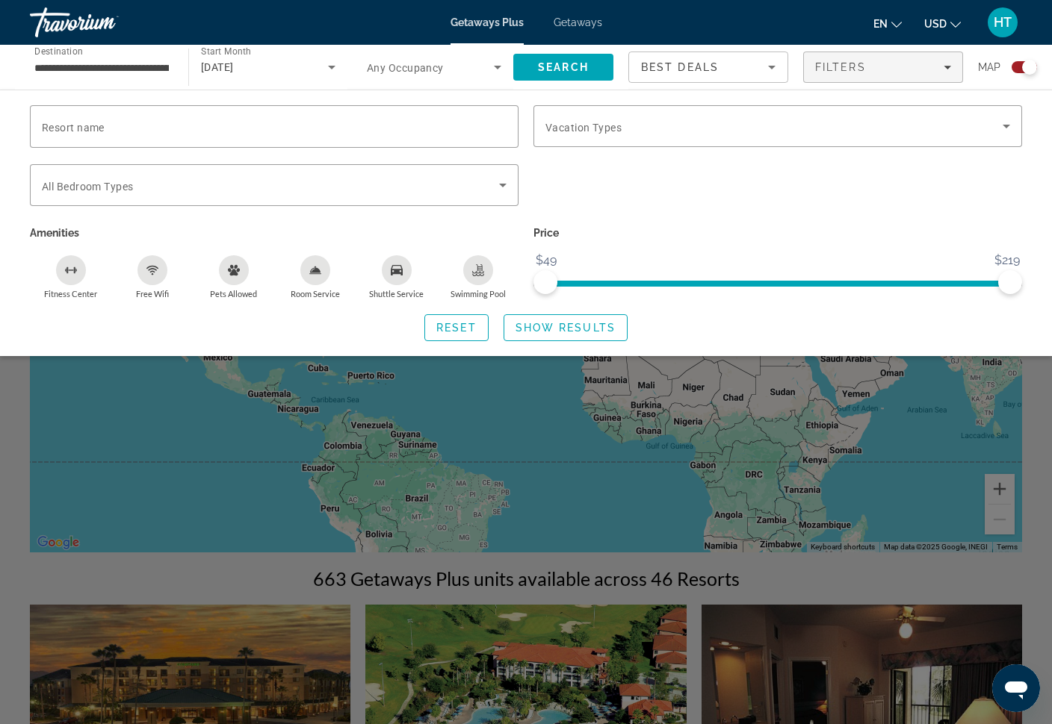
click at [599, 334] on span "Search widget" at bounding box center [565, 328] width 122 height 36
click at [566, 69] on span "Search" at bounding box center [563, 67] width 51 height 12
click at [403, 60] on span "Search widget" at bounding box center [430, 67] width 127 height 18
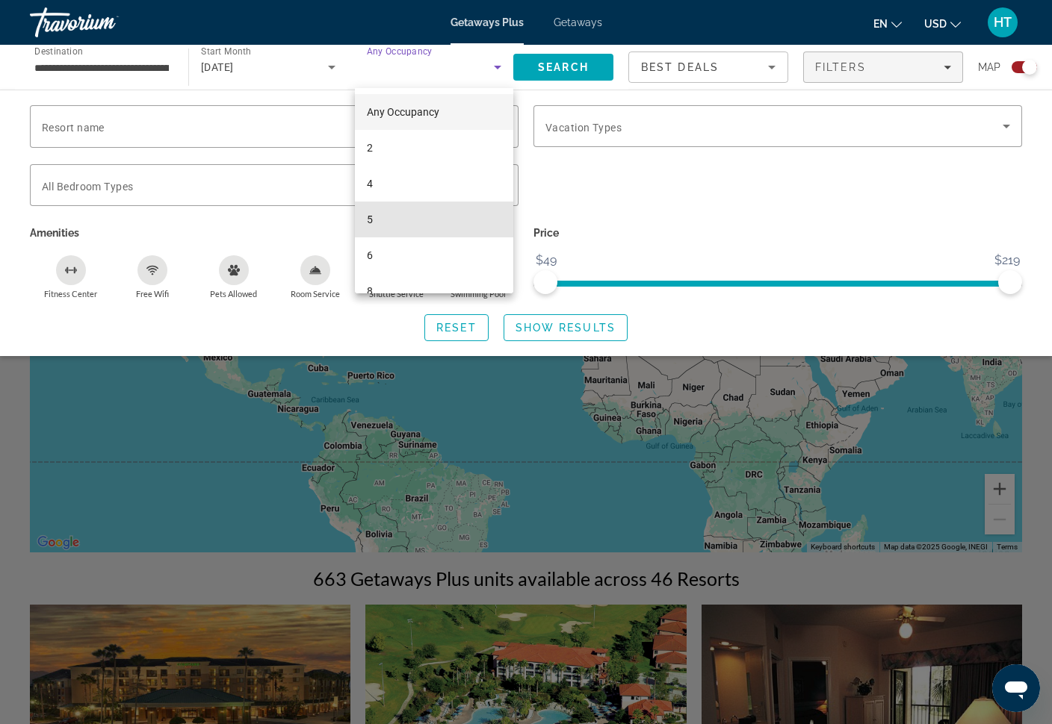
click at [382, 215] on mat-option "5" at bounding box center [434, 220] width 158 height 36
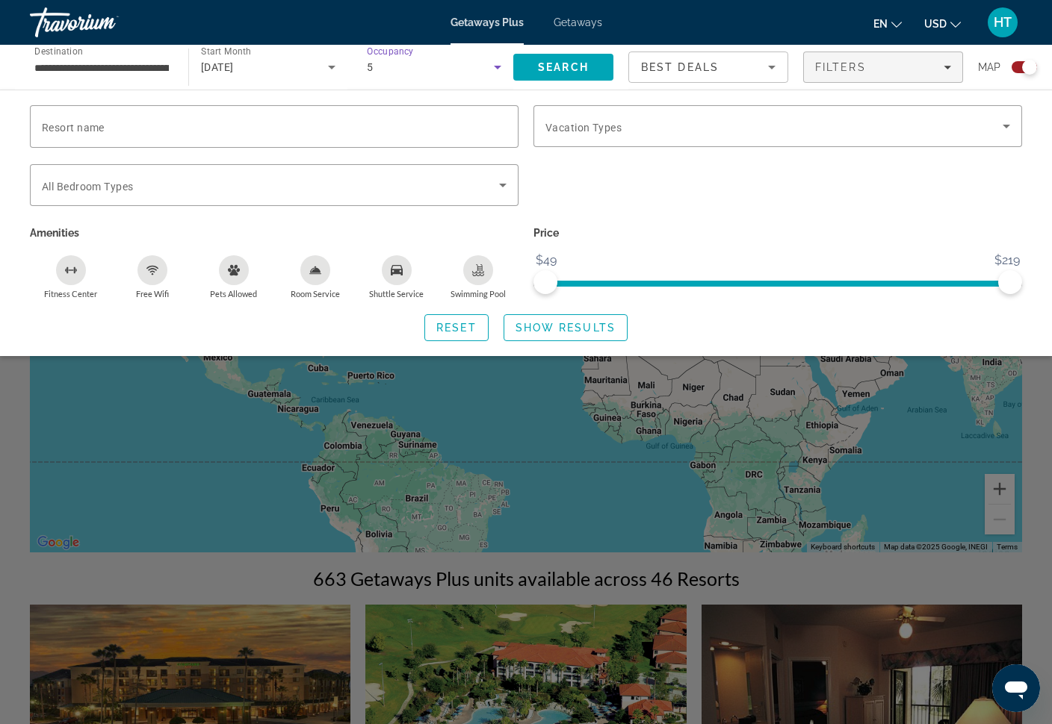
click at [580, 67] on span "Search" at bounding box center [563, 67] width 51 height 12
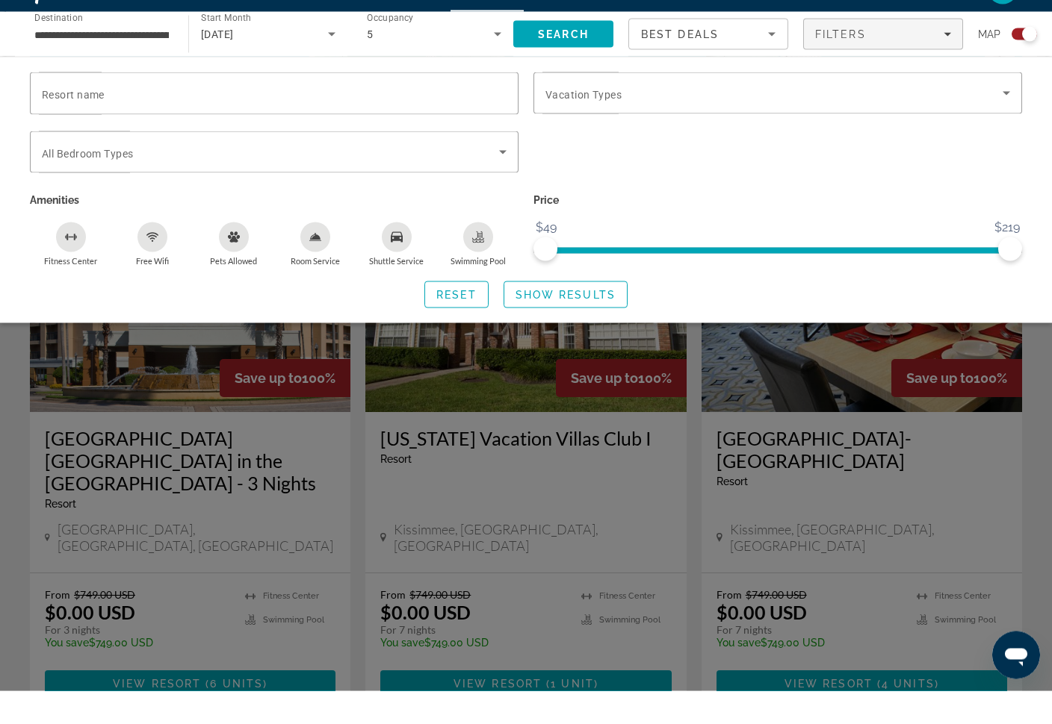
scroll to position [401, 0]
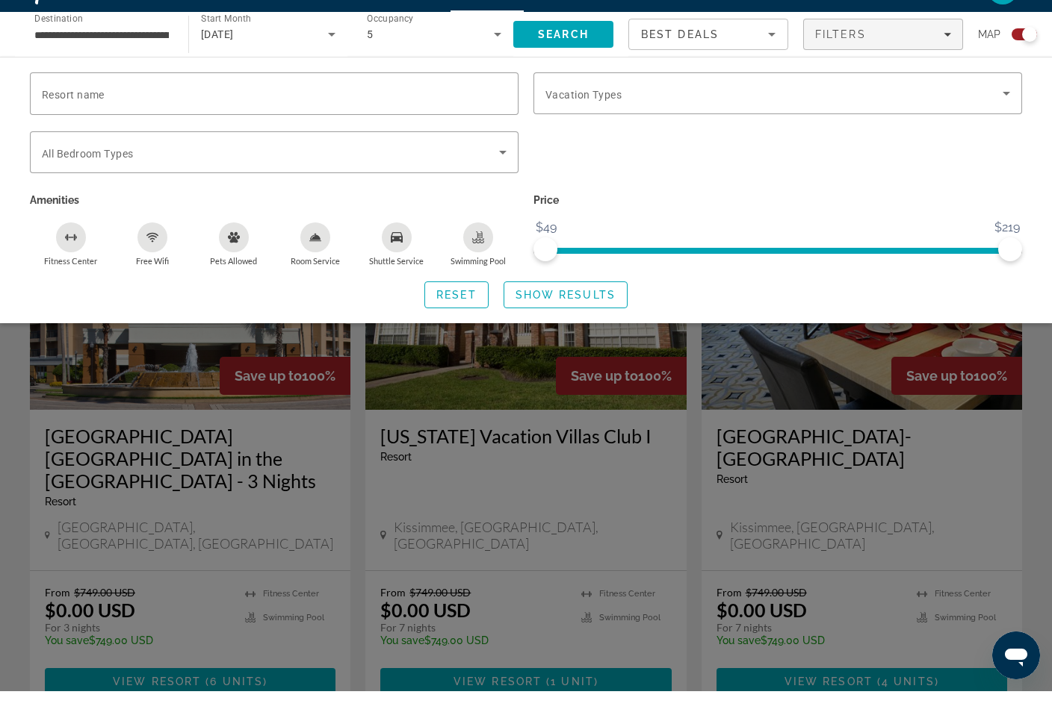
click at [597, 310] on span "Search widget" at bounding box center [565, 328] width 122 height 36
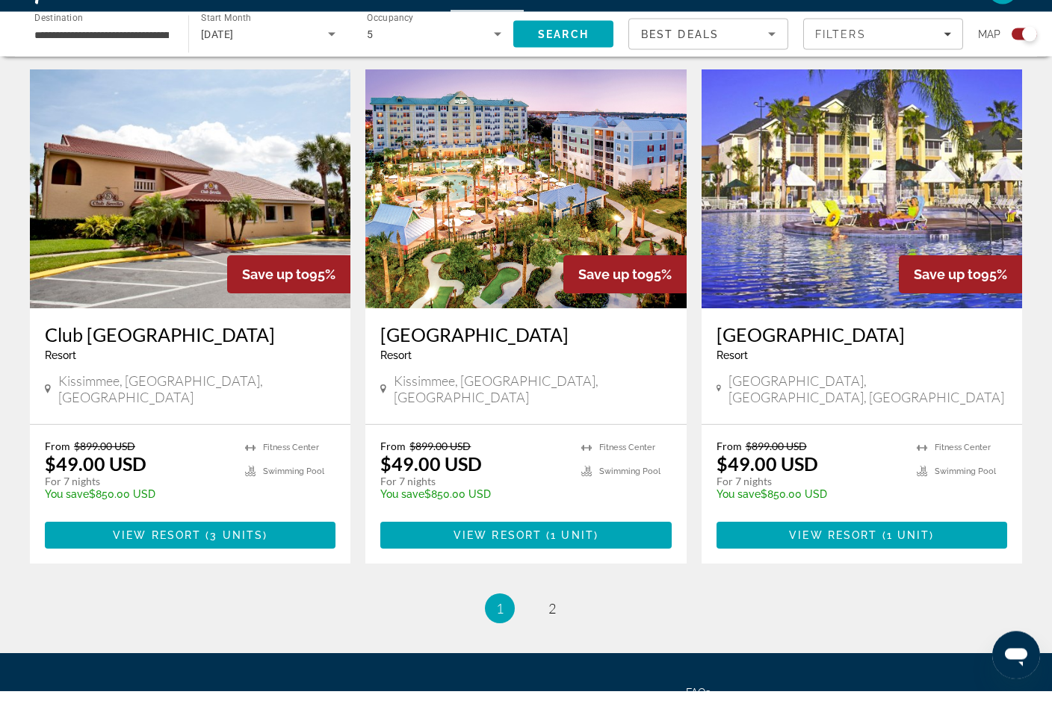
scroll to position [2223, 0]
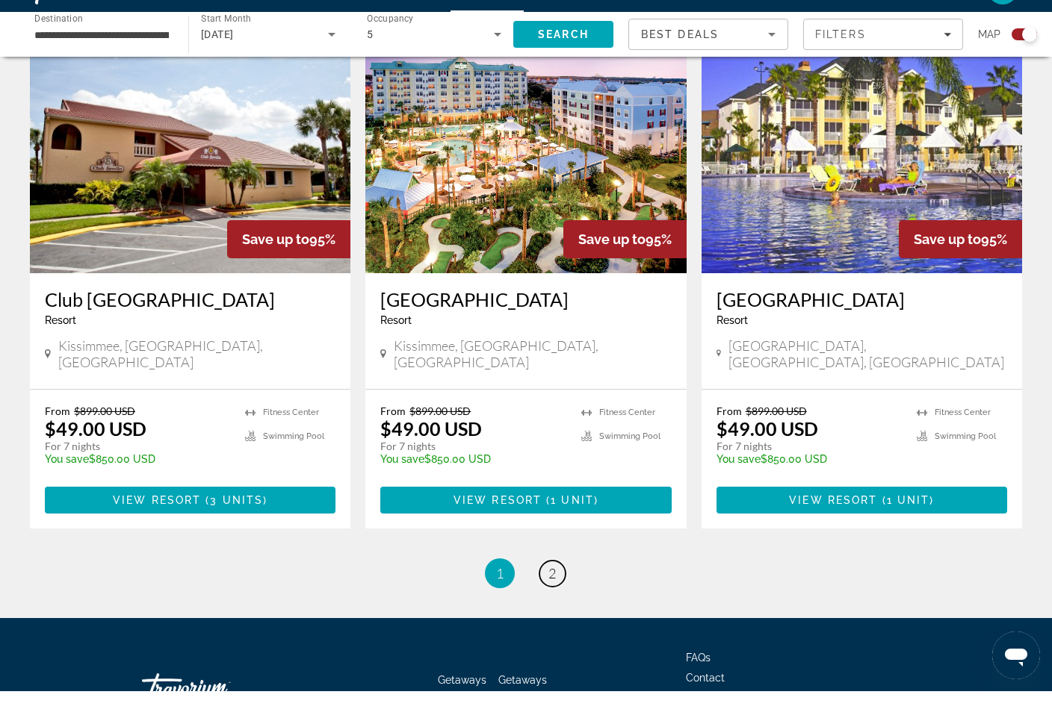
click at [550, 594] on link "page 2" at bounding box center [552, 607] width 26 height 26
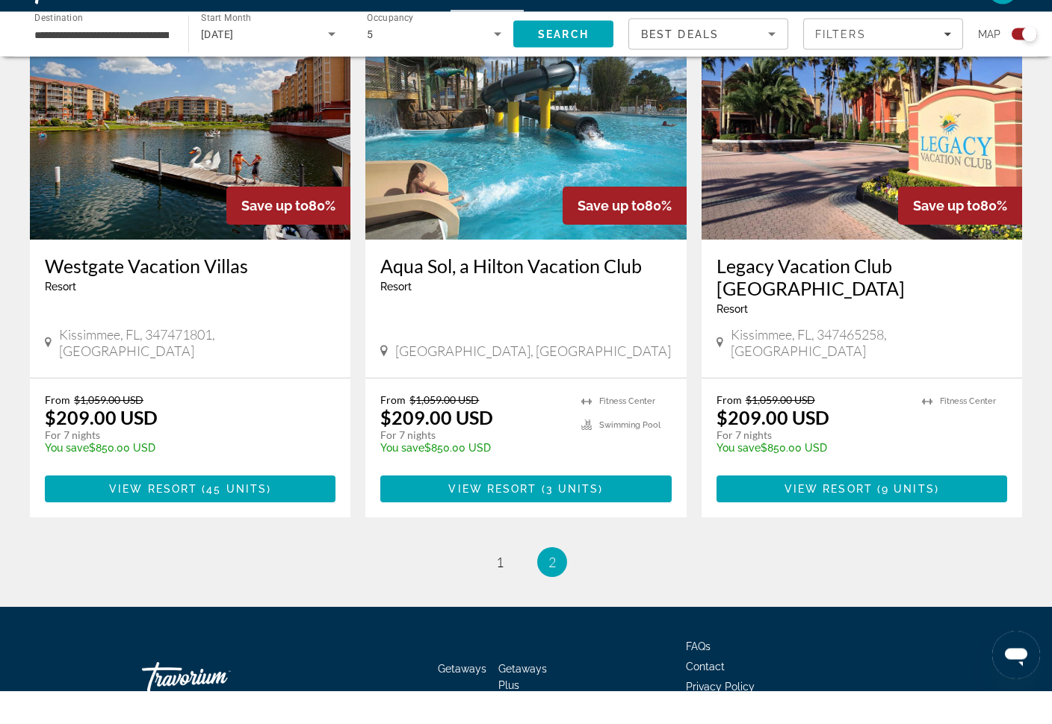
scroll to position [1715, 0]
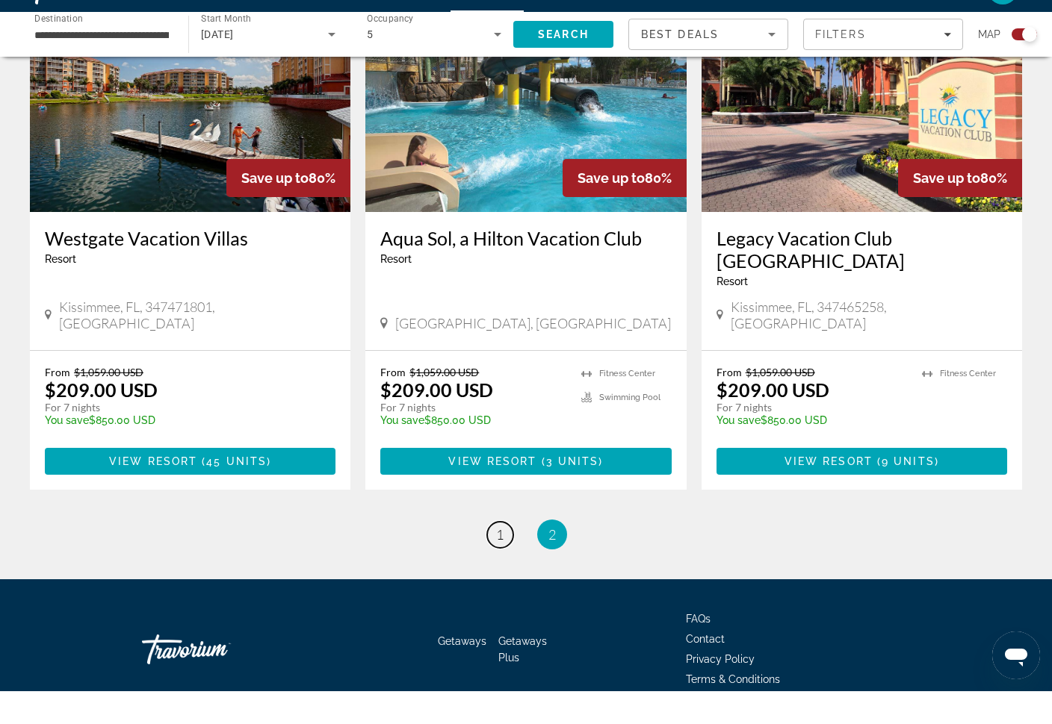
click at [496, 559] on span "1" at bounding box center [499, 567] width 7 height 16
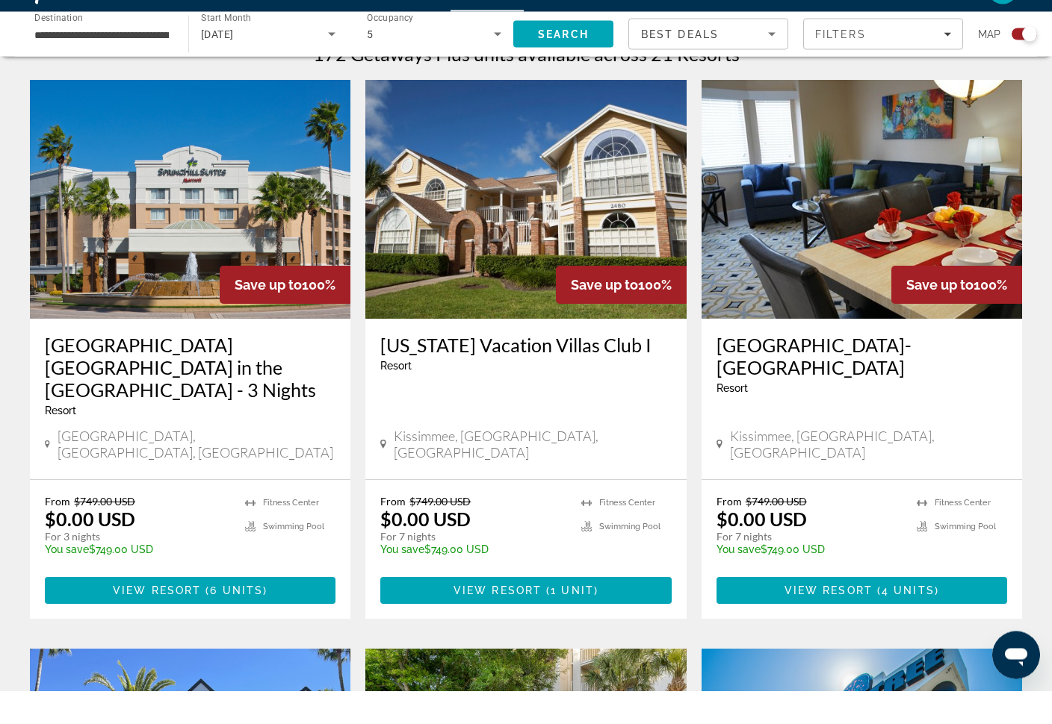
scroll to position [493, 0]
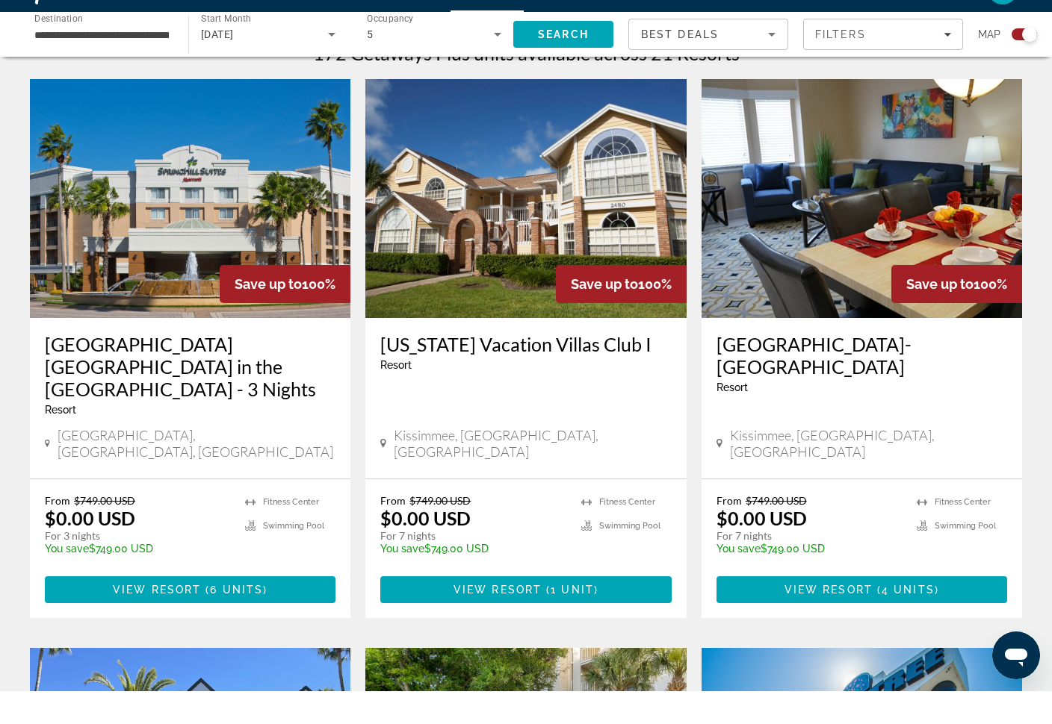
click at [123, 366] on h3 "[GEOGRAPHIC_DATA] [GEOGRAPHIC_DATA] in the [GEOGRAPHIC_DATA] - 3 Nights" at bounding box center [190, 399] width 291 height 67
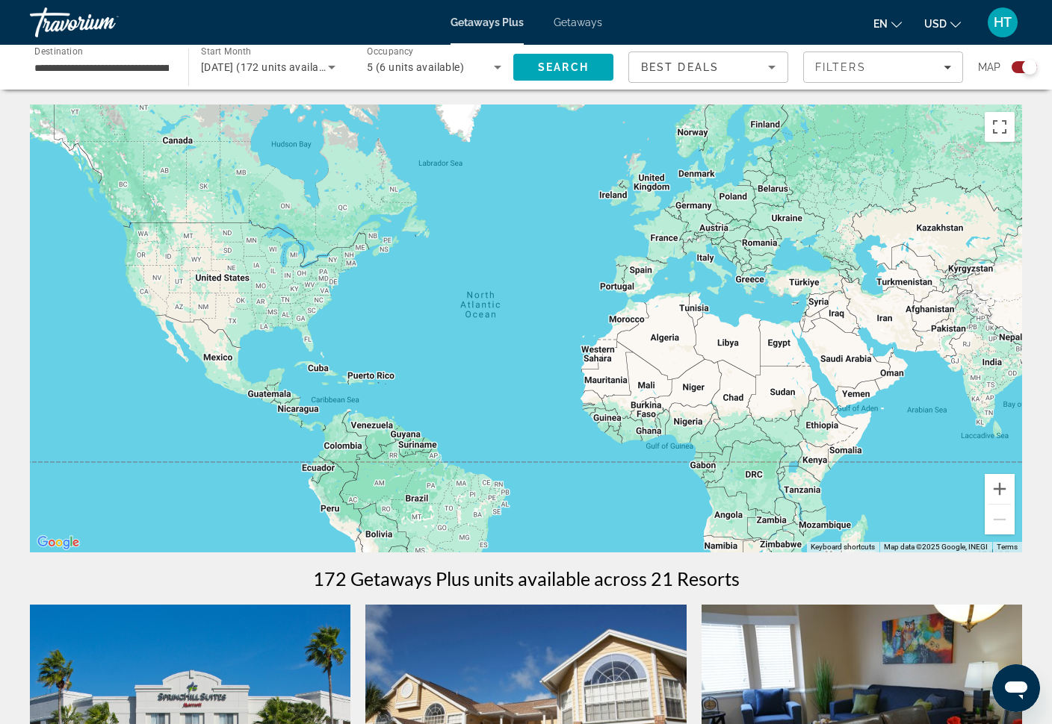
click at [465, 75] on div "5 (6 units available)" at bounding box center [430, 67] width 127 height 18
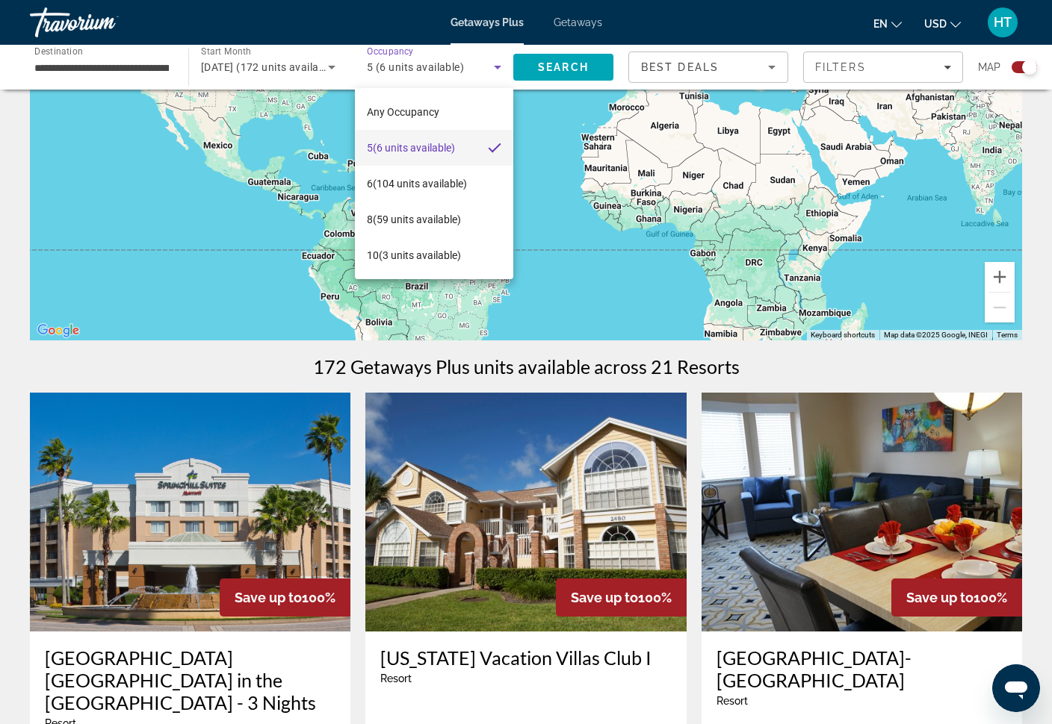
scroll to position [211, 0]
click at [409, 107] on span "Any Occupancy" at bounding box center [403, 112] width 72 height 12
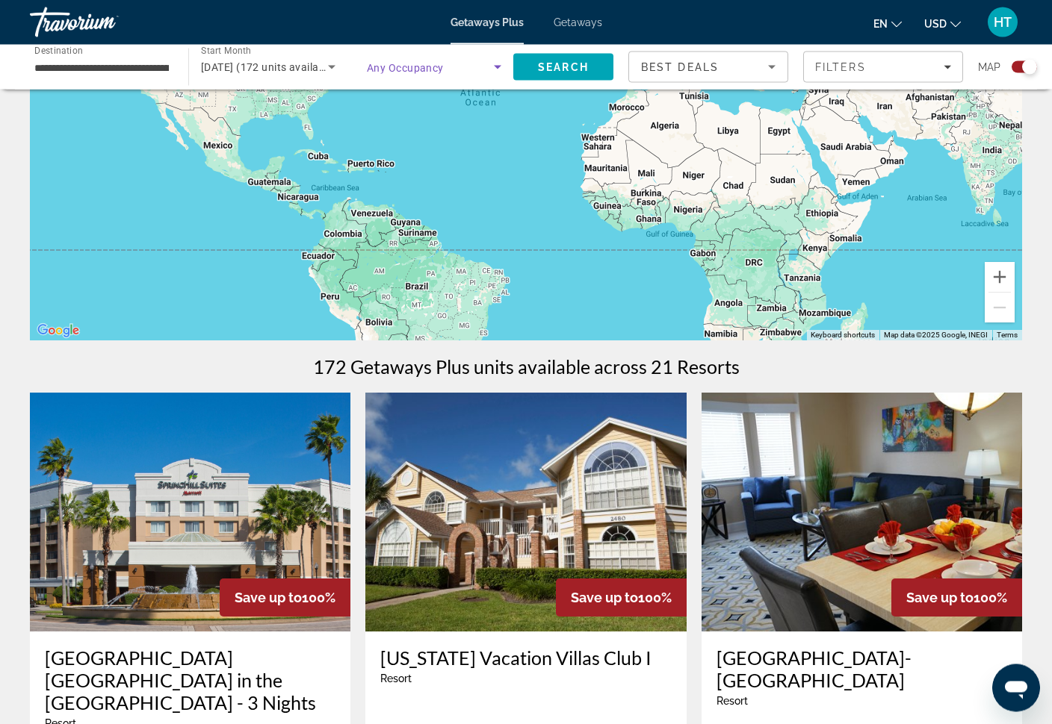
click at [559, 63] on span "Search" at bounding box center [563, 67] width 51 height 12
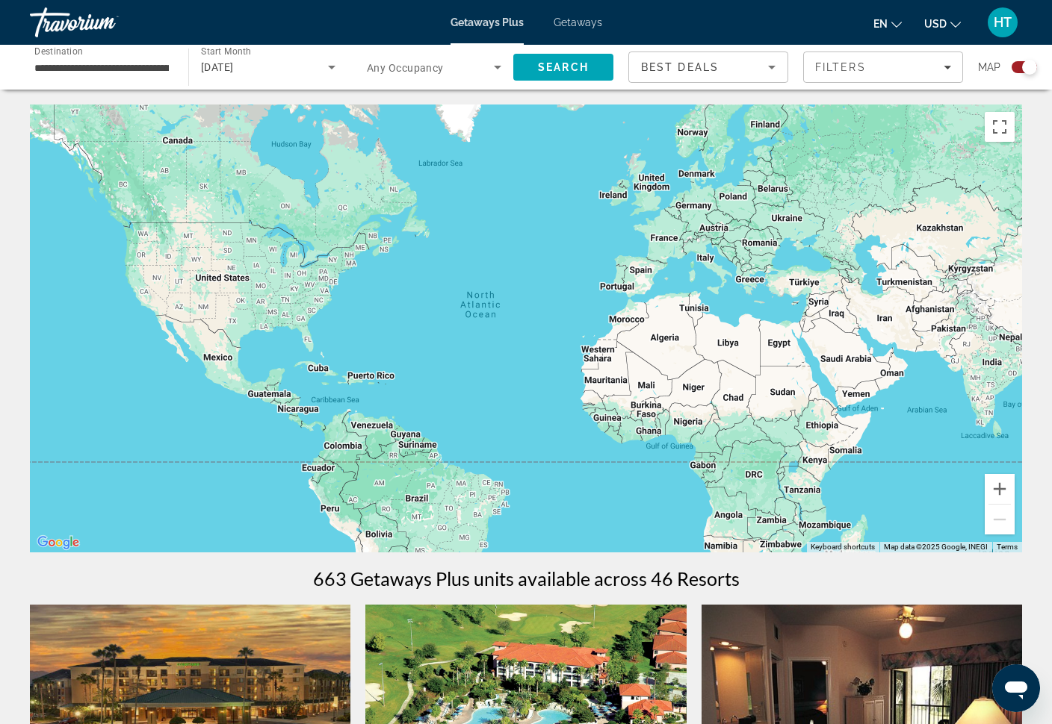
click at [439, 71] on span "Any Occupancy" at bounding box center [405, 68] width 77 height 12
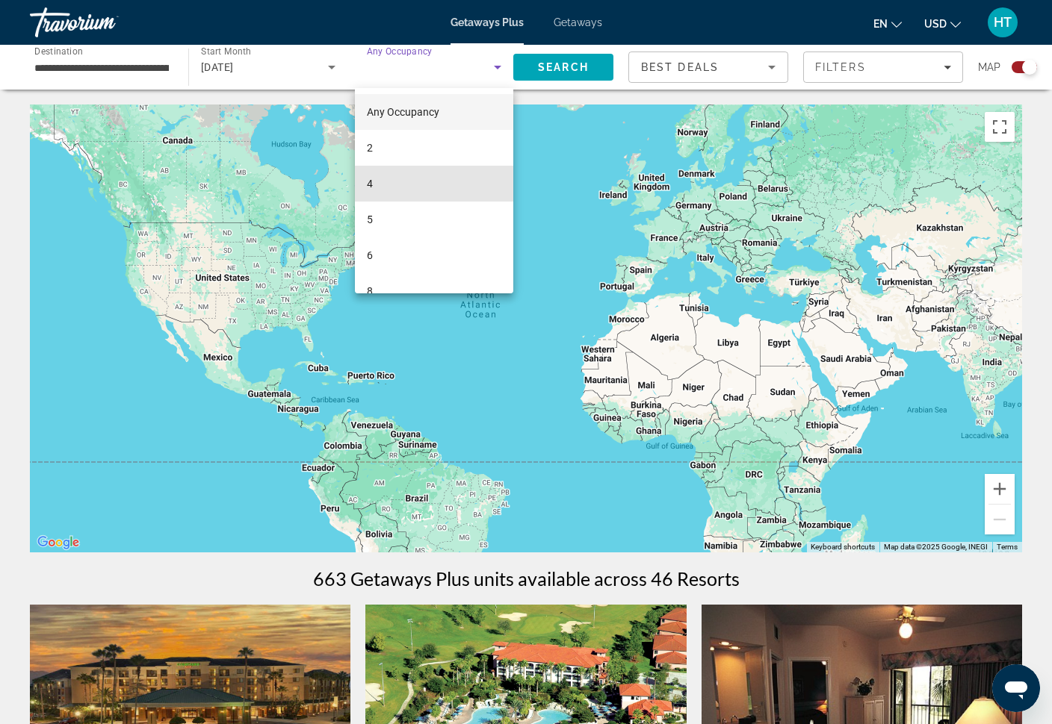
click at [371, 179] on span "4" at bounding box center [370, 184] width 6 height 18
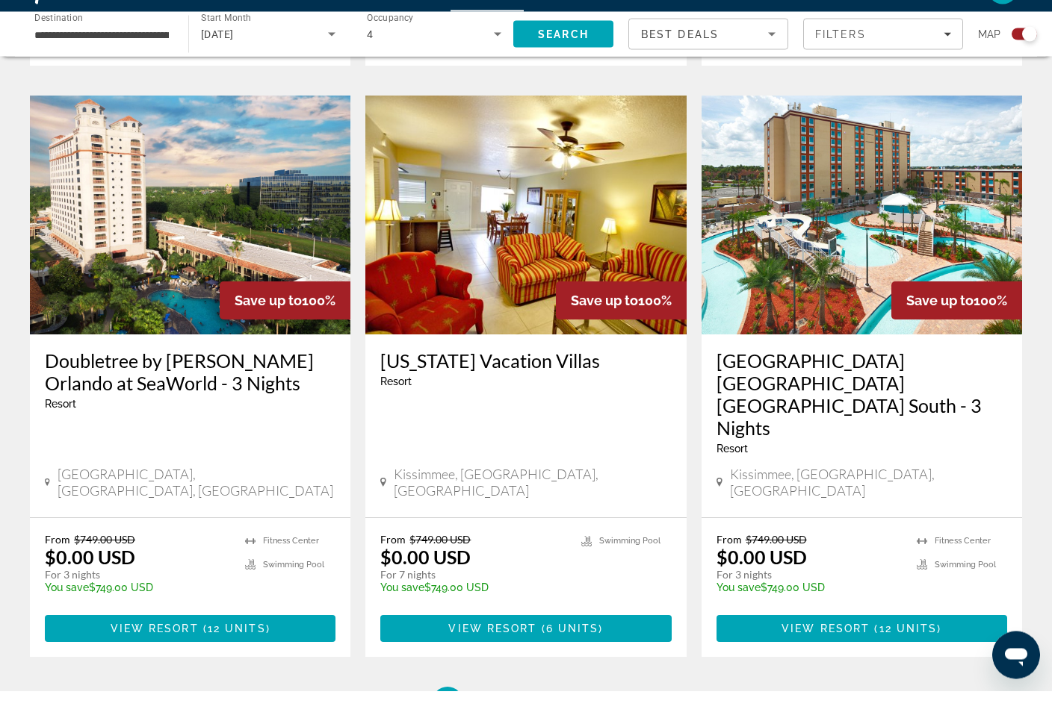
scroll to position [2267, 0]
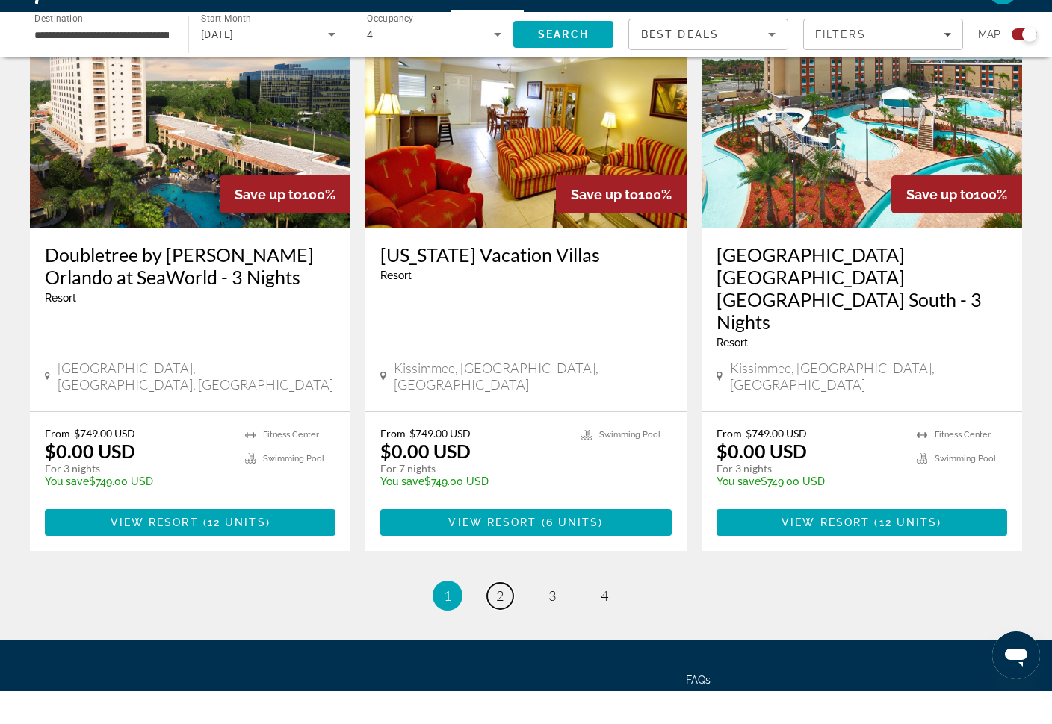
click at [510, 616] on link "page 2" at bounding box center [500, 629] width 26 height 26
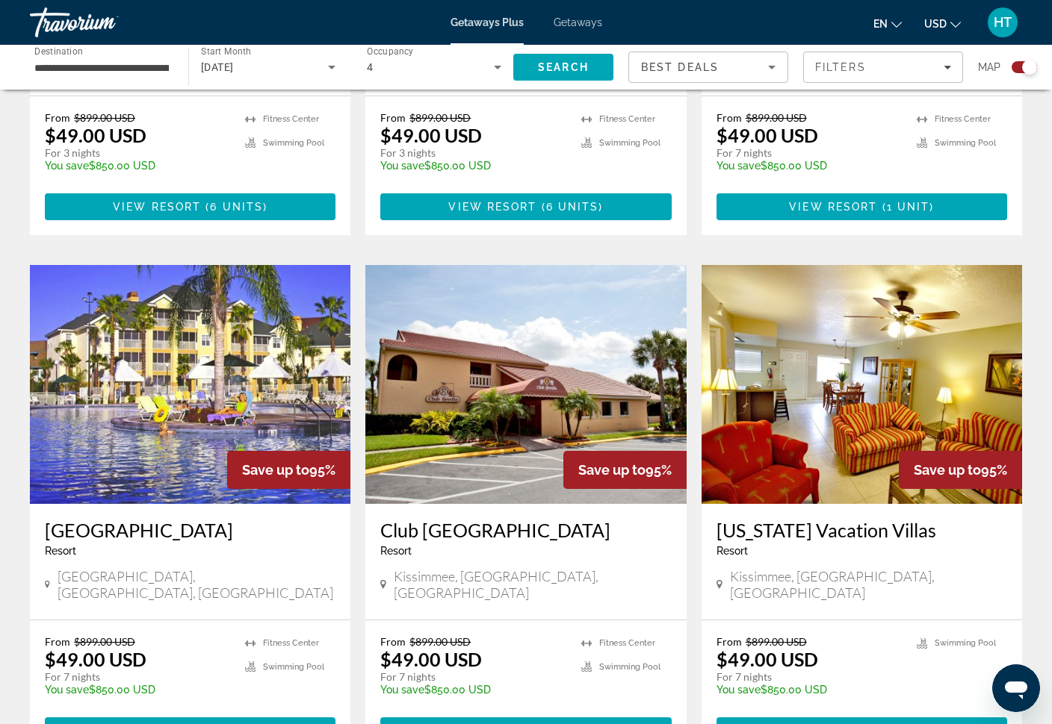
scroll to position [901, 0]
